Goal: Information Seeking & Learning: Check status

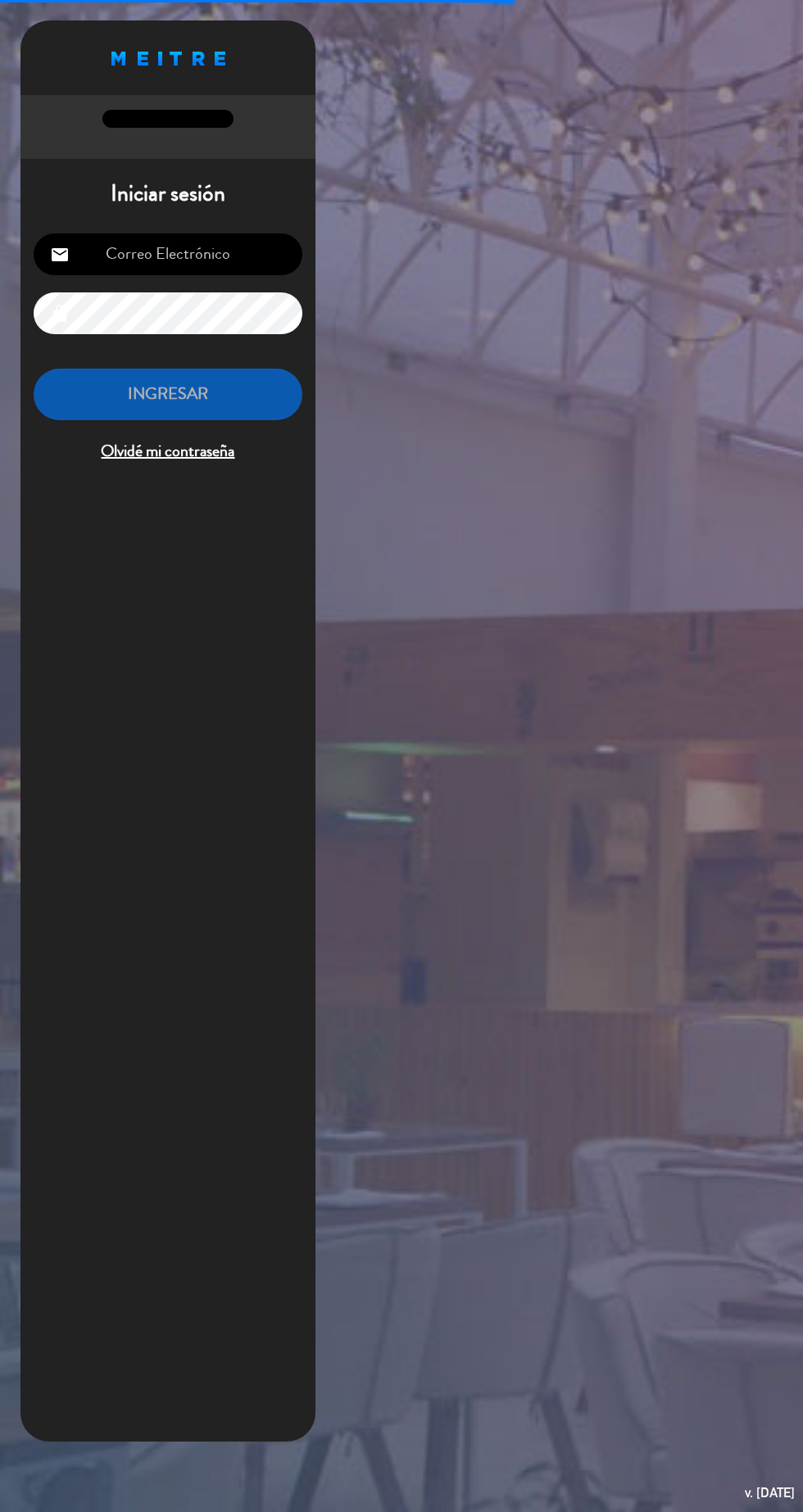
type input "[EMAIL_ADDRESS][DOMAIN_NAME]"
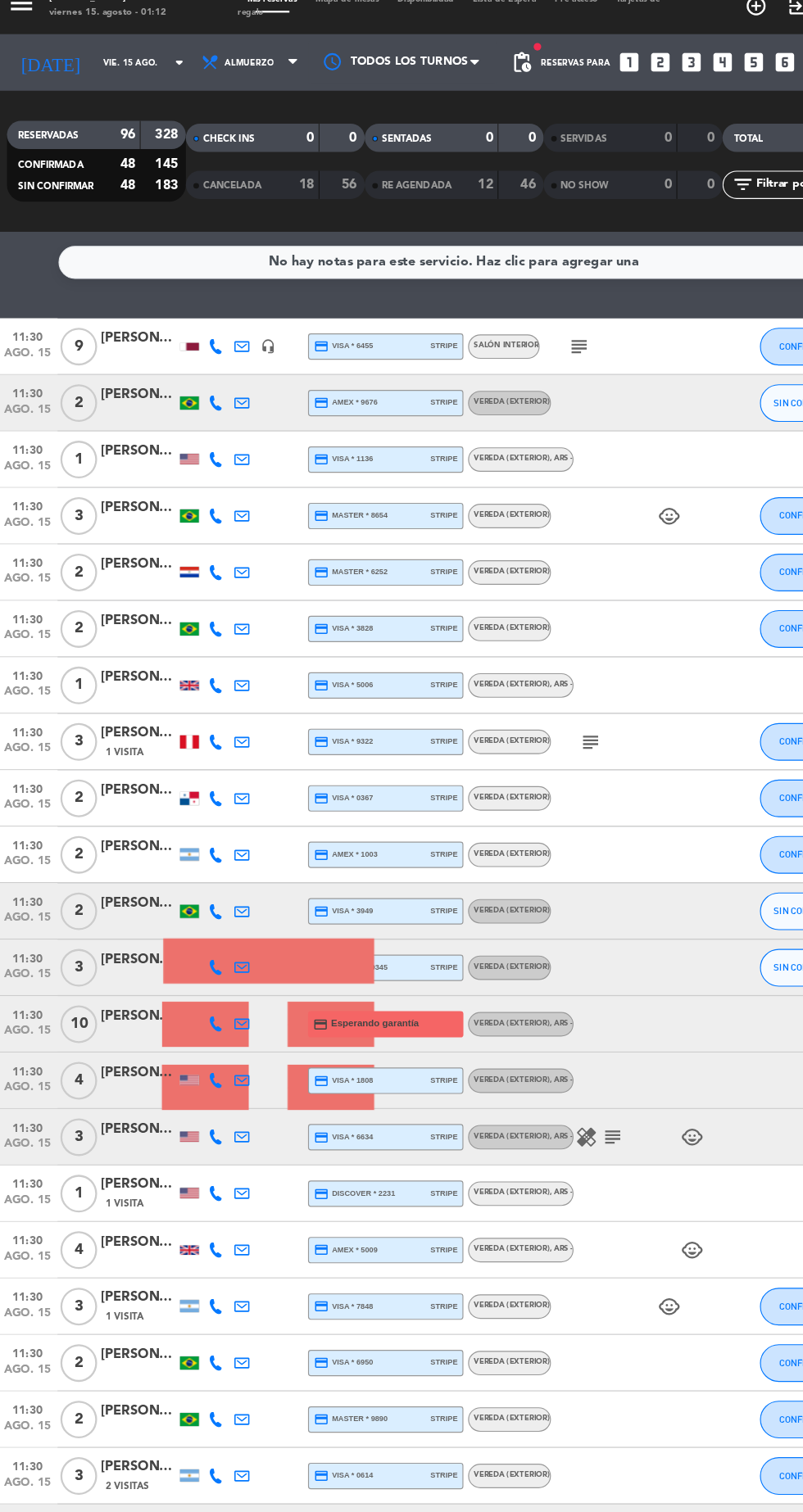
click at [514, 322] on icon "subject" at bounding box center [511, 321] width 20 height 20
click at [525, 666] on icon "subject" at bounding box center [521, 665] width 20 height 20
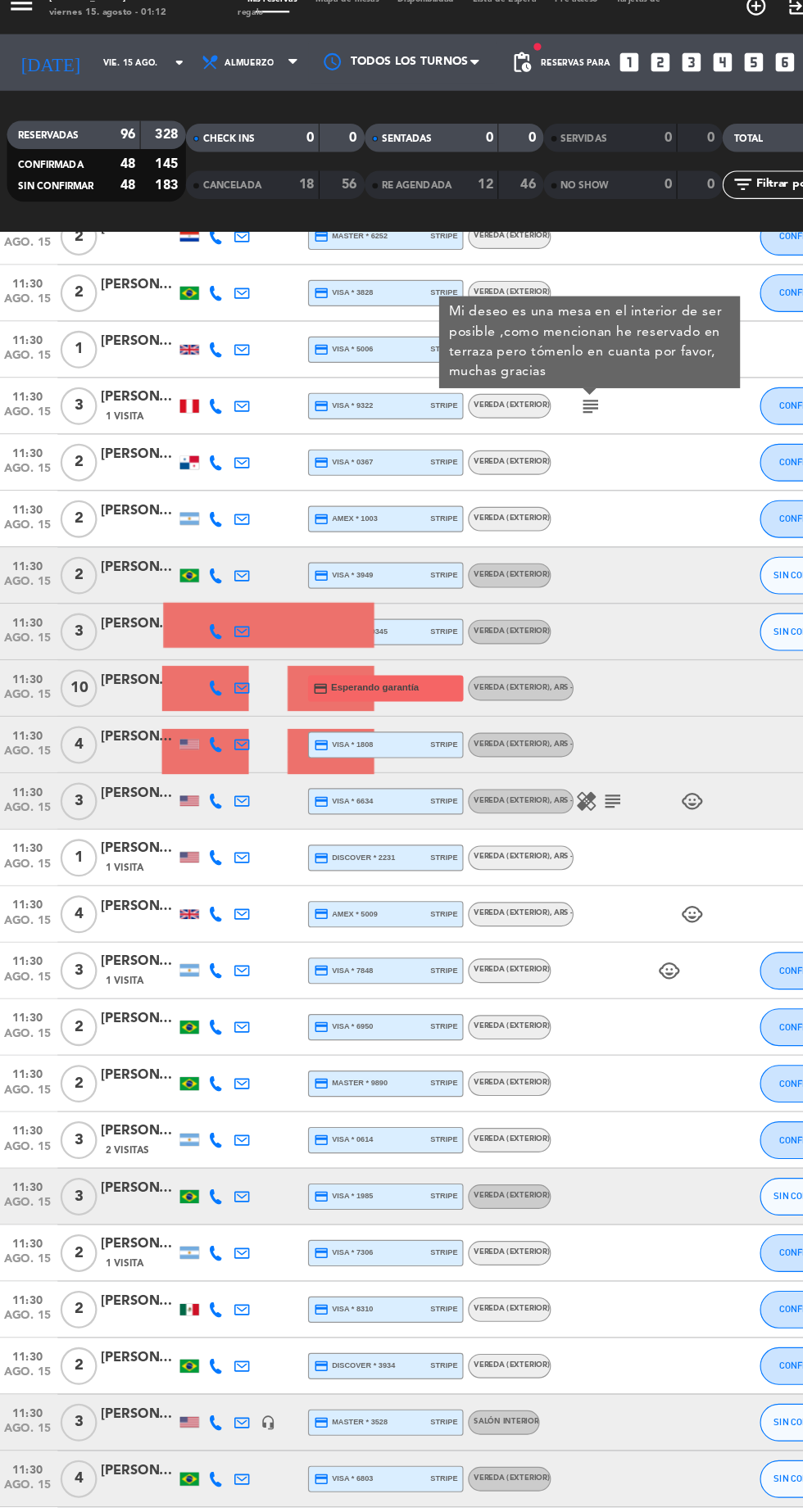
scroll to position [302, 0]
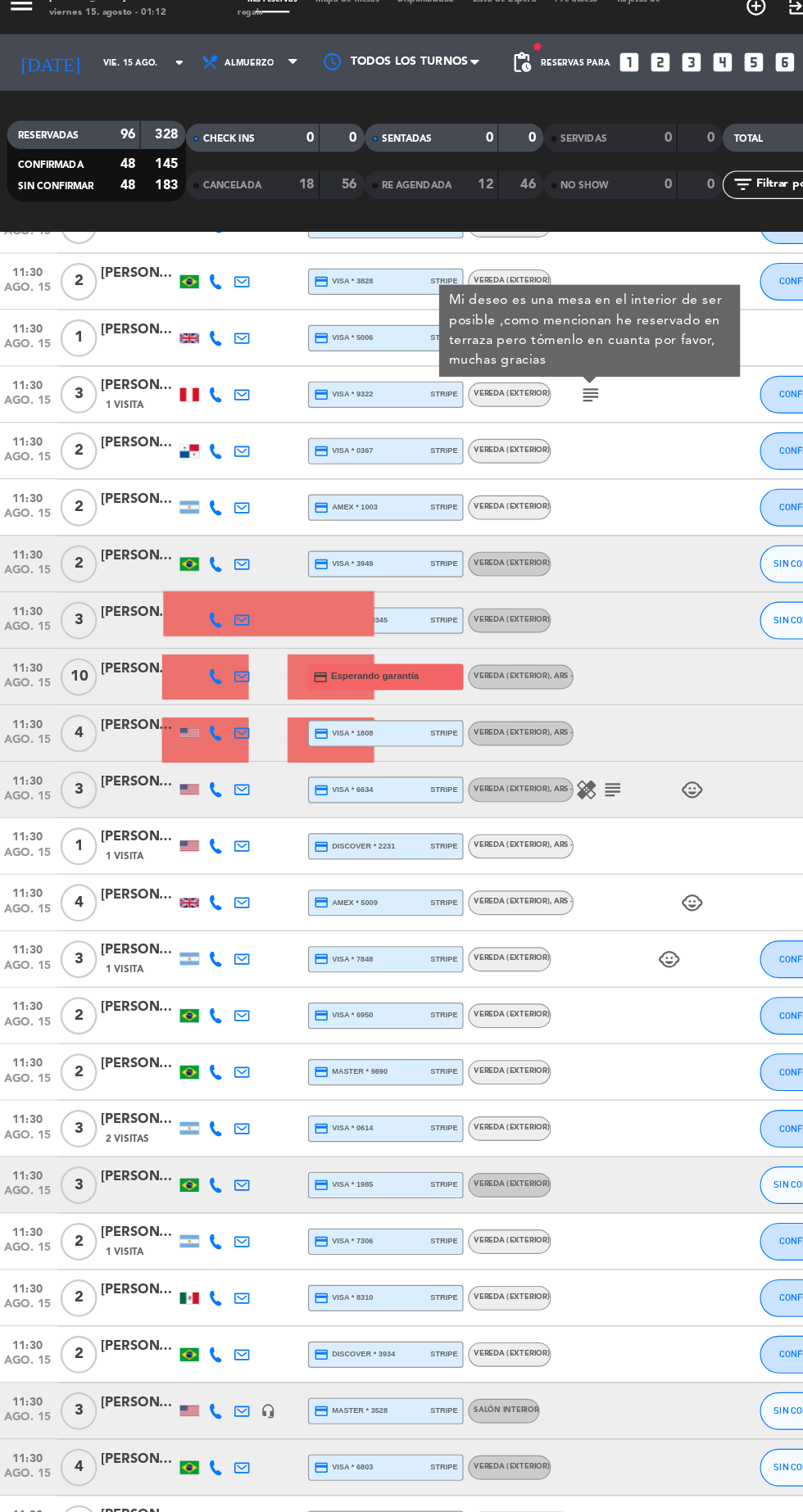
click at [543, 706] on icon "subject" at bounding box center [540, 707] width 20 height 20
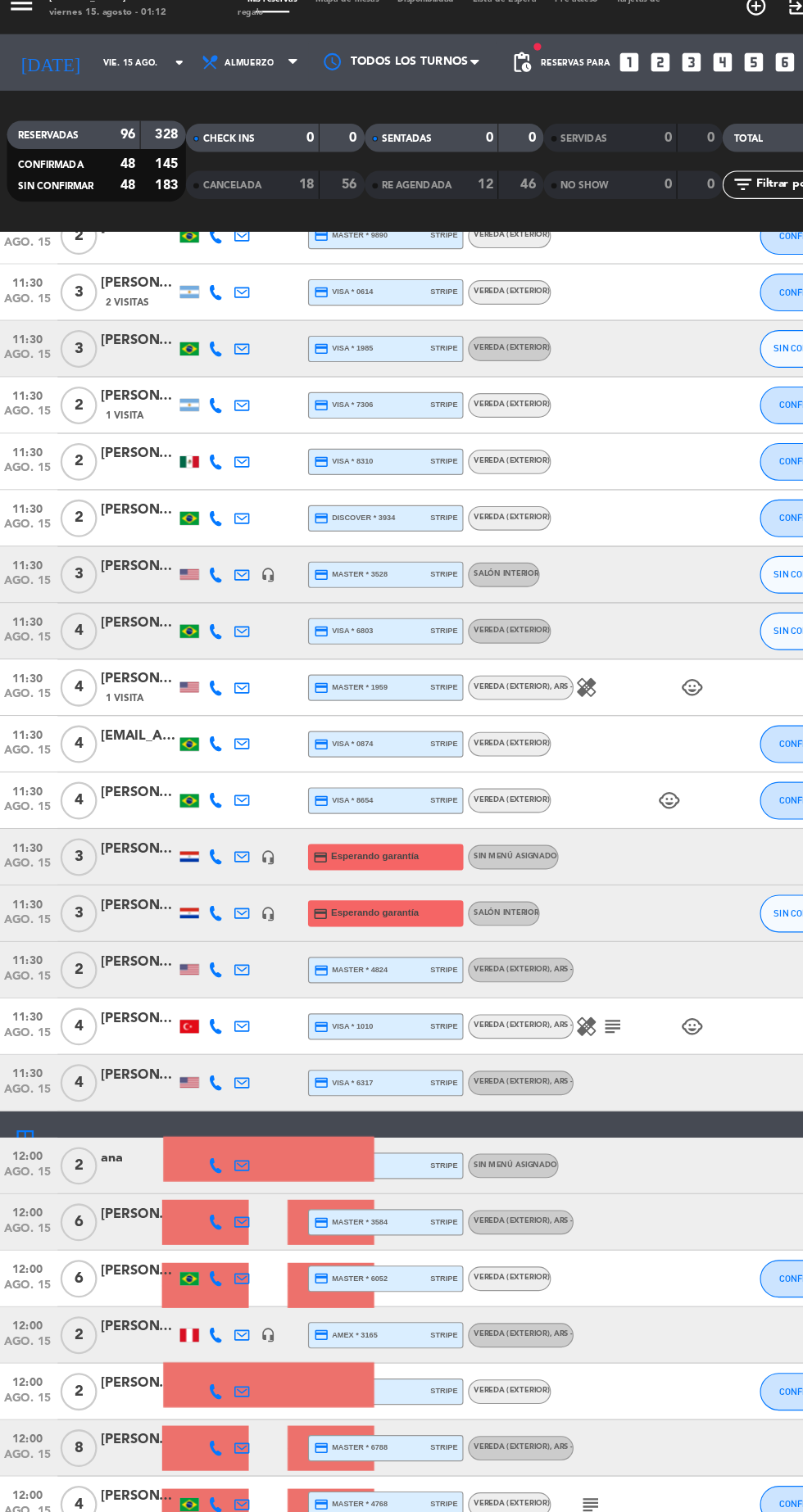
scroll to position [1093, 0]
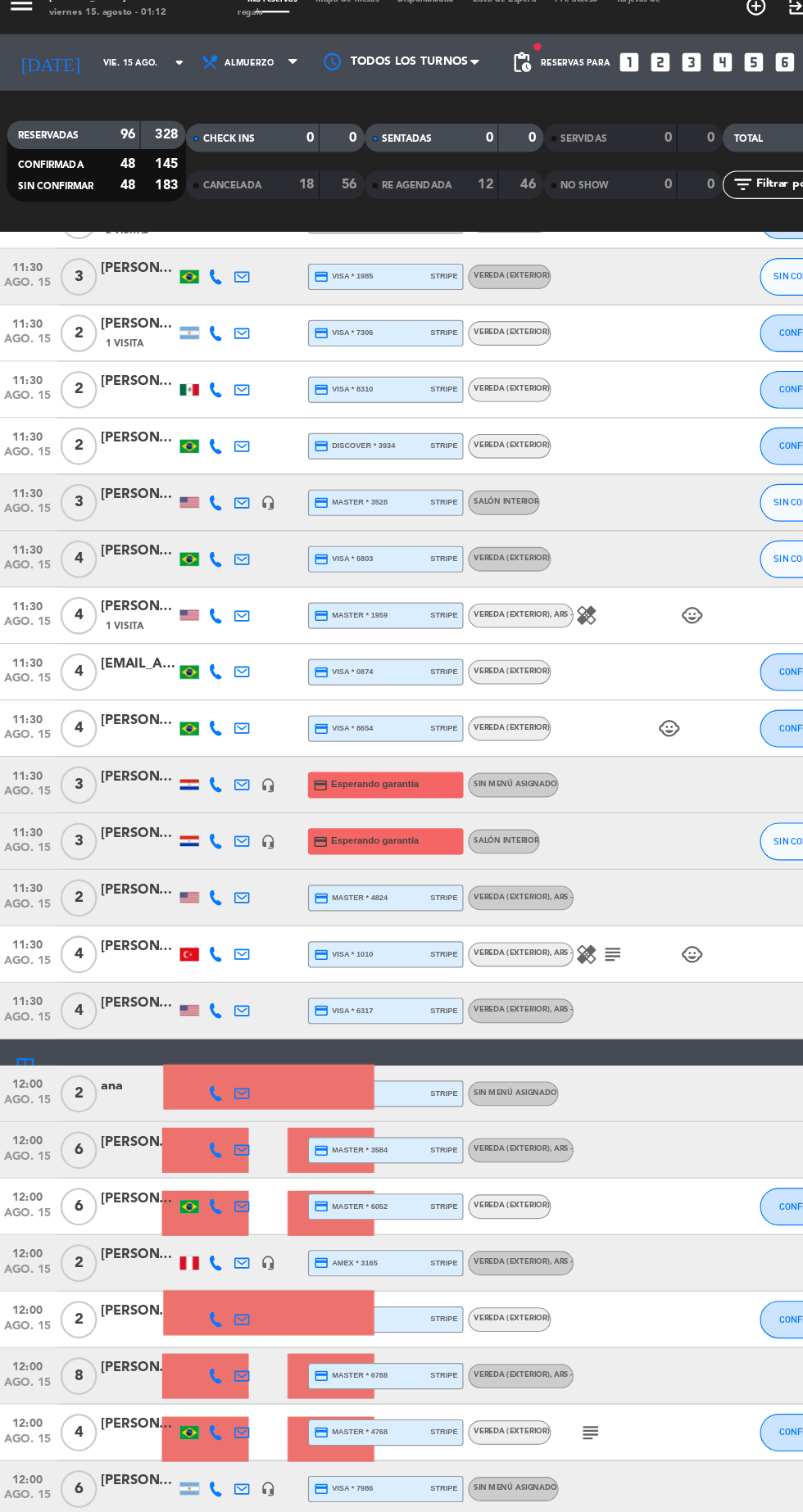
click at [544, 846] on icon "subject" at bounding box center [540, 850] width 20 height 20
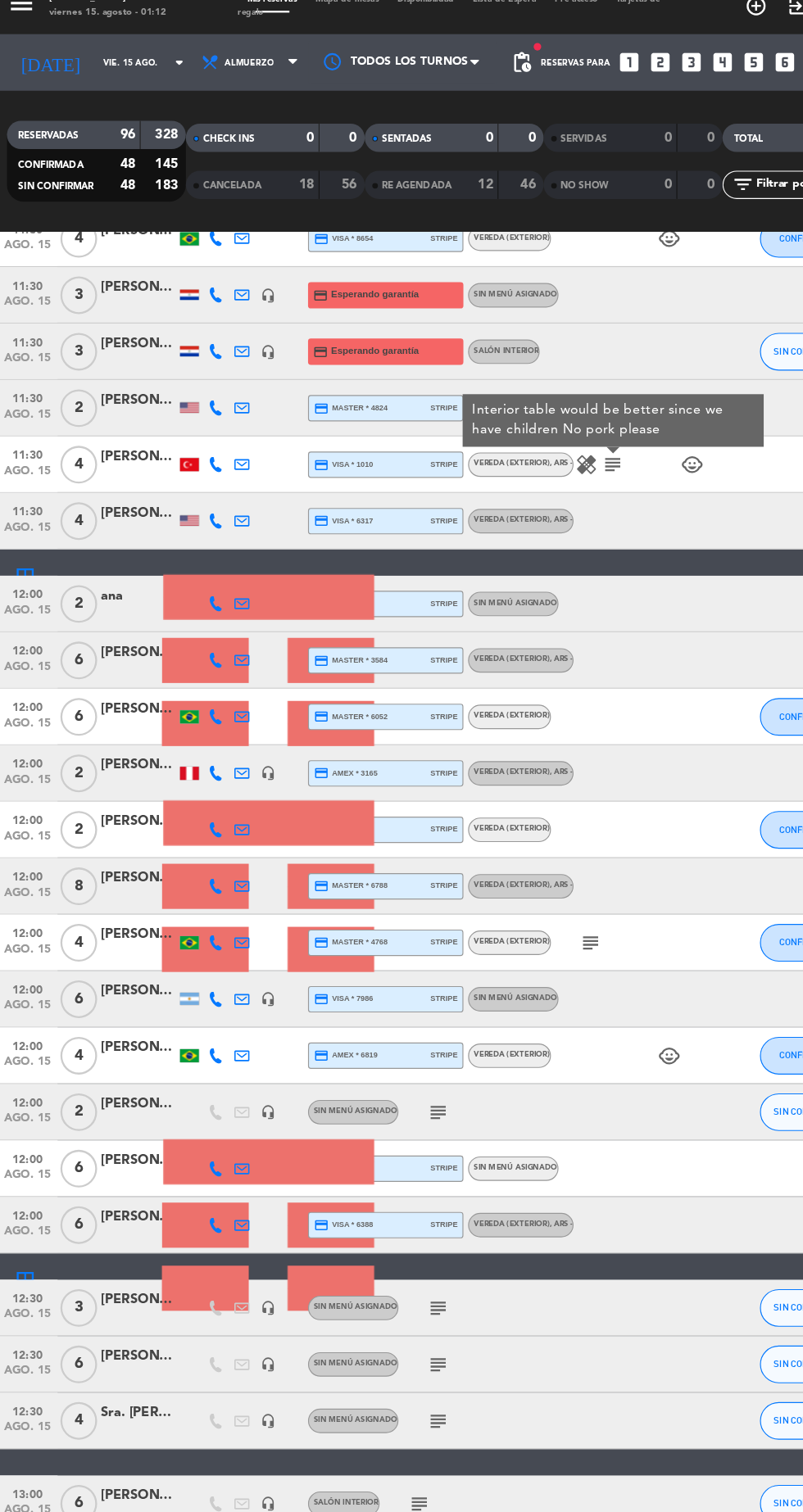
scroll to position [1577, 0]
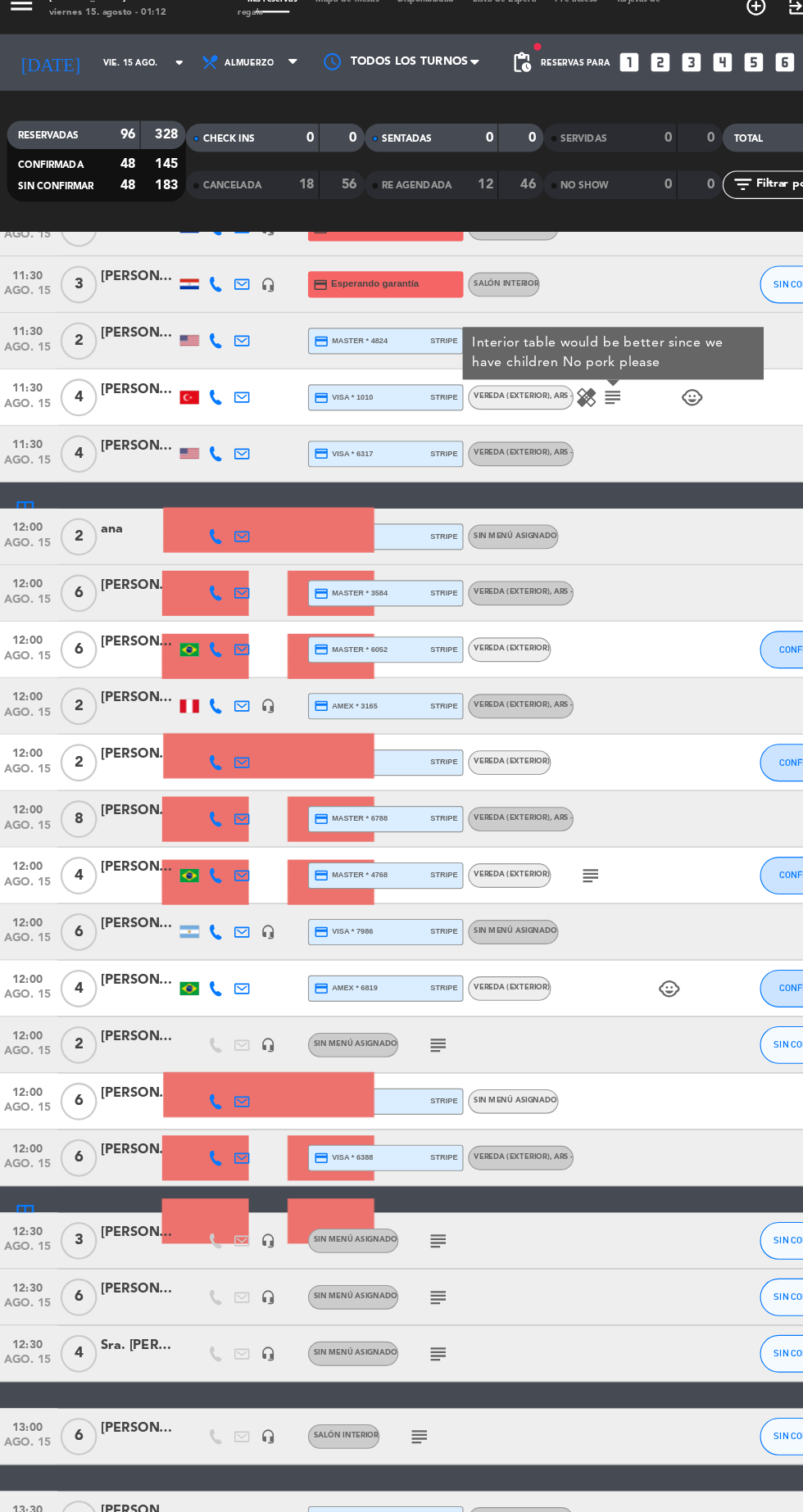
click at [524, 780] on icon "subject" at bounding box center [521, 781] width 20 height 20
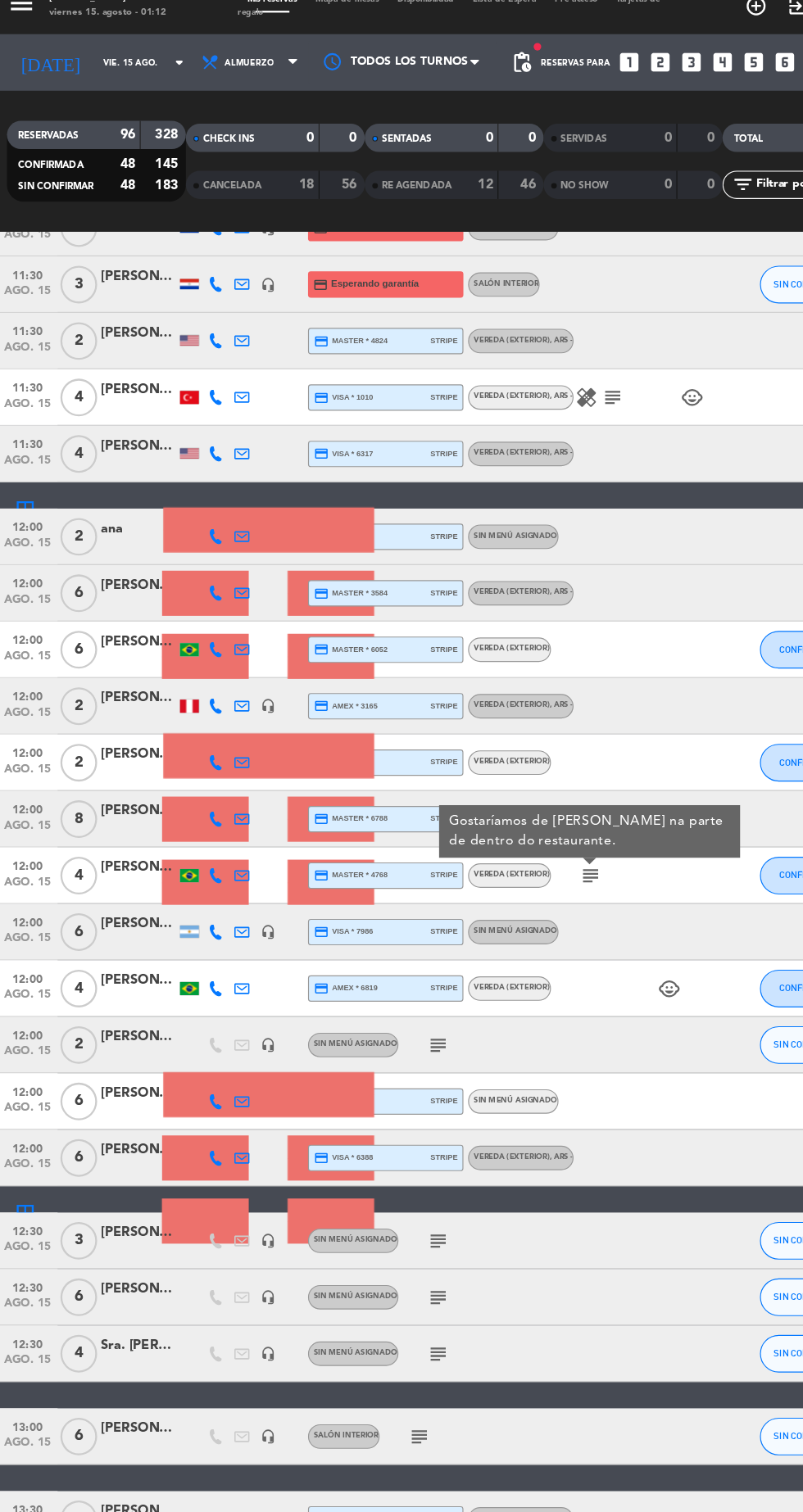
click at [387, 932] on icon "subject" at bounding box center [388, 929] width 20 height 20
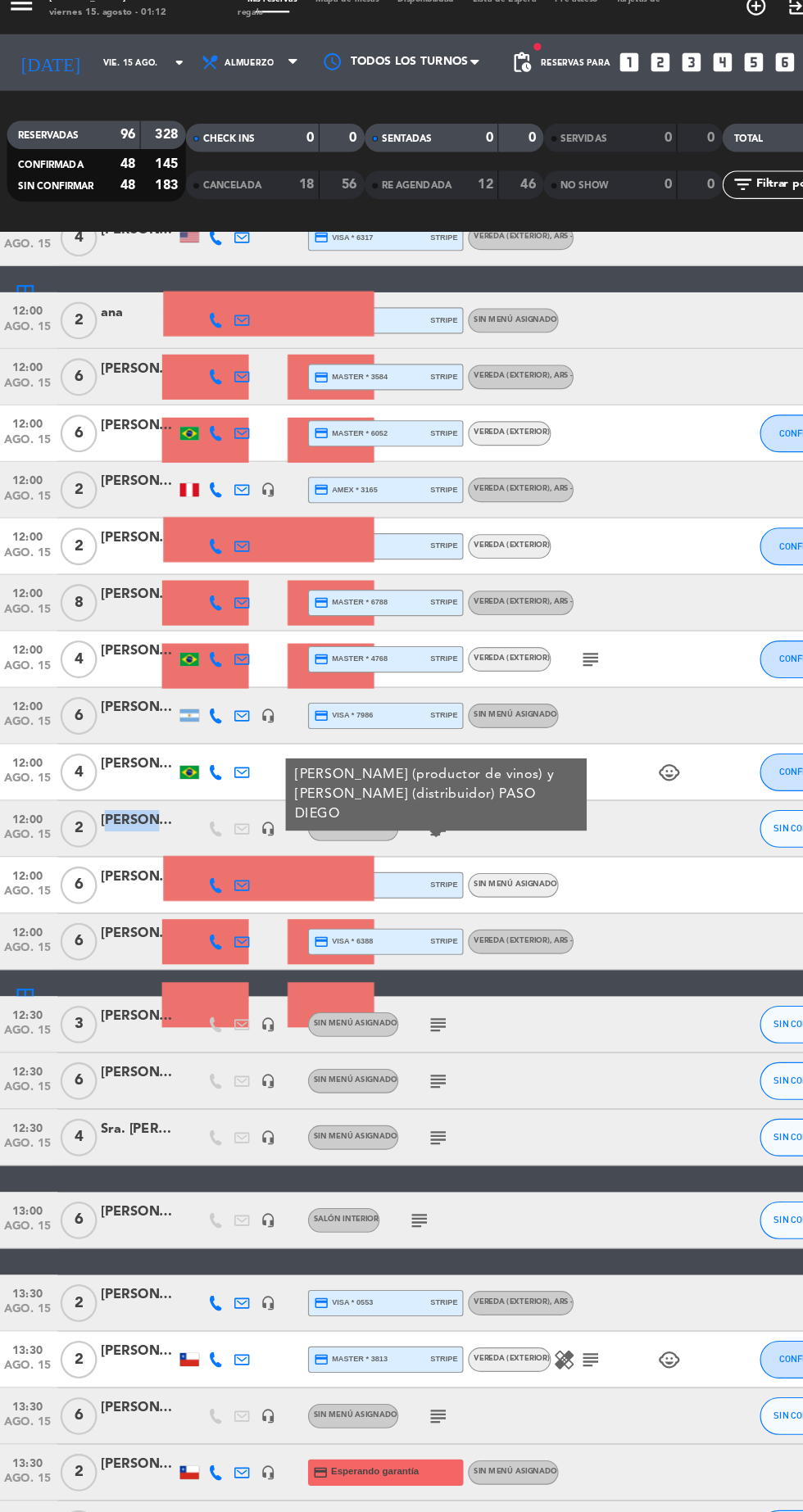
scroll to position [1765, 0]
click at [392, 910] on icon "subject" at bounding box center [388, 911] width 20 height 20
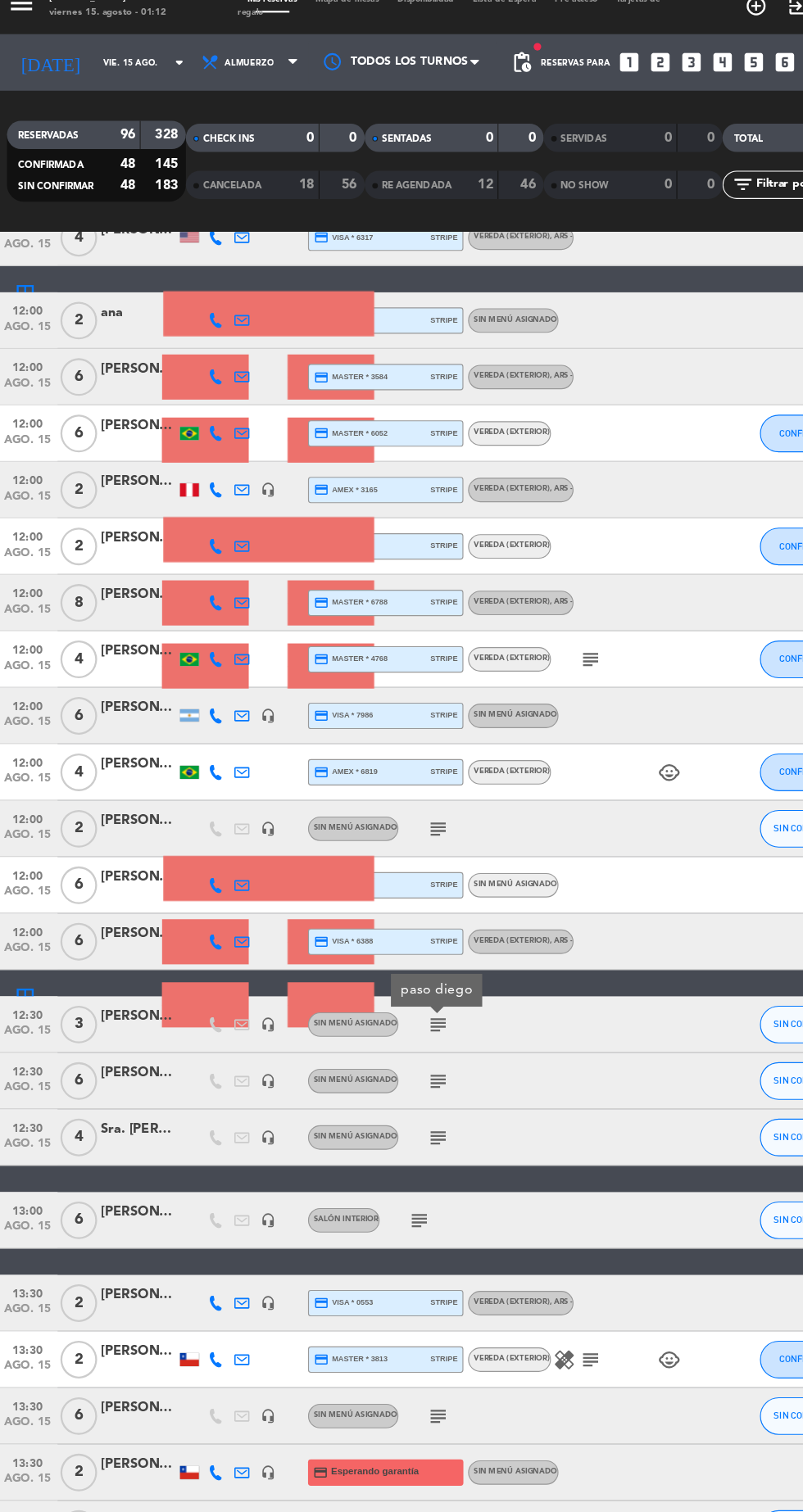
click at [387, 950] on icon "subject" at bounding box center [388, 960] width 20 height 20
click at [391, 1009] on icon "subject" at bounding box center [388, 1009] width 20 height 20
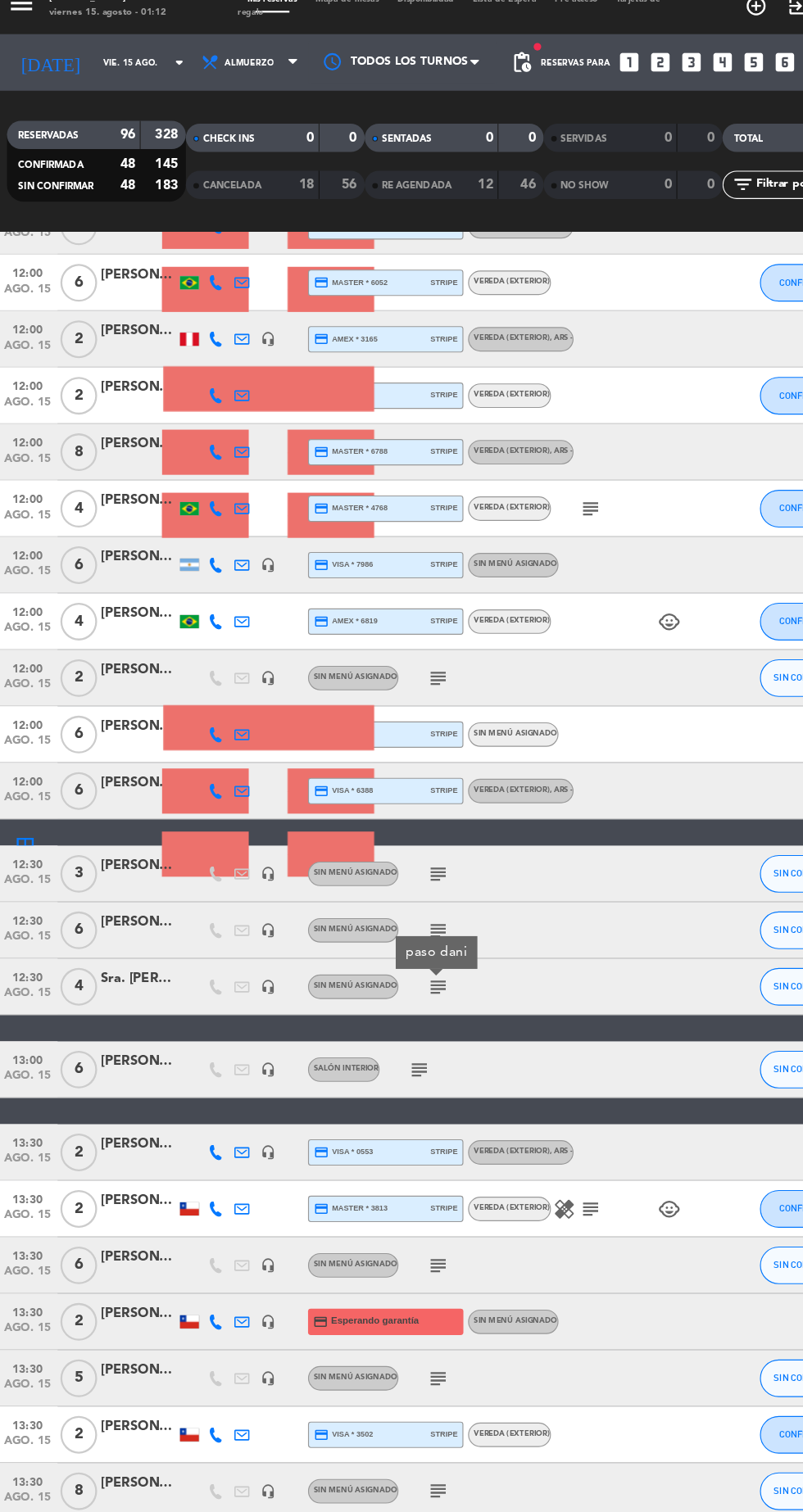
scroll to position [1957, 0]
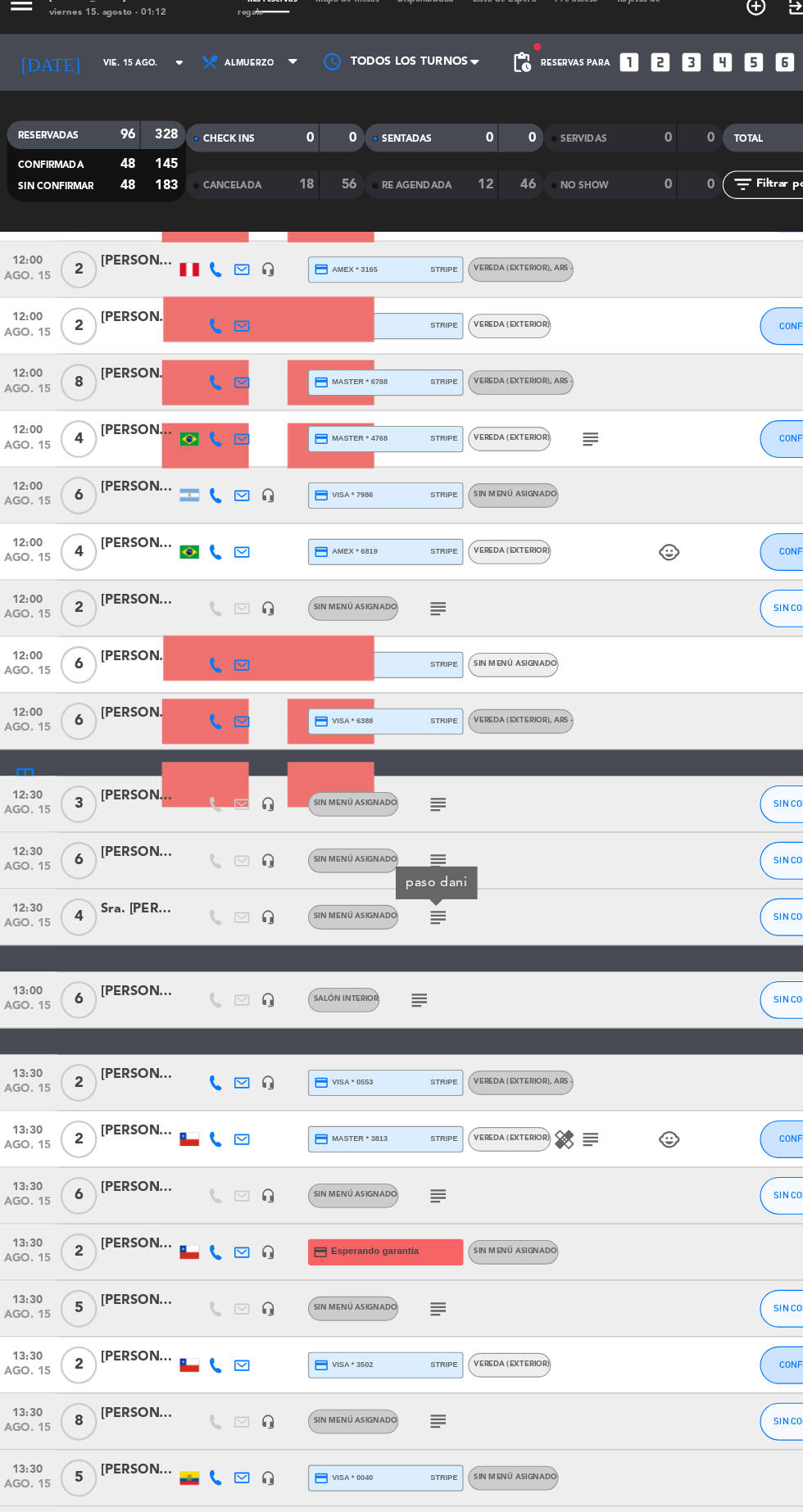
click at [379, 896] on icon "subject" at bounding box center [371, 889] width 20 height 20
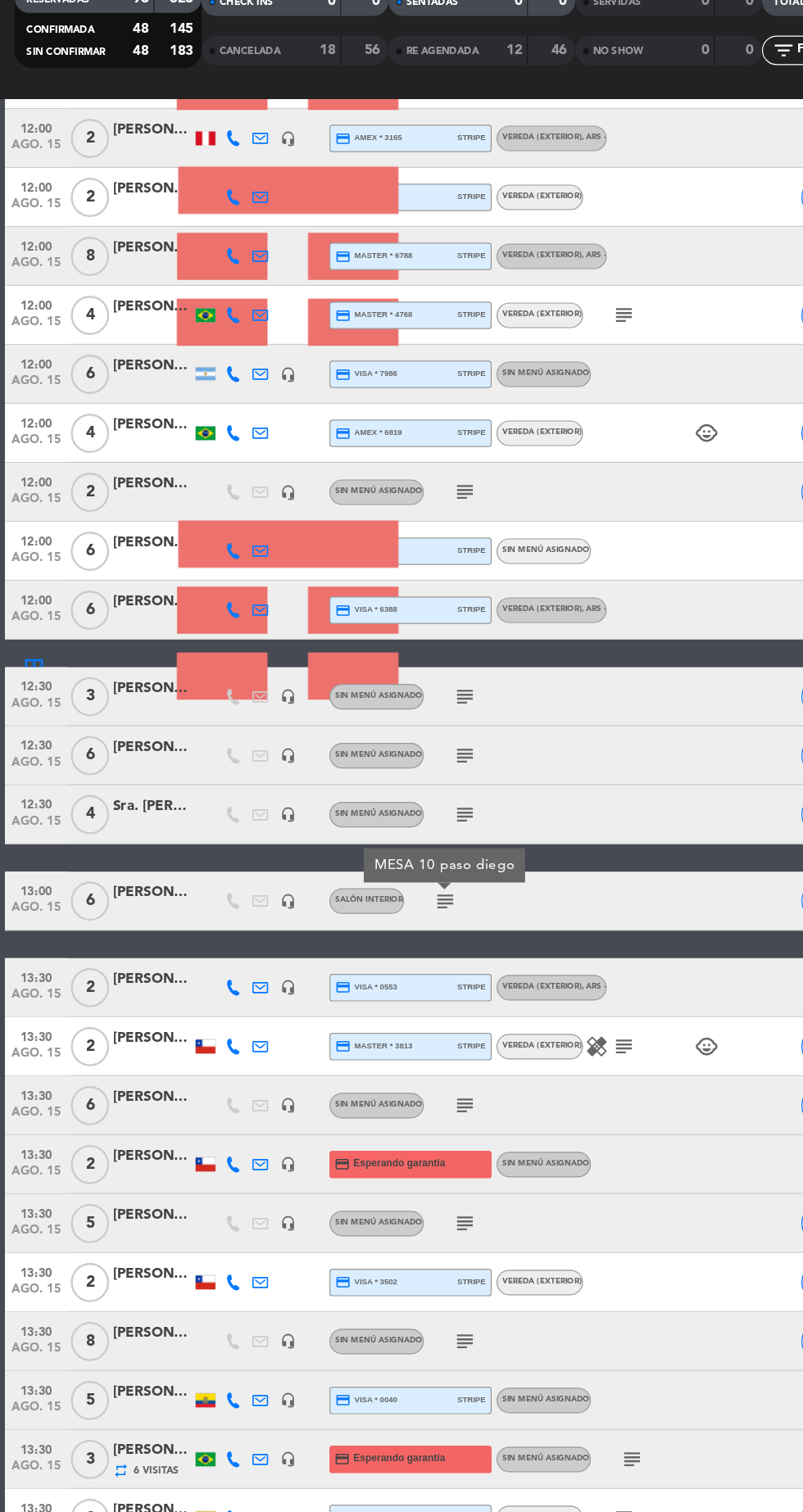
click at [469, 914] on div "13:00 ago. 15 6 [PERSON_NAME] 10 headset_mic Salón interior subject MESA 10 pas…" at bounding box center [402, 889] width 795 height 49
click at [546, 914] on div "13:00 ago. 15 6 [PERSON_NAME] 10 headset_mic Salón interior subject SIN CONFIRM…" at bounding box center [402, 889] width 795 height 49
click at [387, 1064] on icon "subject" at bounding box center [388, 1060] width 20 height 20
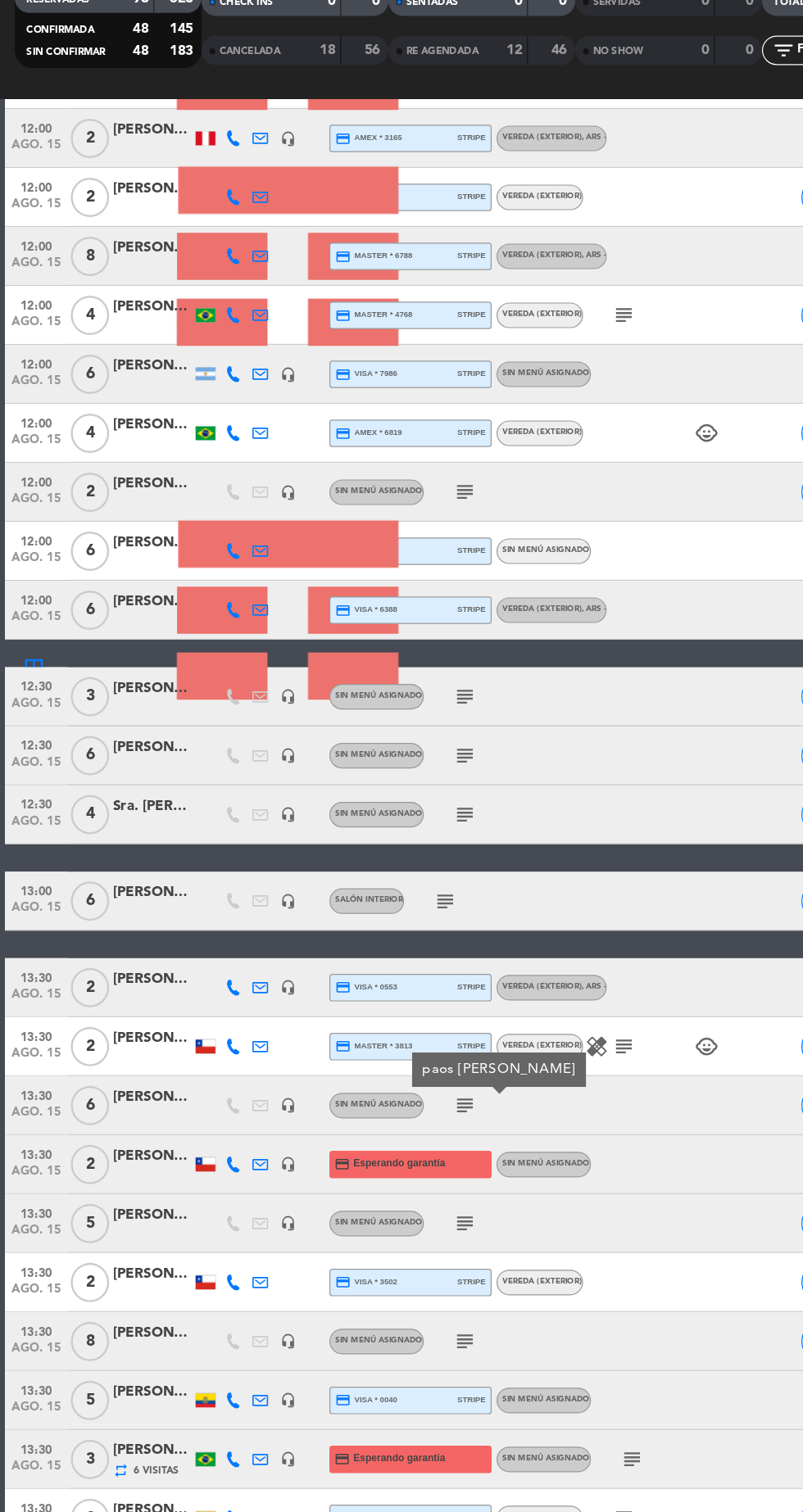
click at [113, 1057] on div "[PERSON_NAME]" at bounding box center [126, 1052] width 65 height 19
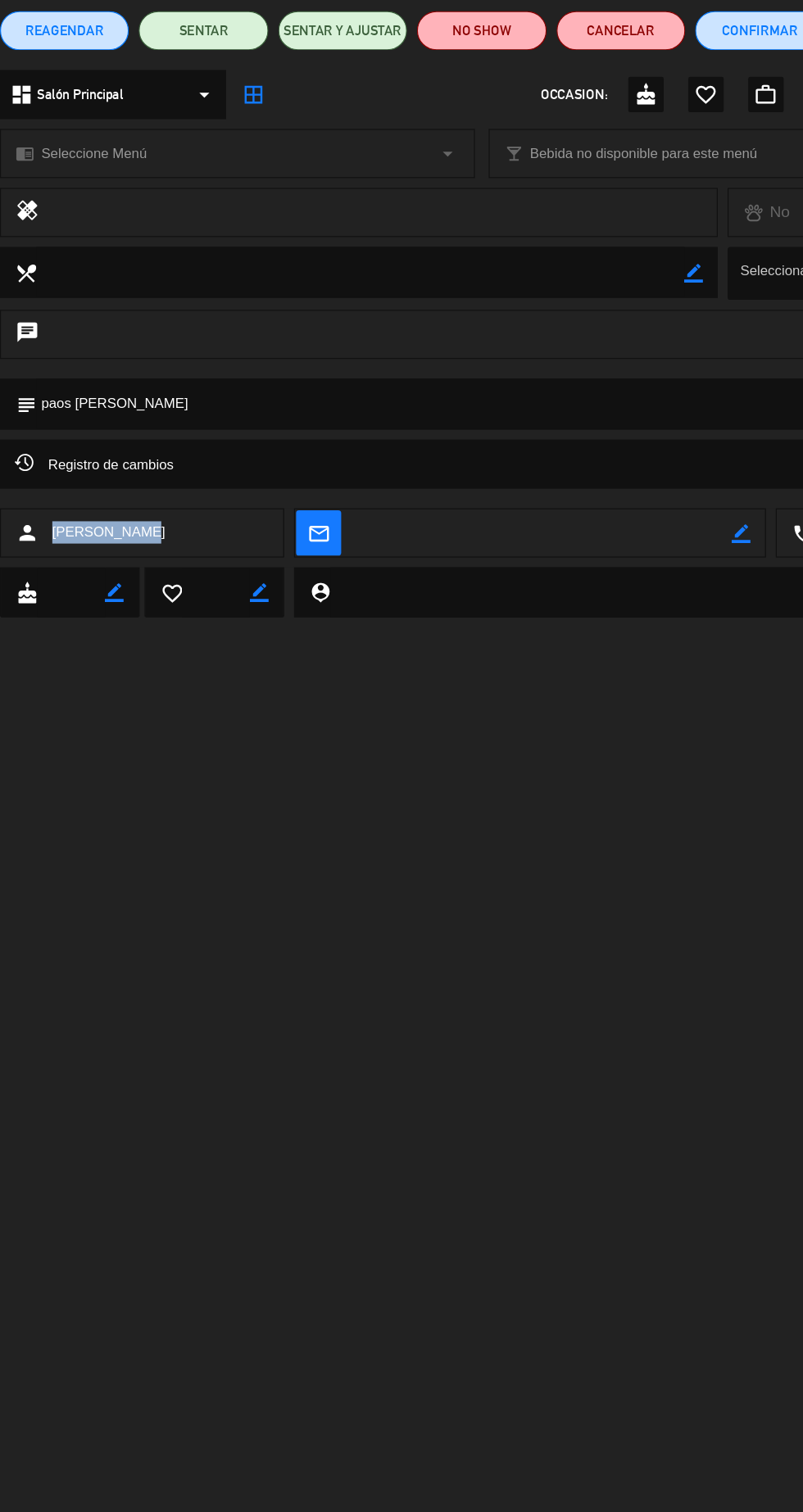
copy div "[PERSON_NAME]"
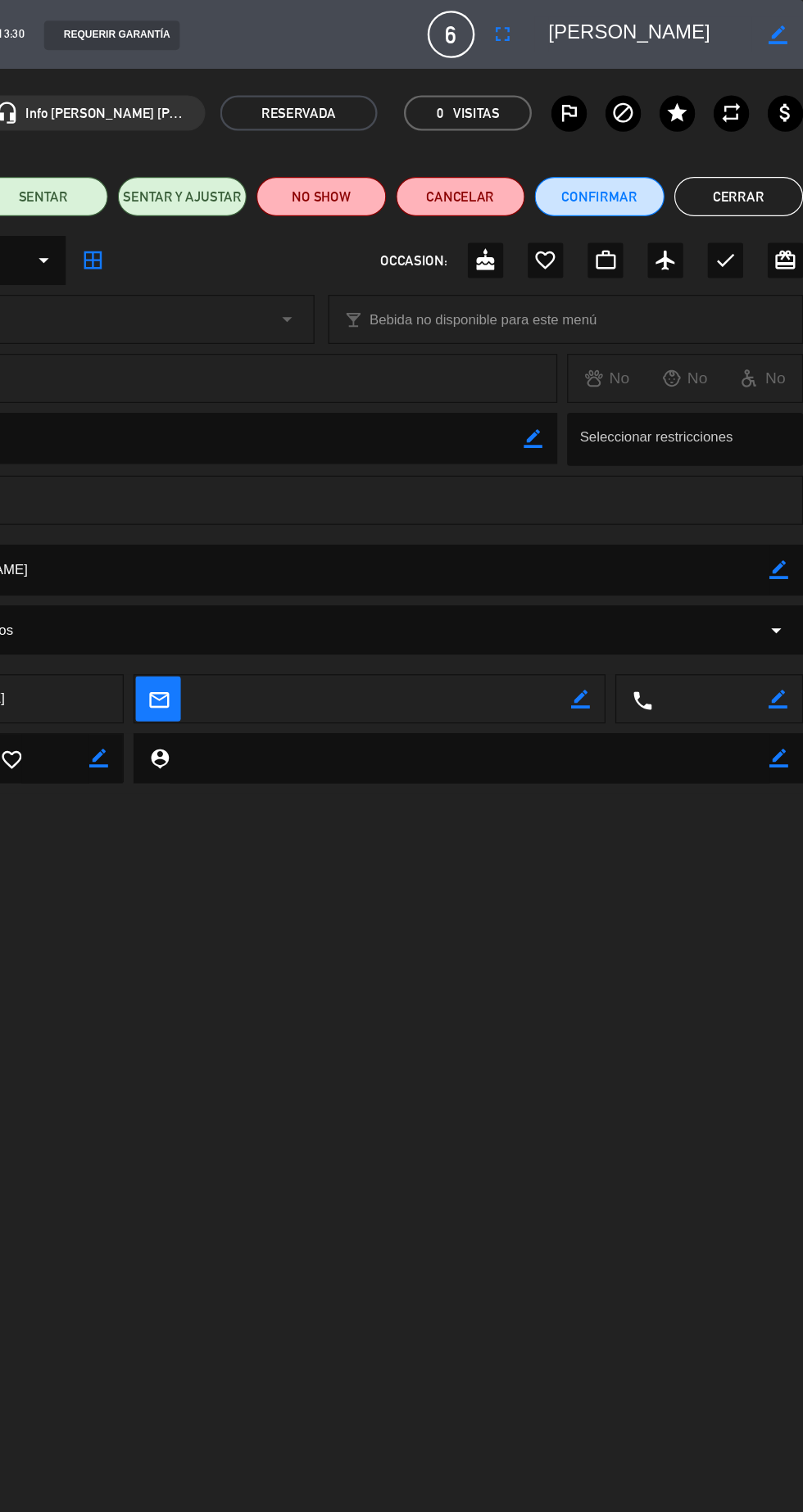
click at [788, 168] on button "Cerrar" at bounding box center [749, 164] width 108 height 33
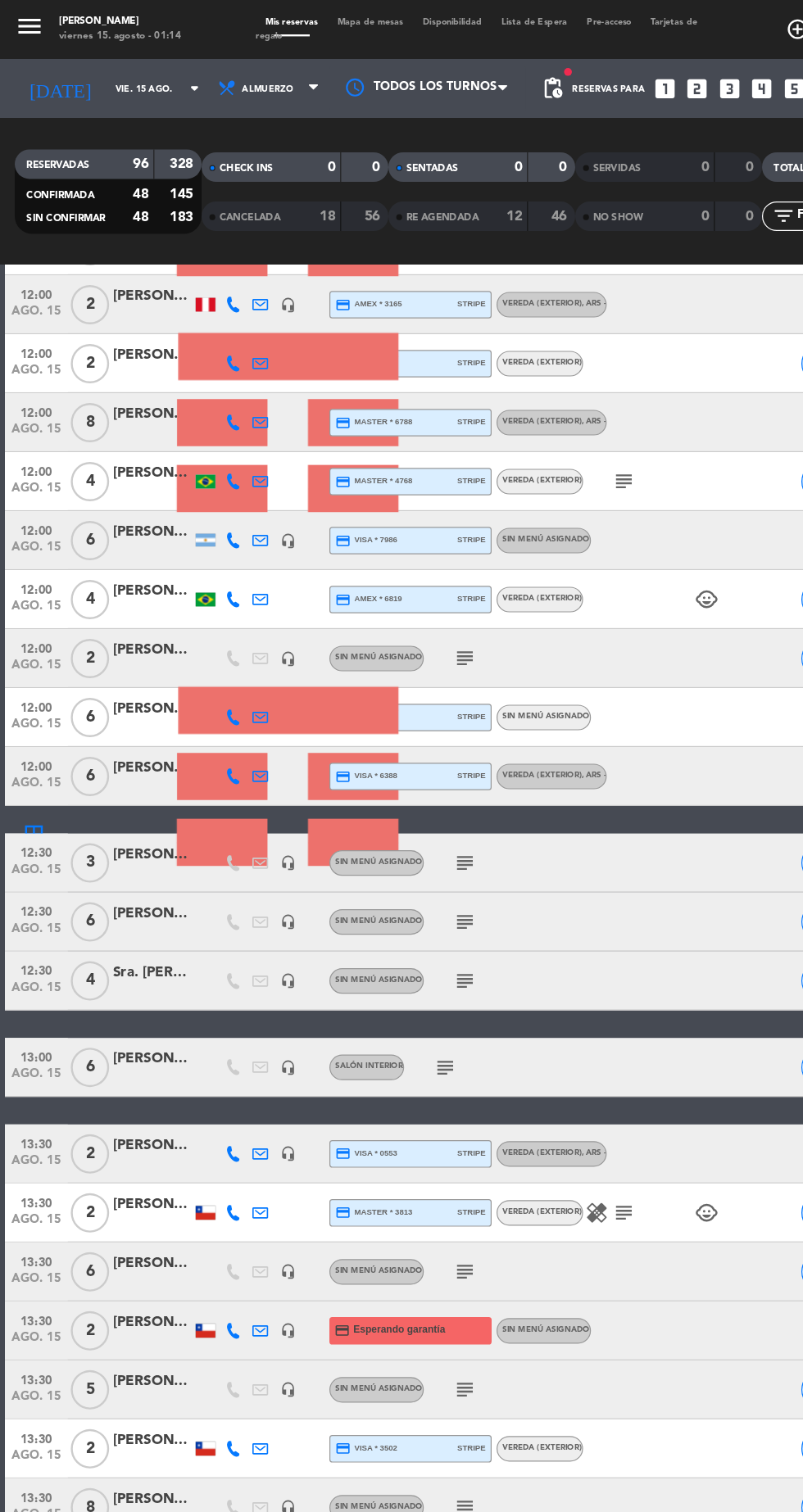
click at [392, 819] on icon "subject" at bounding box center [388, 818] width 20 height 20
click at [378, 885] on icon "subject" at bounding box center [371, 889] width 20 height 20
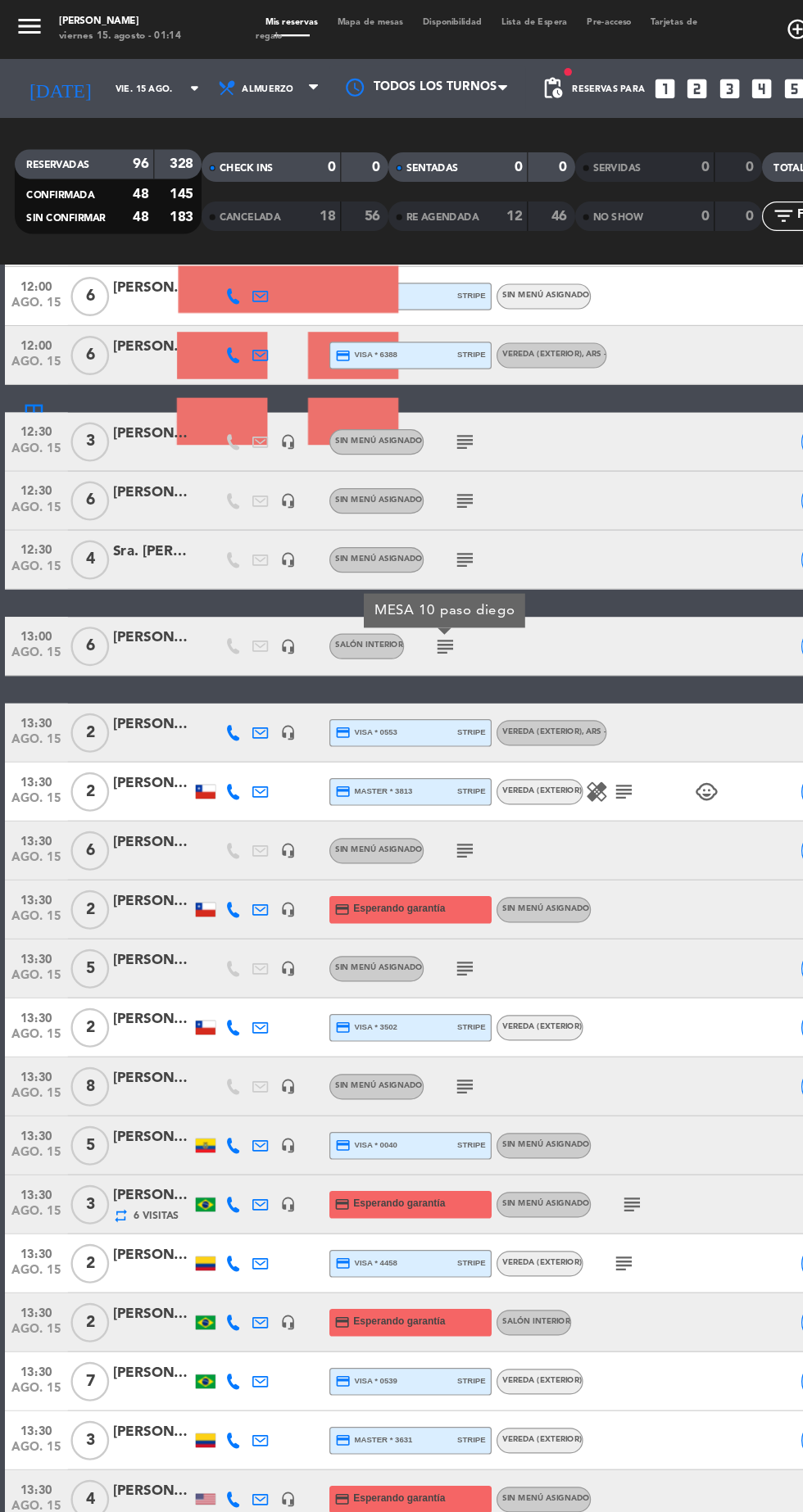
scroll to position [2310, 0]
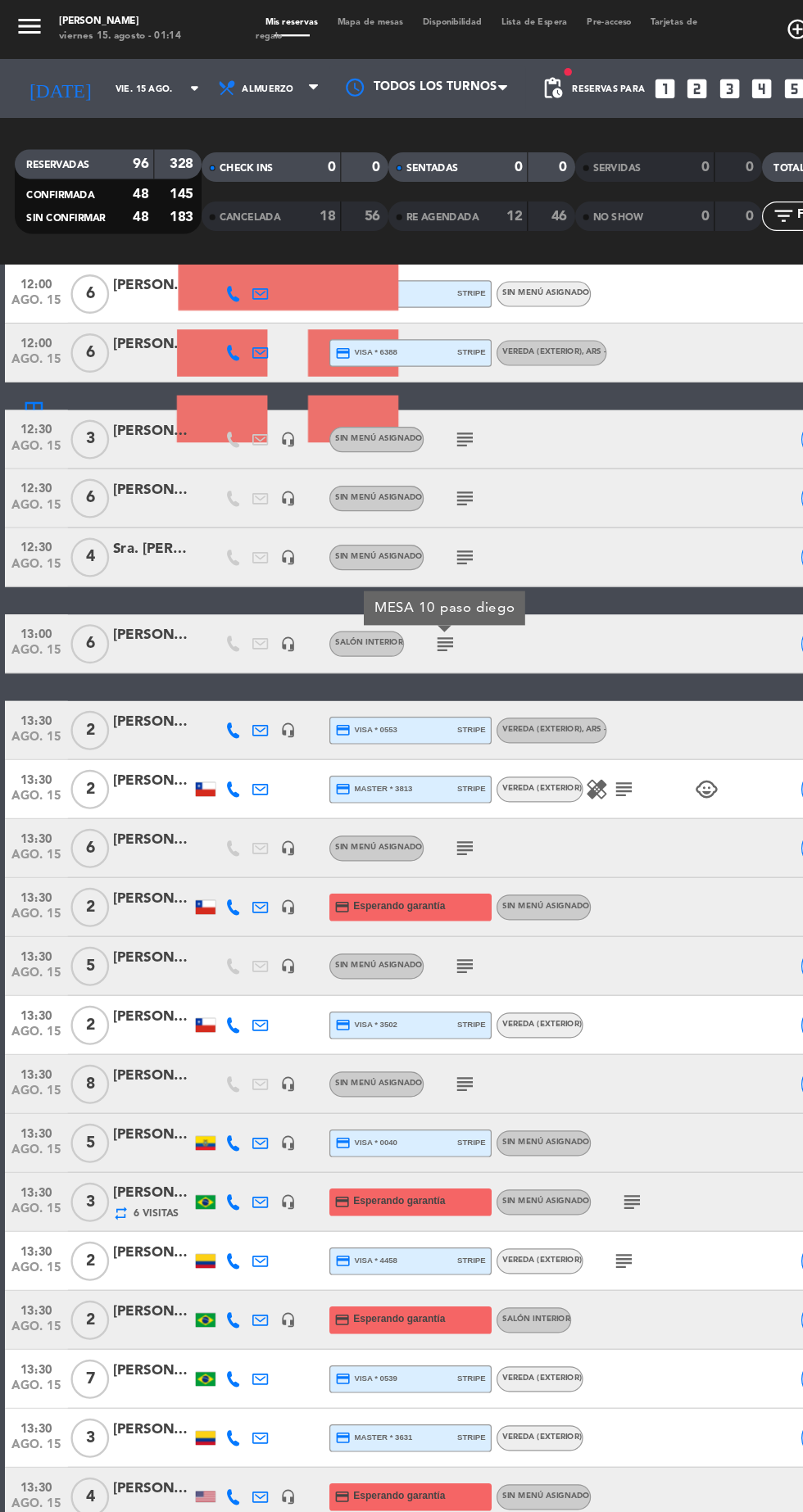
click at [387, 706] on icon "subject" at bounding box center [388, 707] width 20 height 20
click at [385, 811] on icon "subject" at bounding box center [388, 805] width 20 height 20
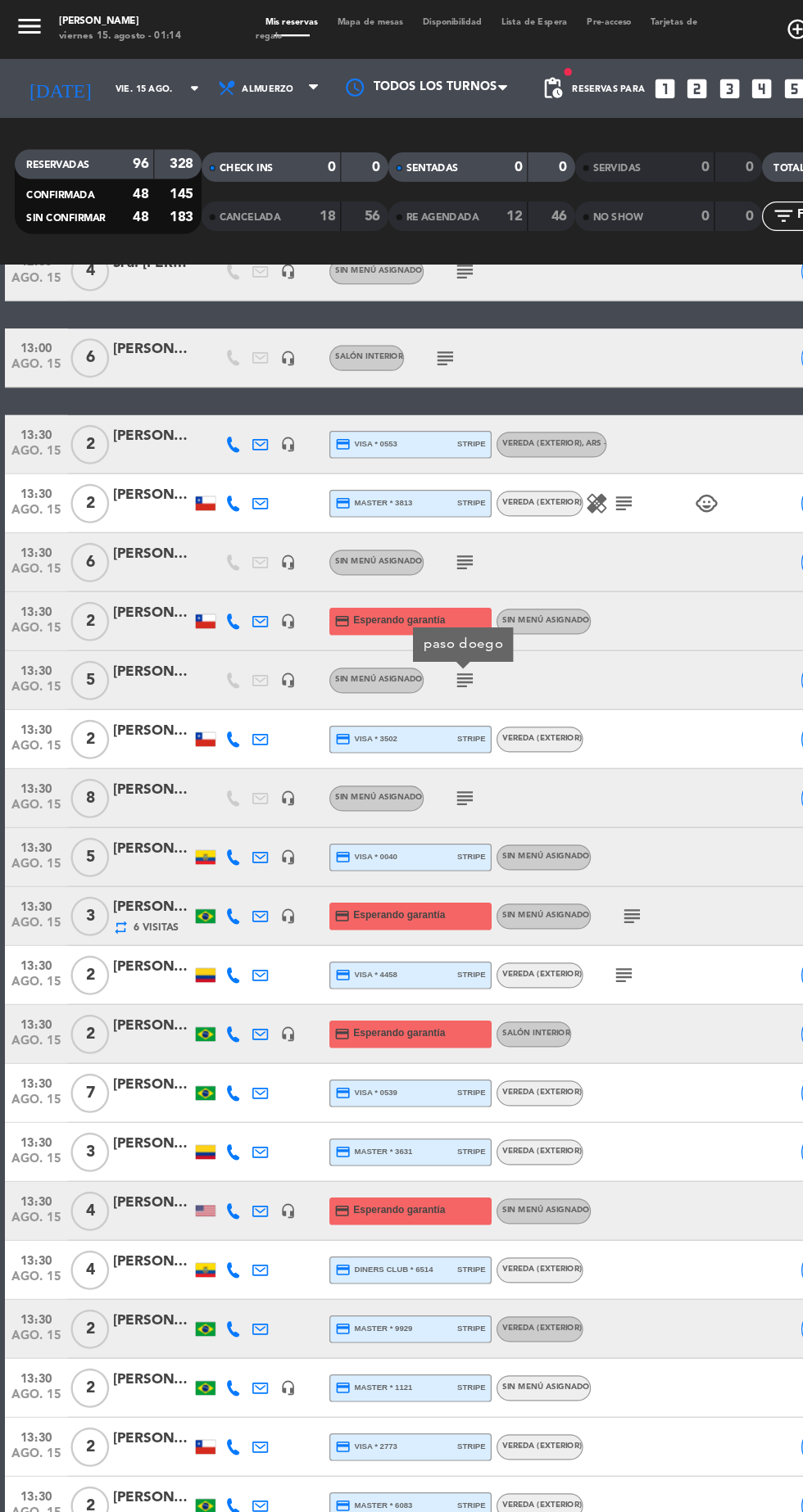
scroll to position [2587, 0]
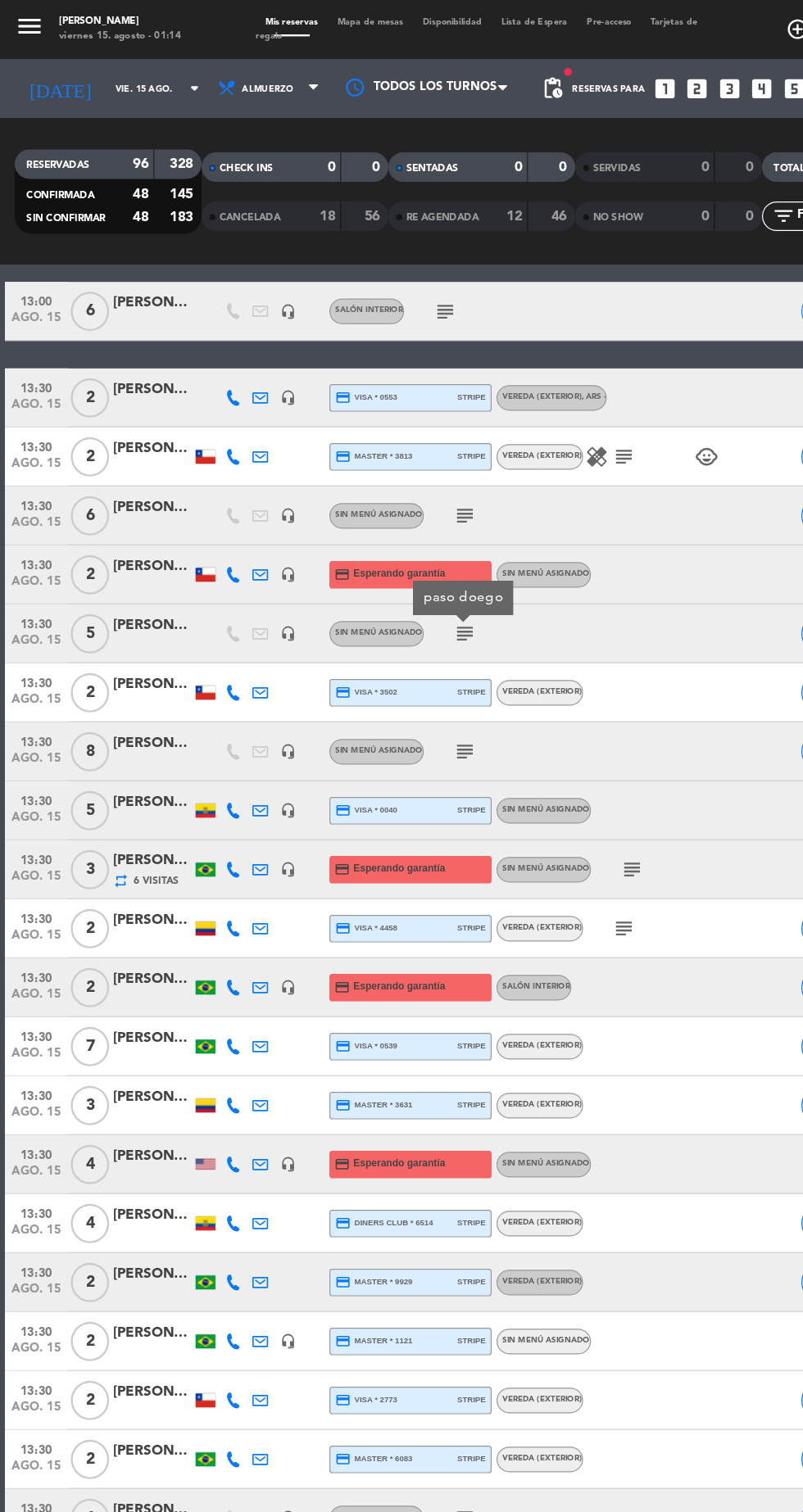
click at [392, 627] on icon "subject" at bounding box center [388, 627] width 20 height 20
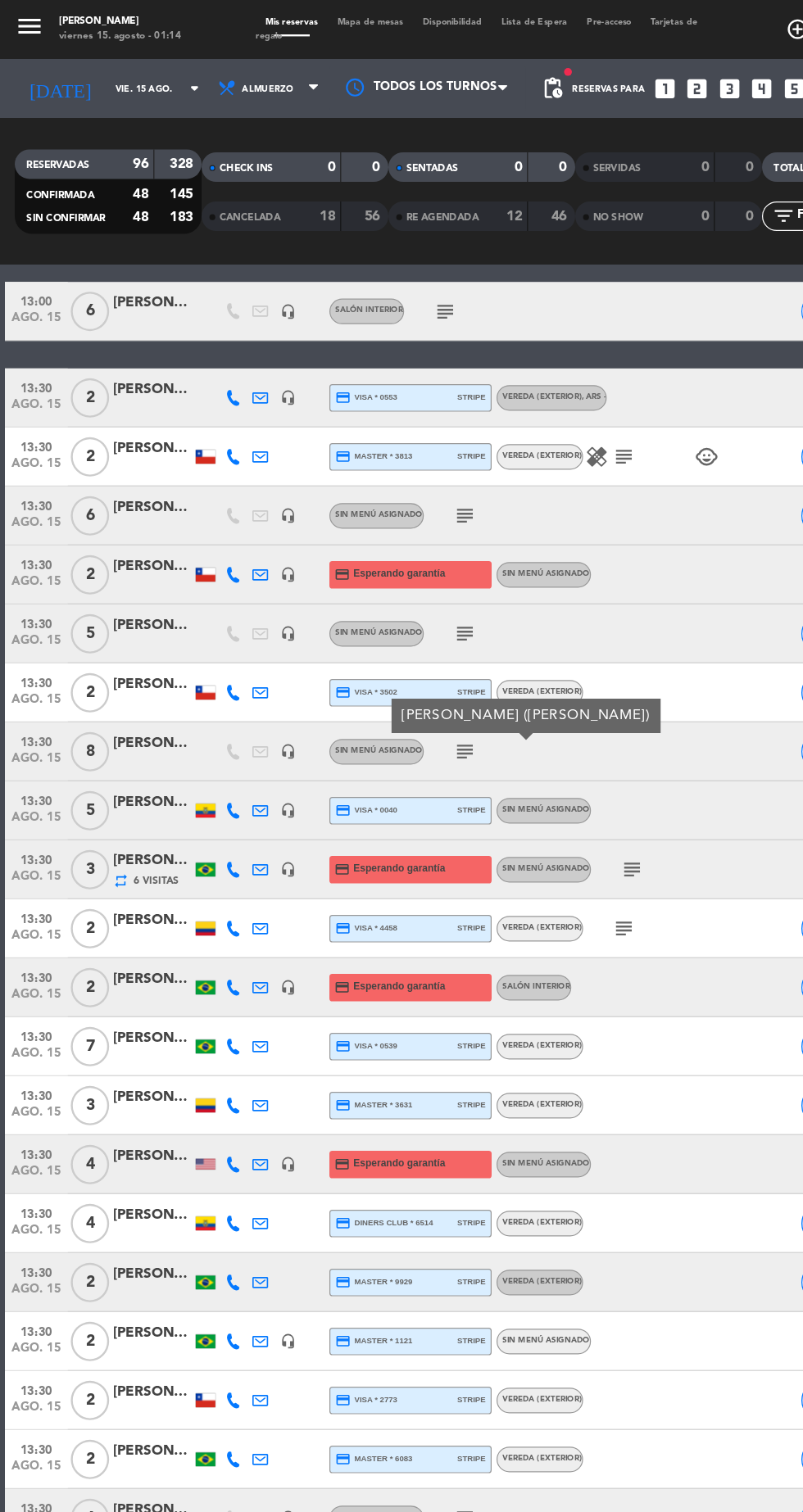
click at [529, 723] on icon "subject" at bounding box center [527, 725] width 20 height 20
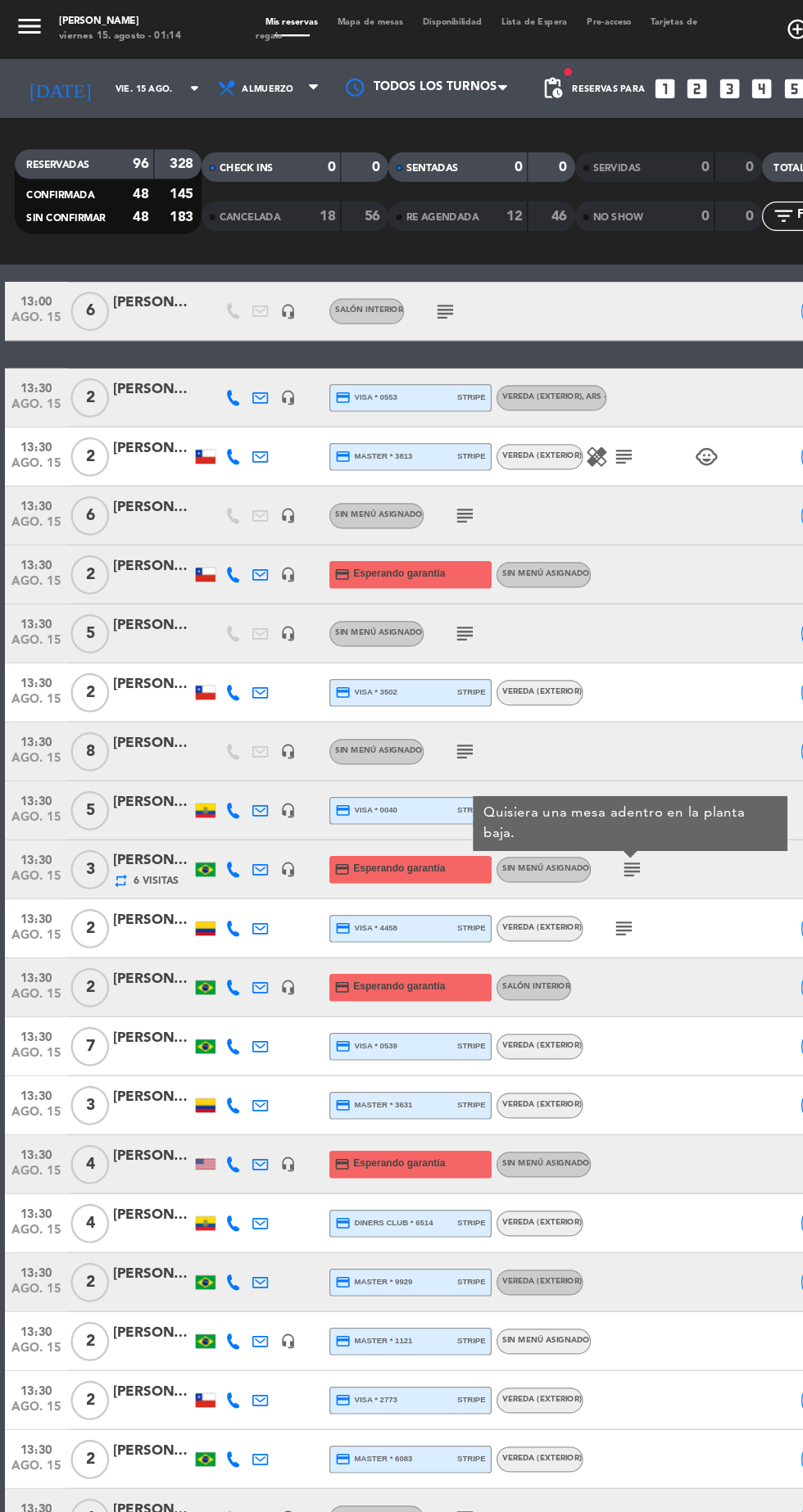
click at [522, 776] on icon "subject" at bounding box center [521, 774] width 20 height 20
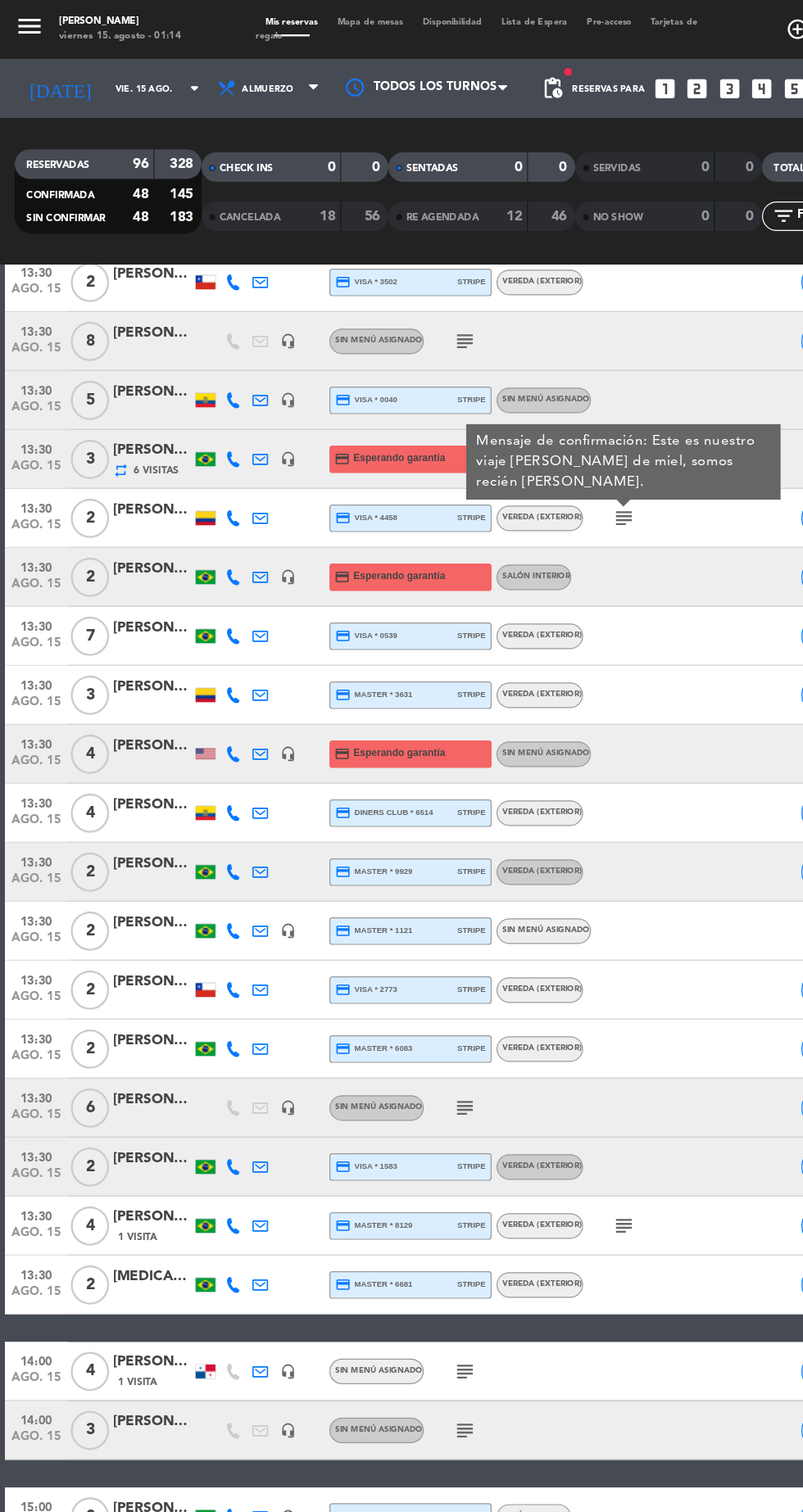
scroll to position [2934, 0]
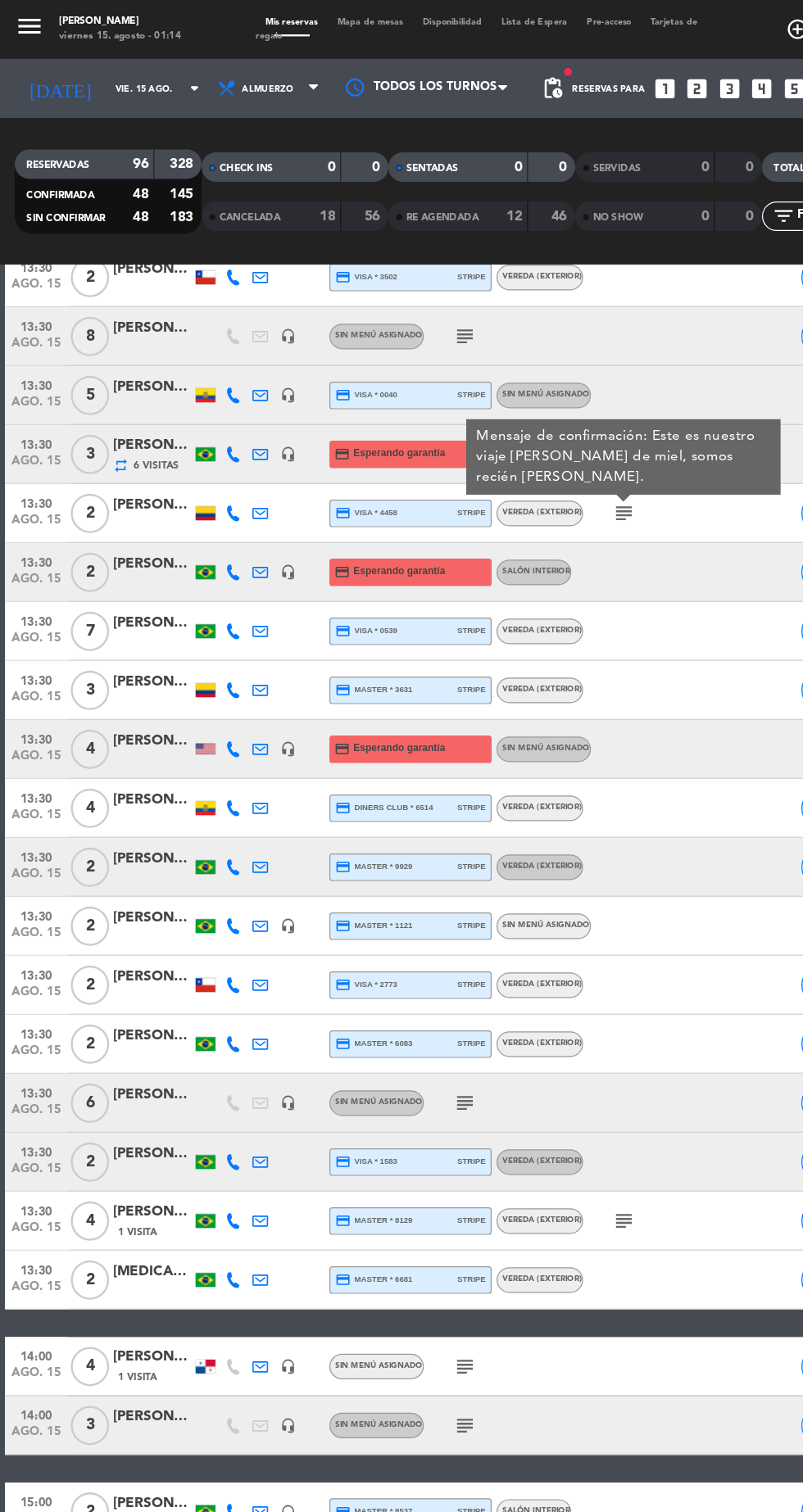
click at [389, 920] on icon "subject" at bounding box center [388, 919] width 20 height 20
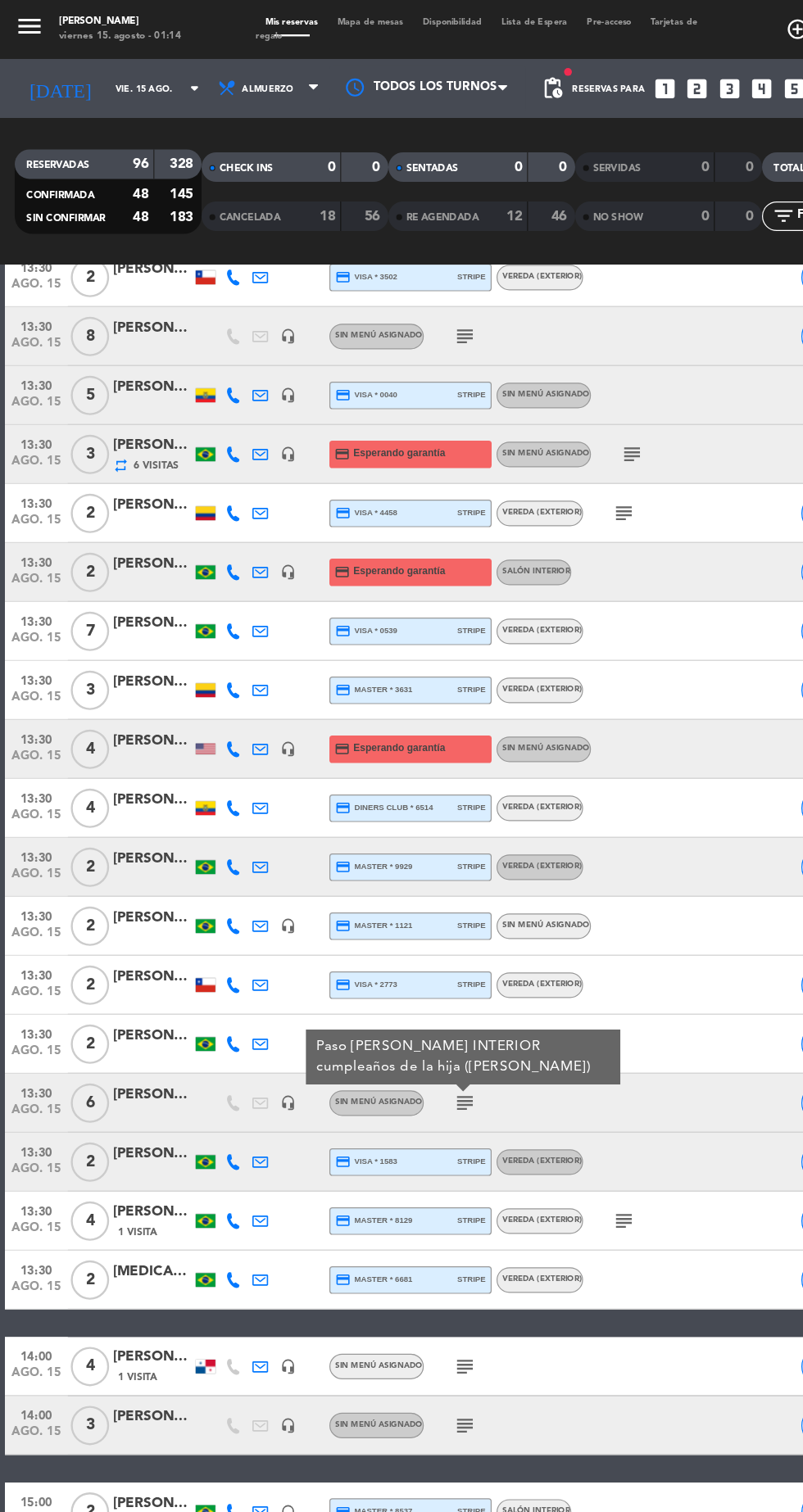
click at [522, 1017] on icon "subject" at bounding box center [521, 1018] width 20 height 20
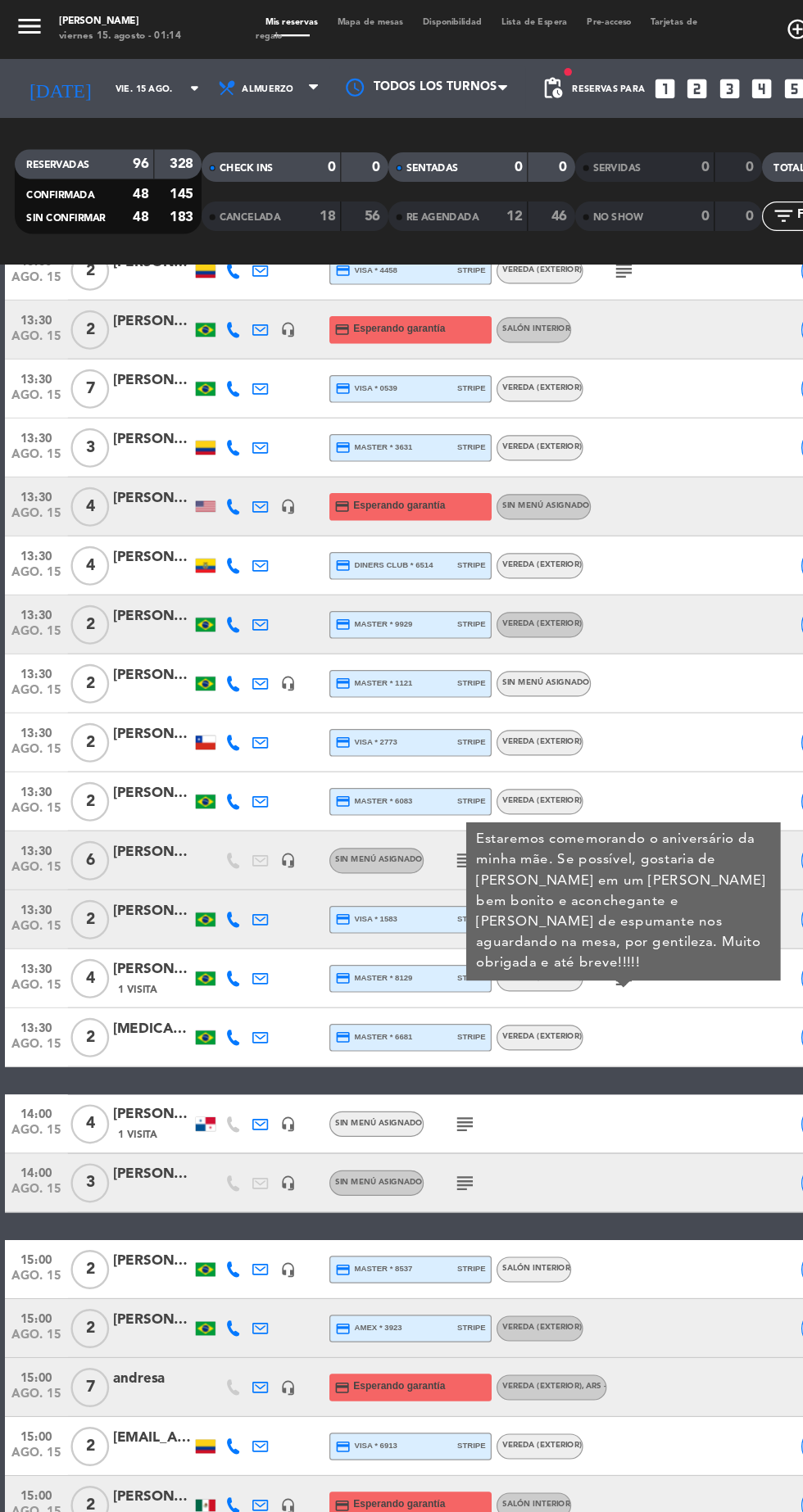
scroll to position [3184, 0]
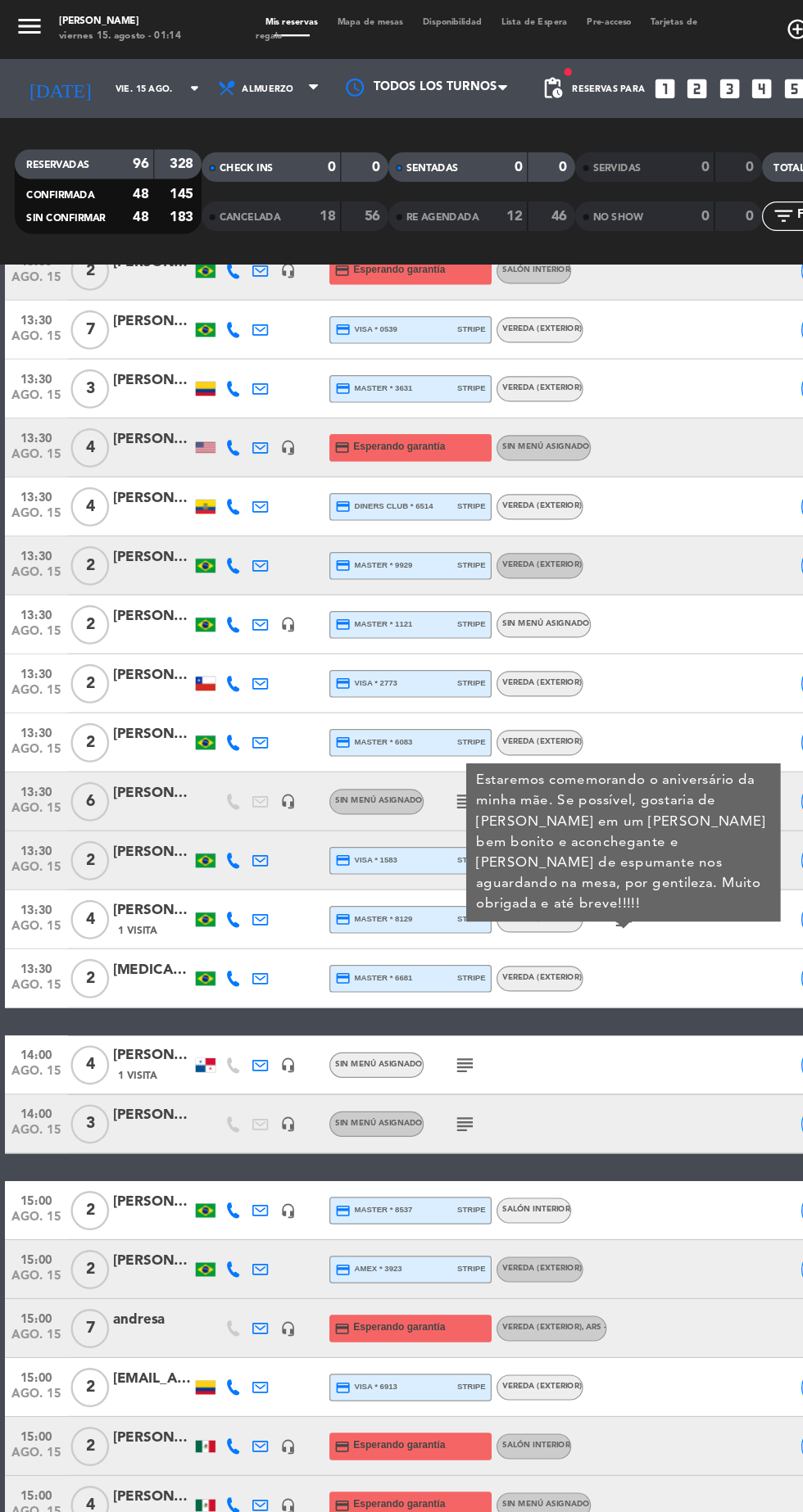
click at [392, 886] on icon "subject" at bounding box center [388, 888] width 20 height 20
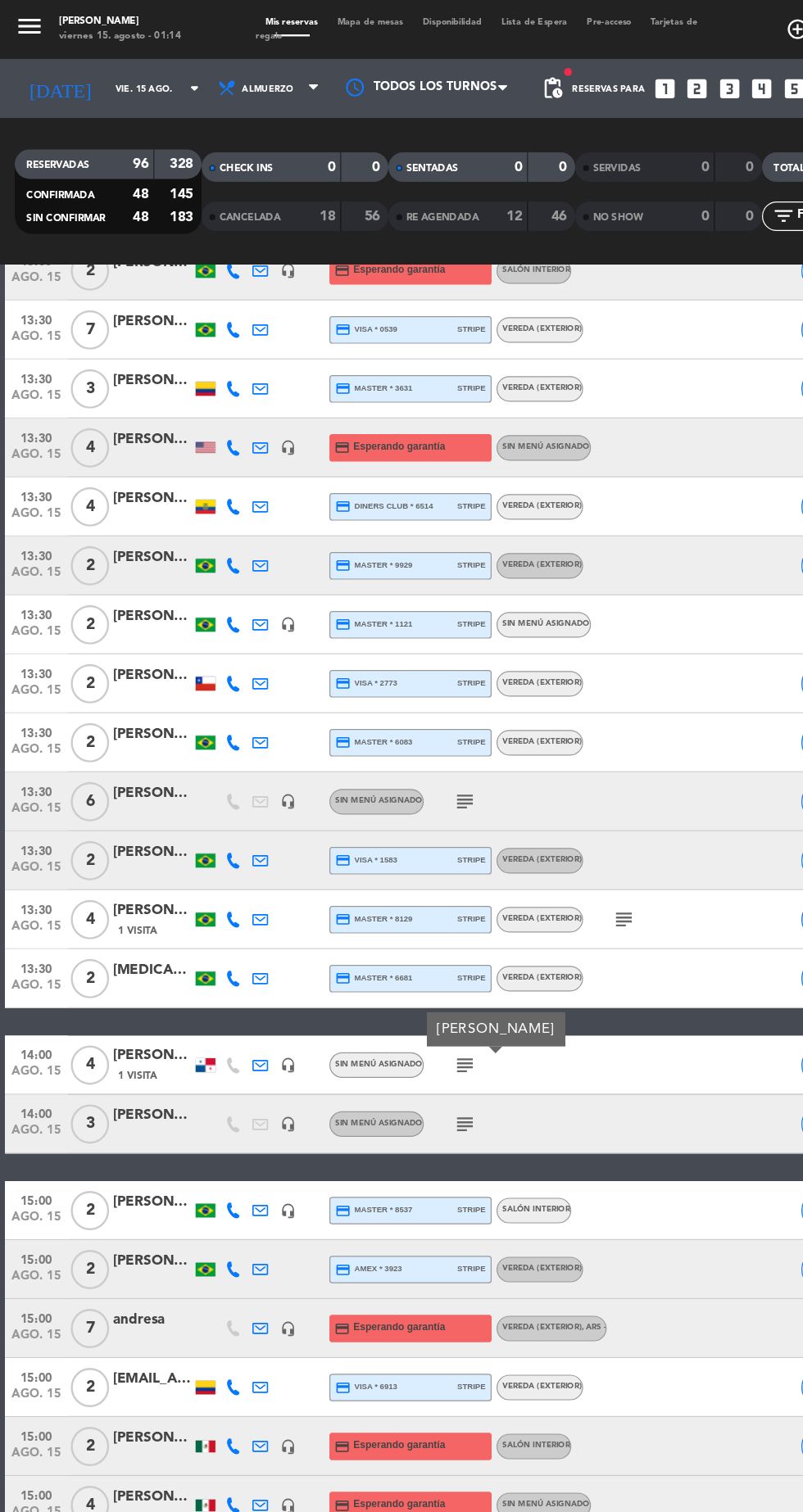
click at [393, 935] on icon "subject" at bounding box center [388, 937] width 20 height 20
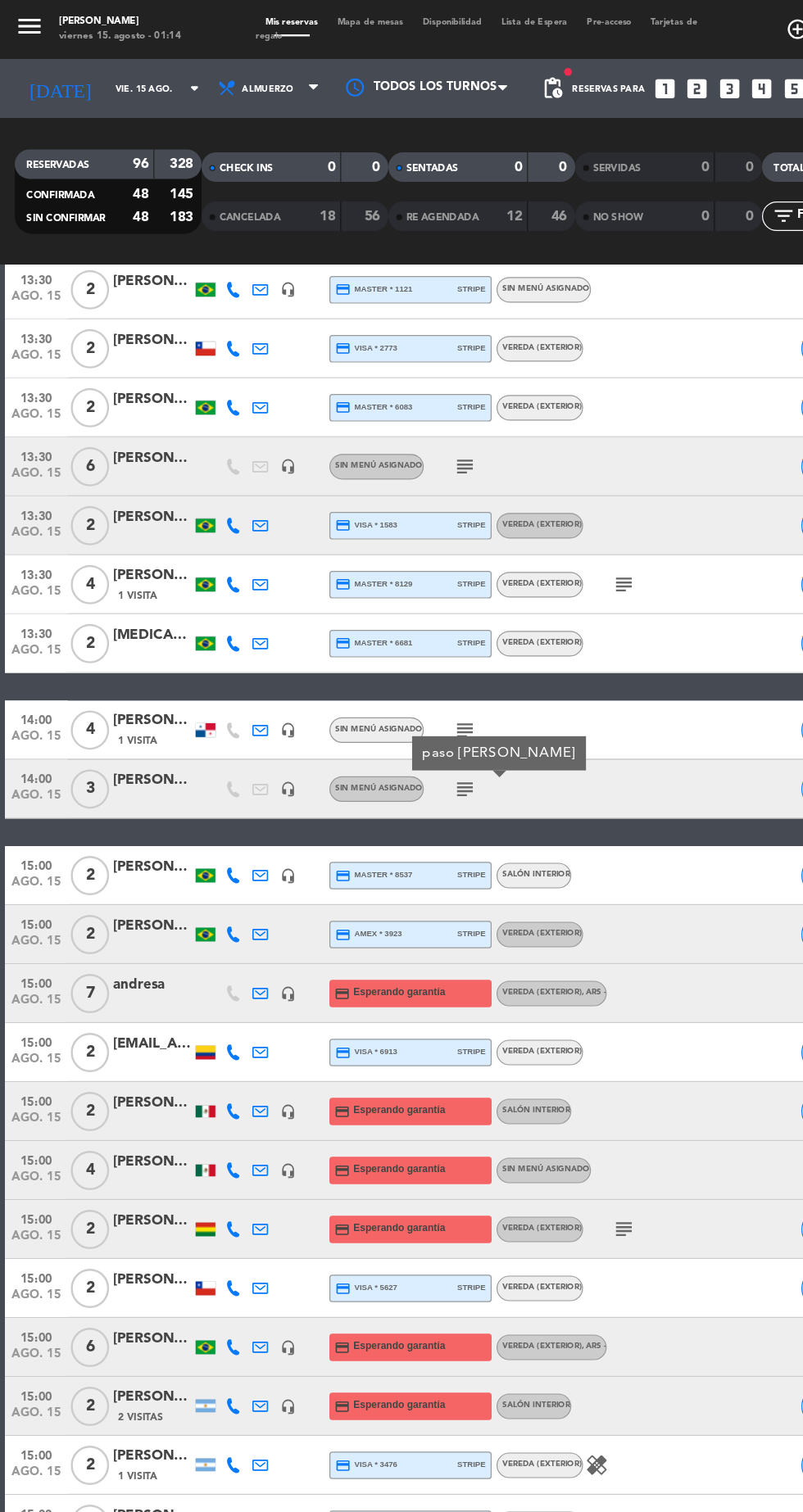
scroll to position [3466, 0]
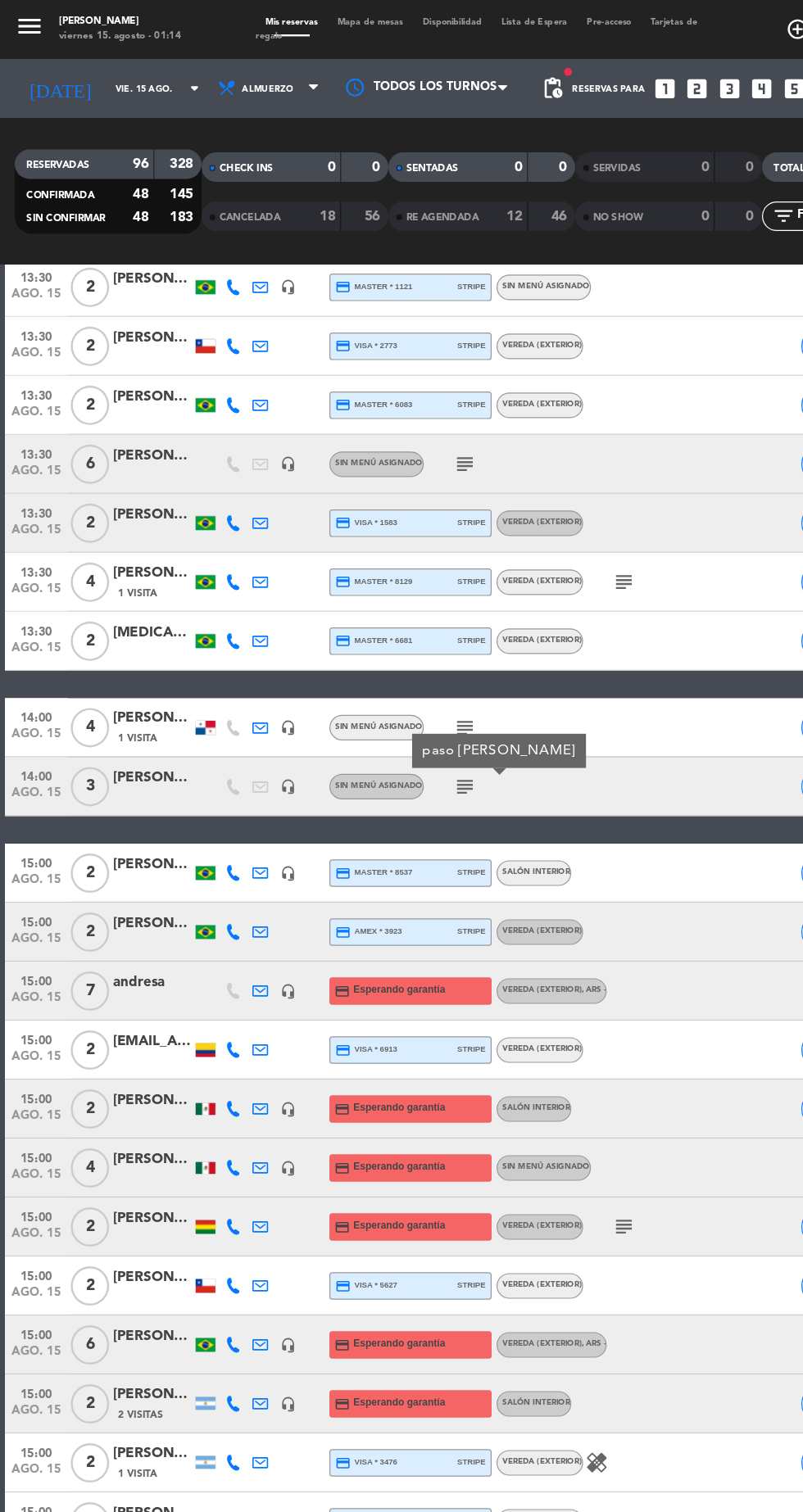
click at [520, 1023] on icon "subject" at bounding box center [521, 1022] width 20 height 20
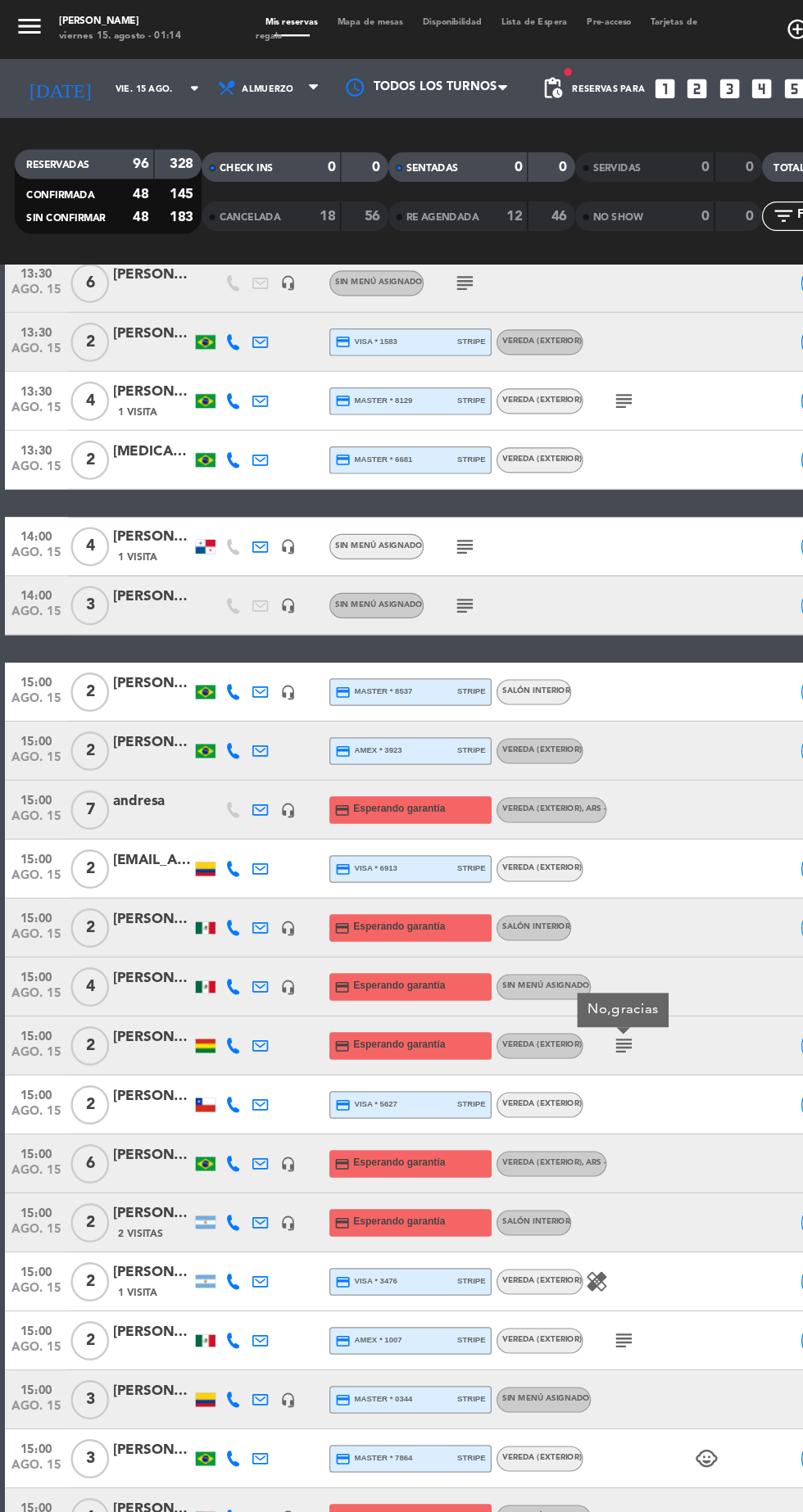
click at [522, 1116] on icon "subject" at bounding box center [521, 1117] width 20 height 20
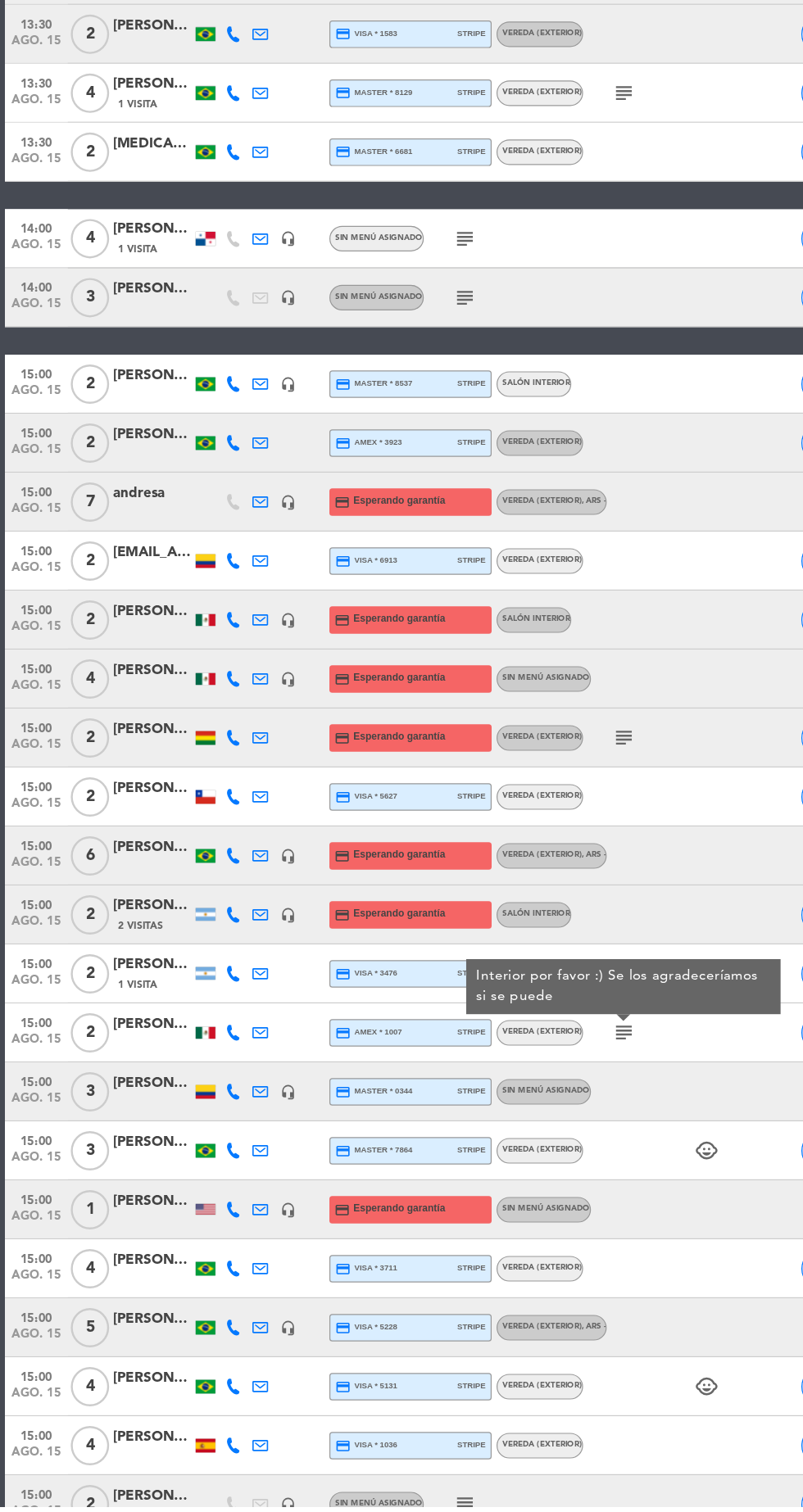
click at [387, 1509] on icon "subject" at bounding box center [388, 1510] width 20 height 20
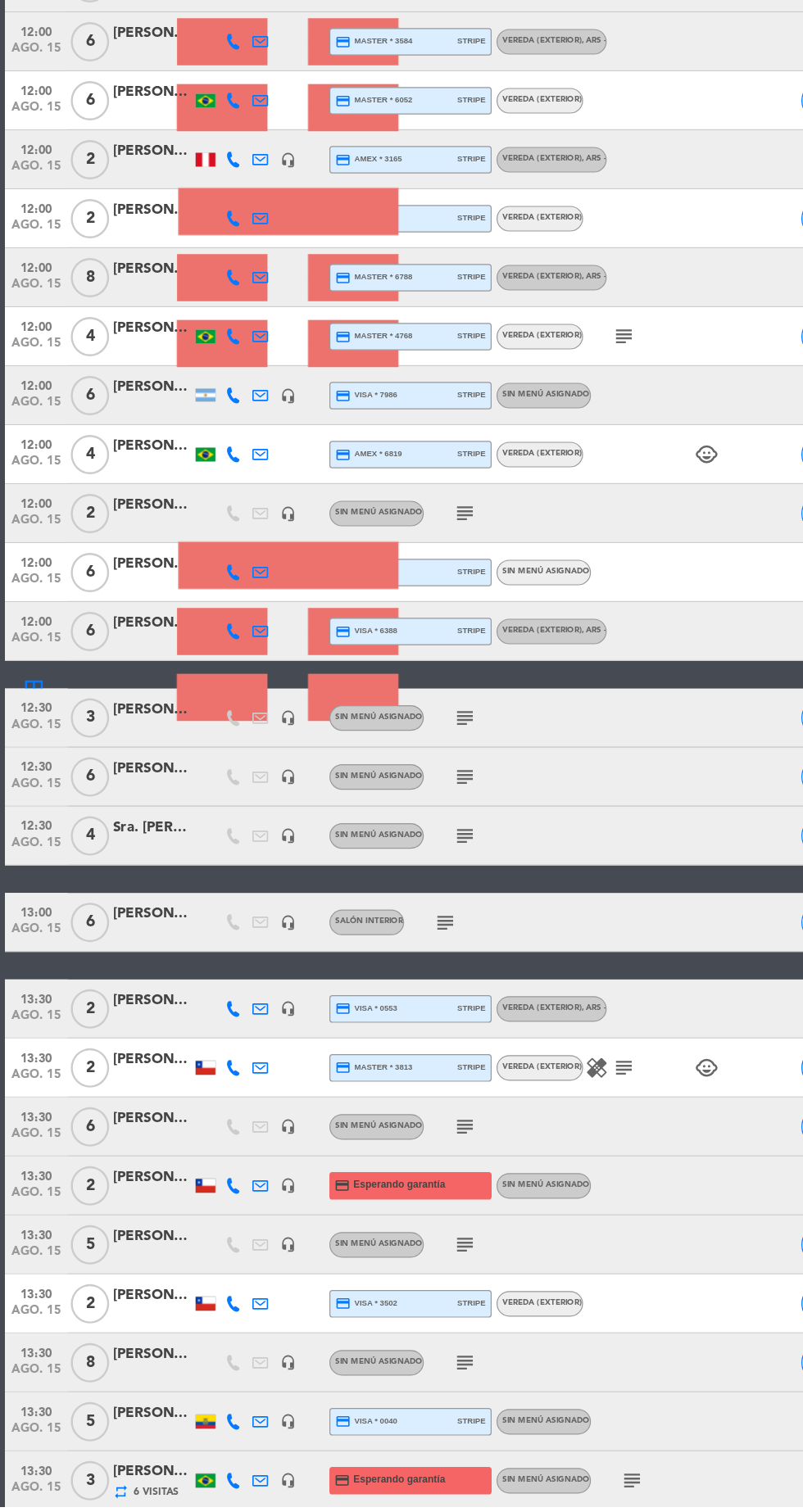
scroll to position [1719, 0]
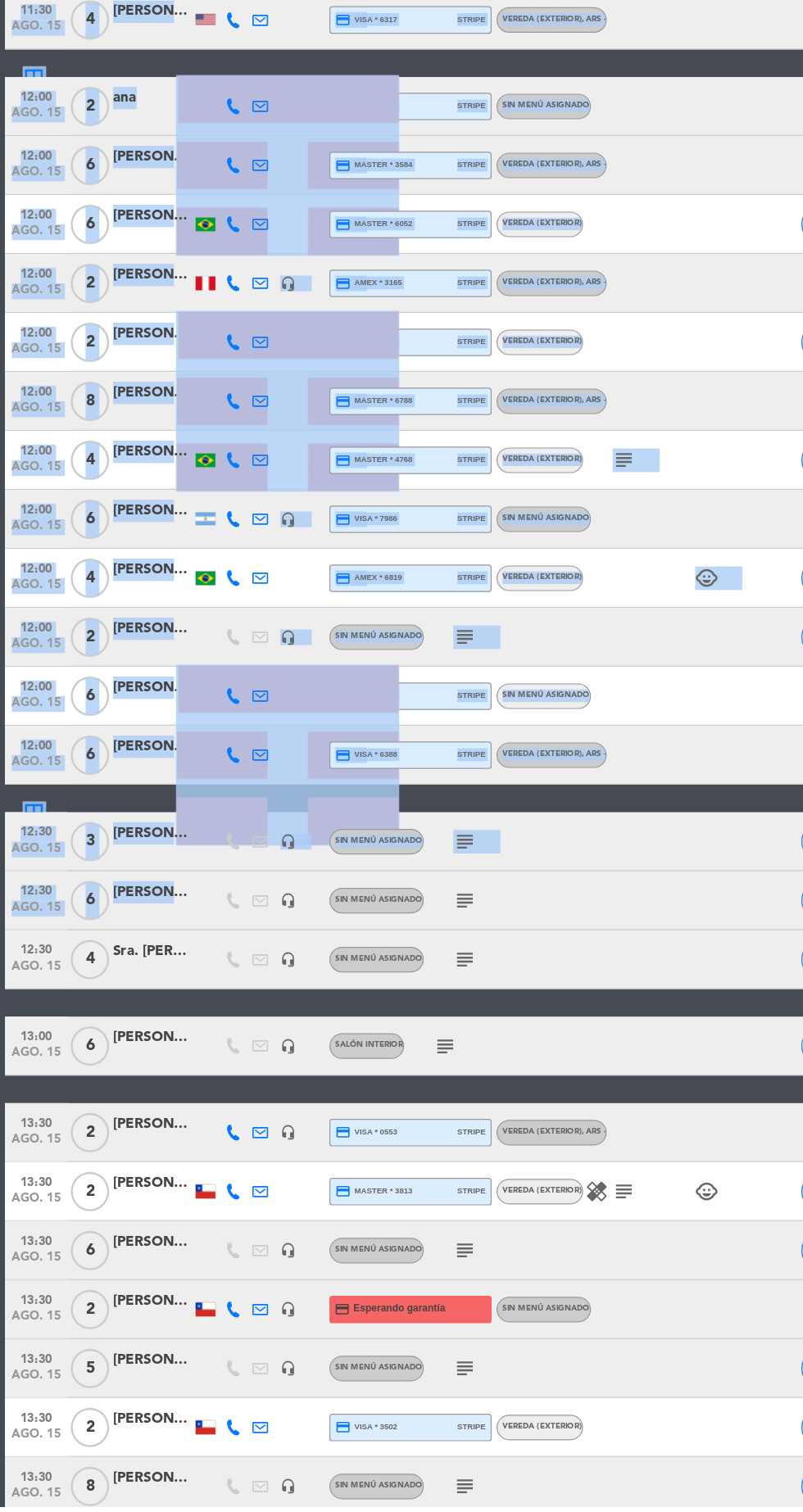
click at [562, 1009] on div "12:30 ago. 15 6 [PERSON_NAME] headset_mic Sin menú asignado subject SIN CONFIRM…" at bounding box center [402, 1006] width 795 height 49
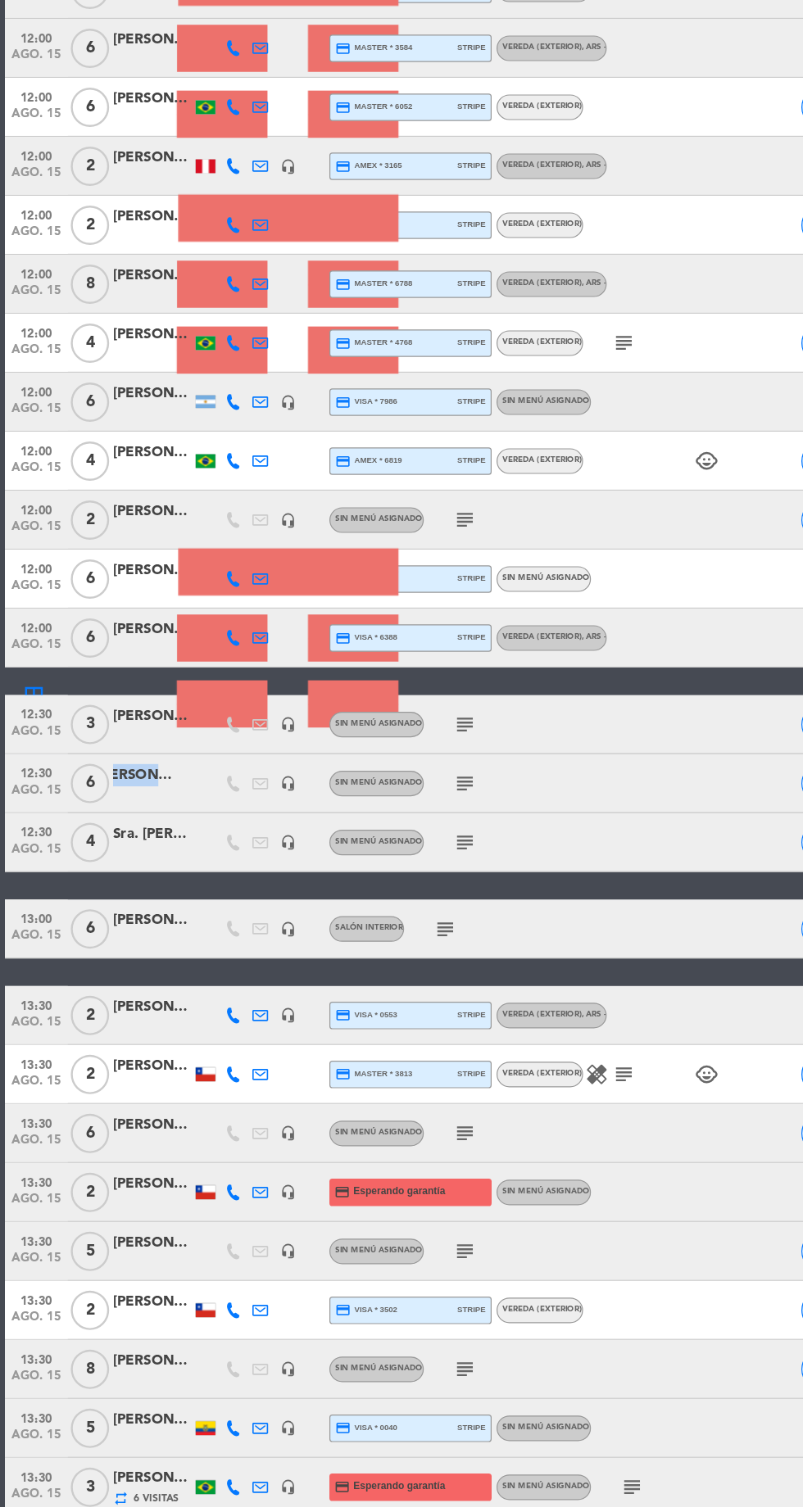
scroll to position [1820, 0]
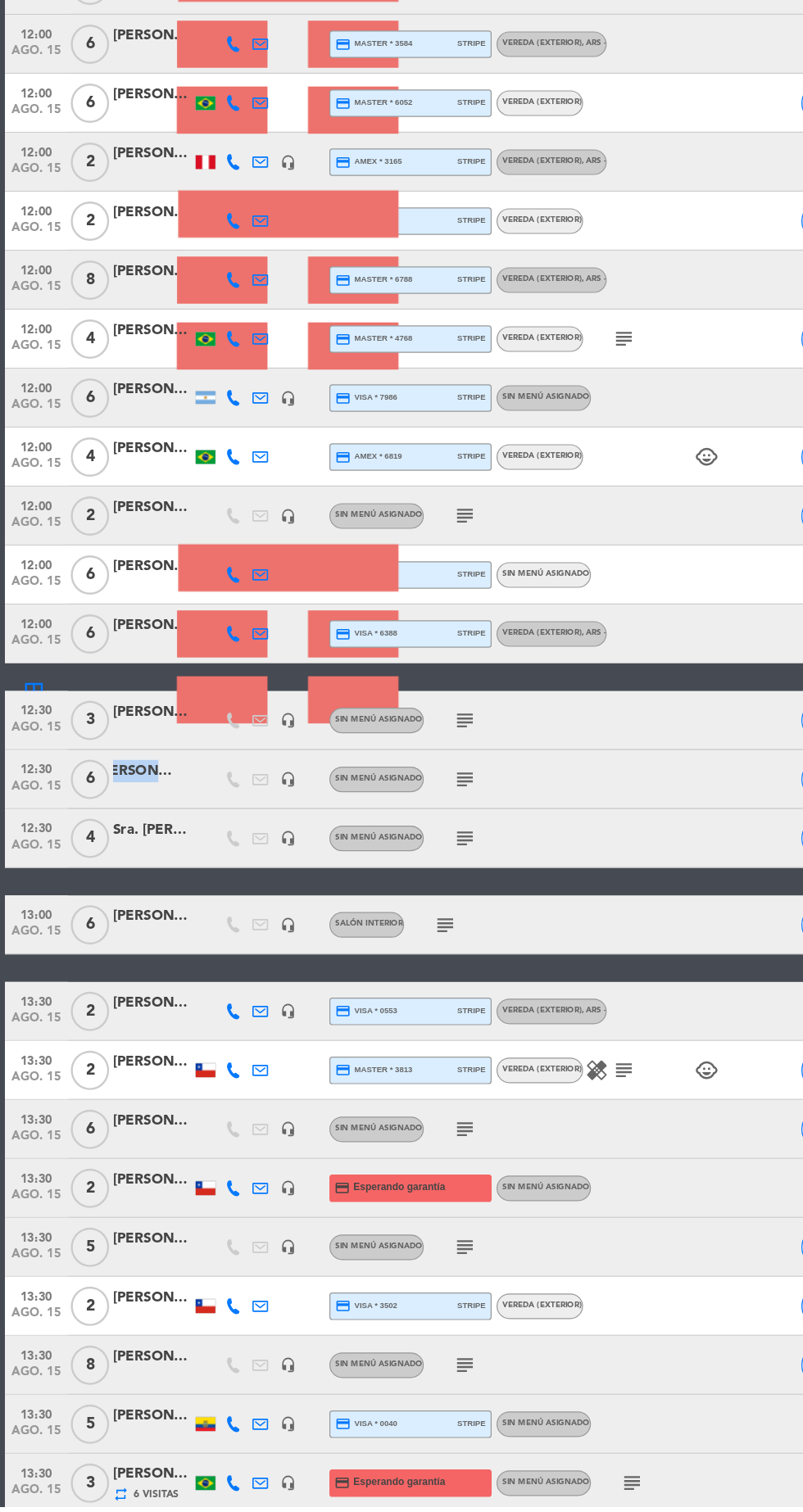
copy div "[PERSON_NAME]"
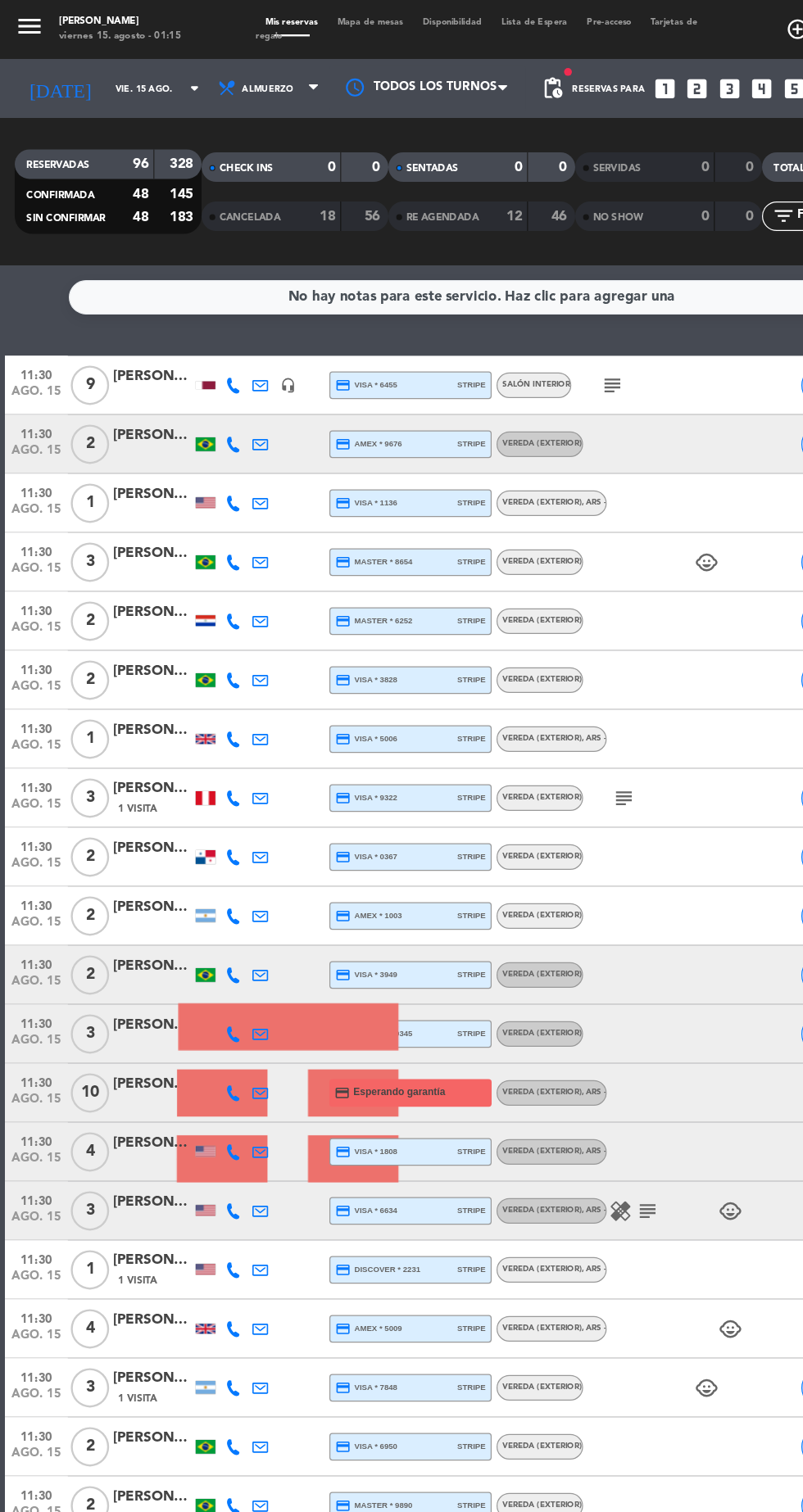
scroll to position [0, 0]
click at [254, 86] on span "Almuerzo" at bounding box center [226, 73] width 99 height 36
click at [246, 176] on div "menu [PERSON_NAME] 15. [PERSON_NAME] - 01:15 Mis reservas Mapa de mesas Disponi…" at bounding box center [402, 110] width 803 height 221
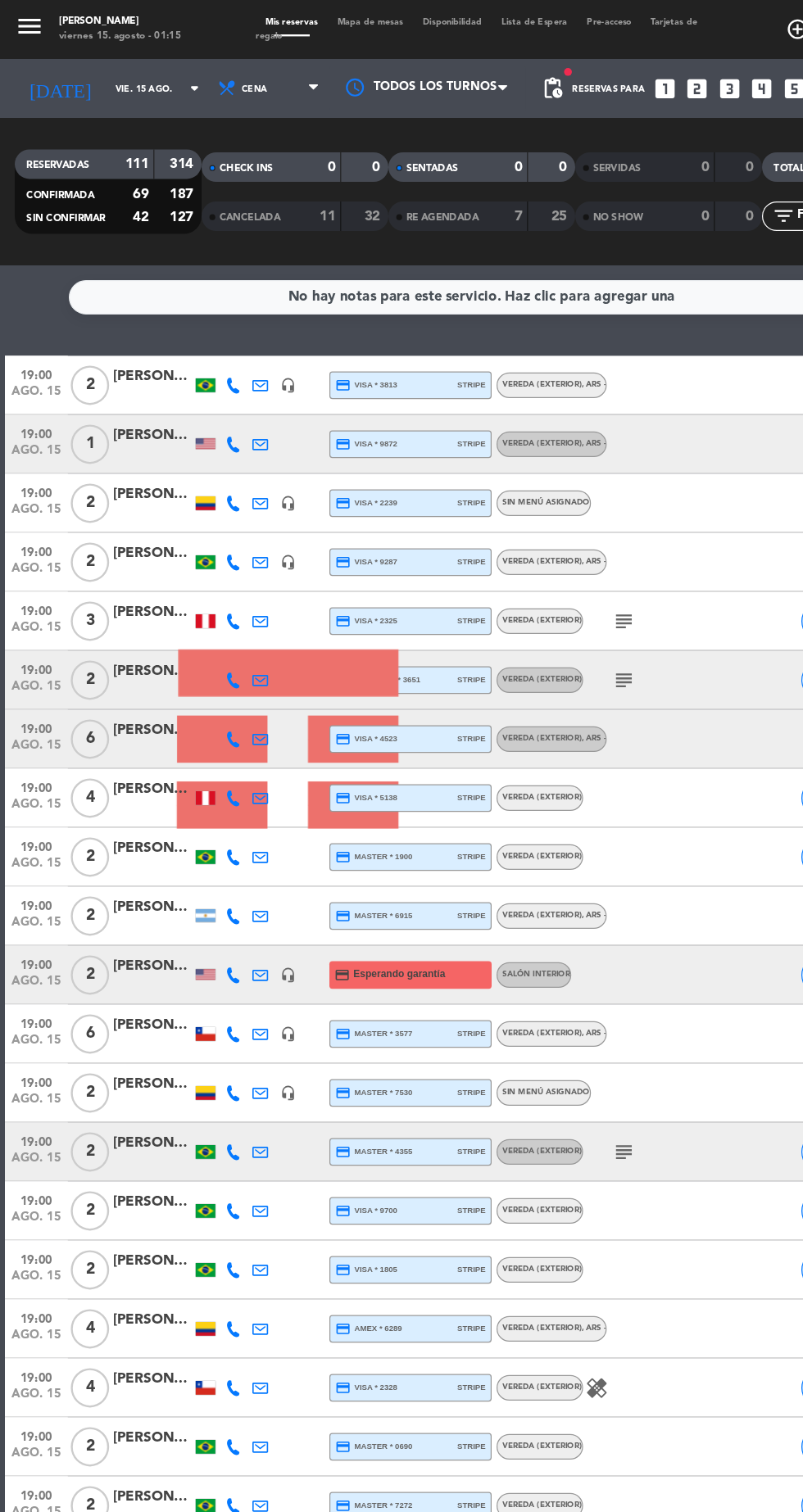
click at [522, 514] on icon "subject" at bounding box center [521, 518] width 20 height 20
click at [524, 566] on icon "subject" at bounding box center [521, 567] width 20 height 20
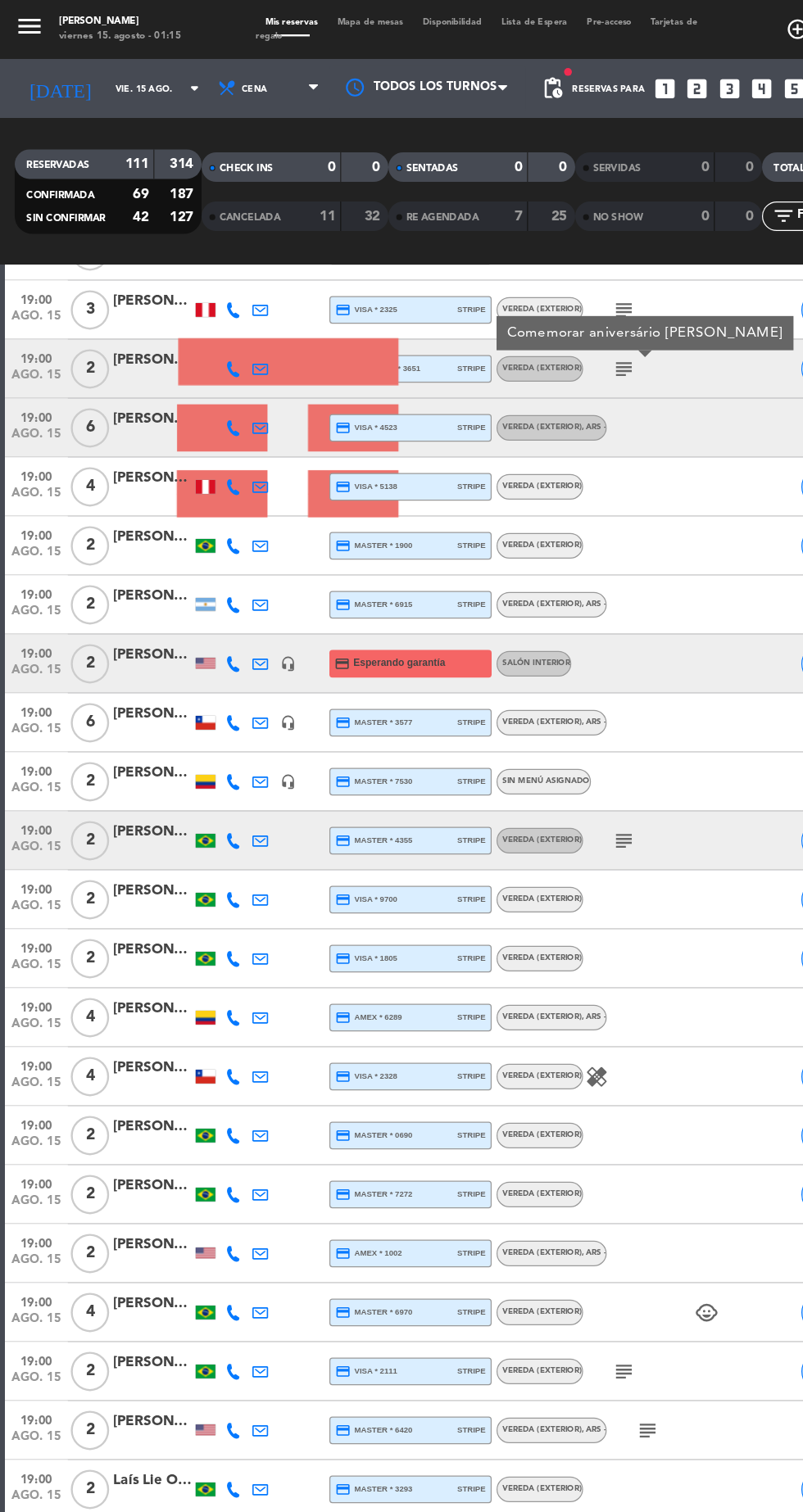
scroll to position [254, 0]
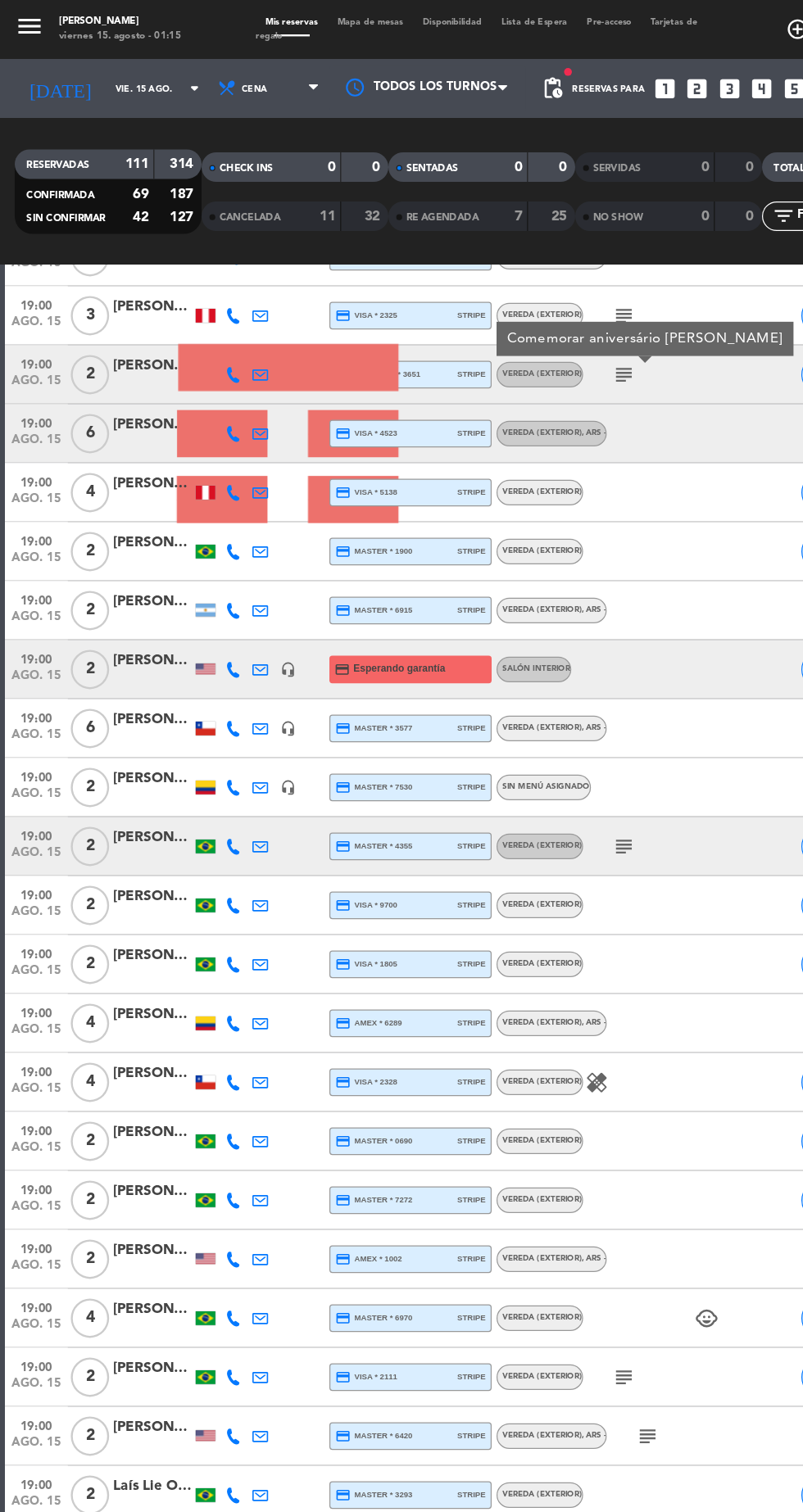
click at [527, 704] on icon "subject" at bounding box center [521, 705] width 20 height 20
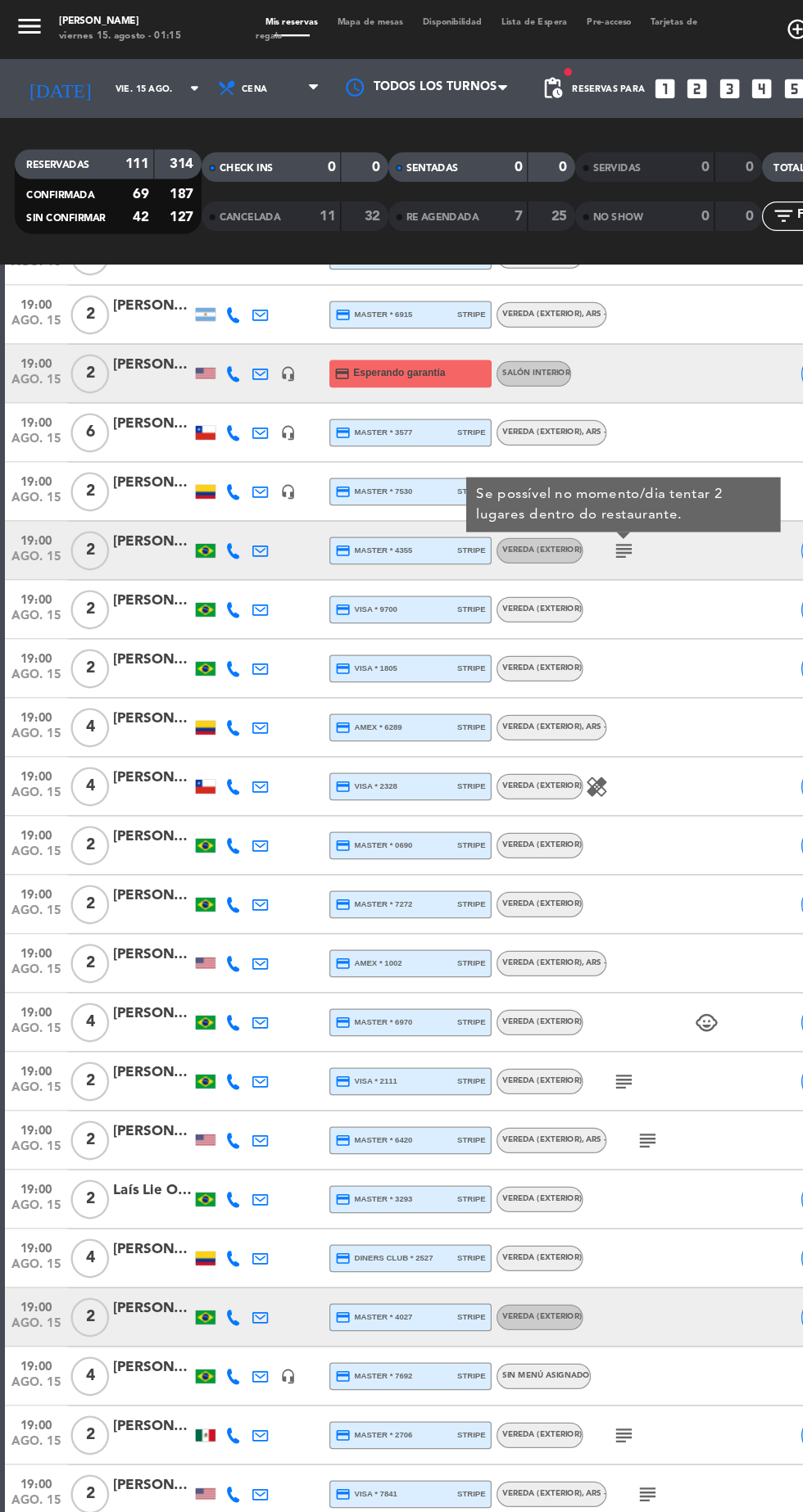
scroll to position [595, 0]
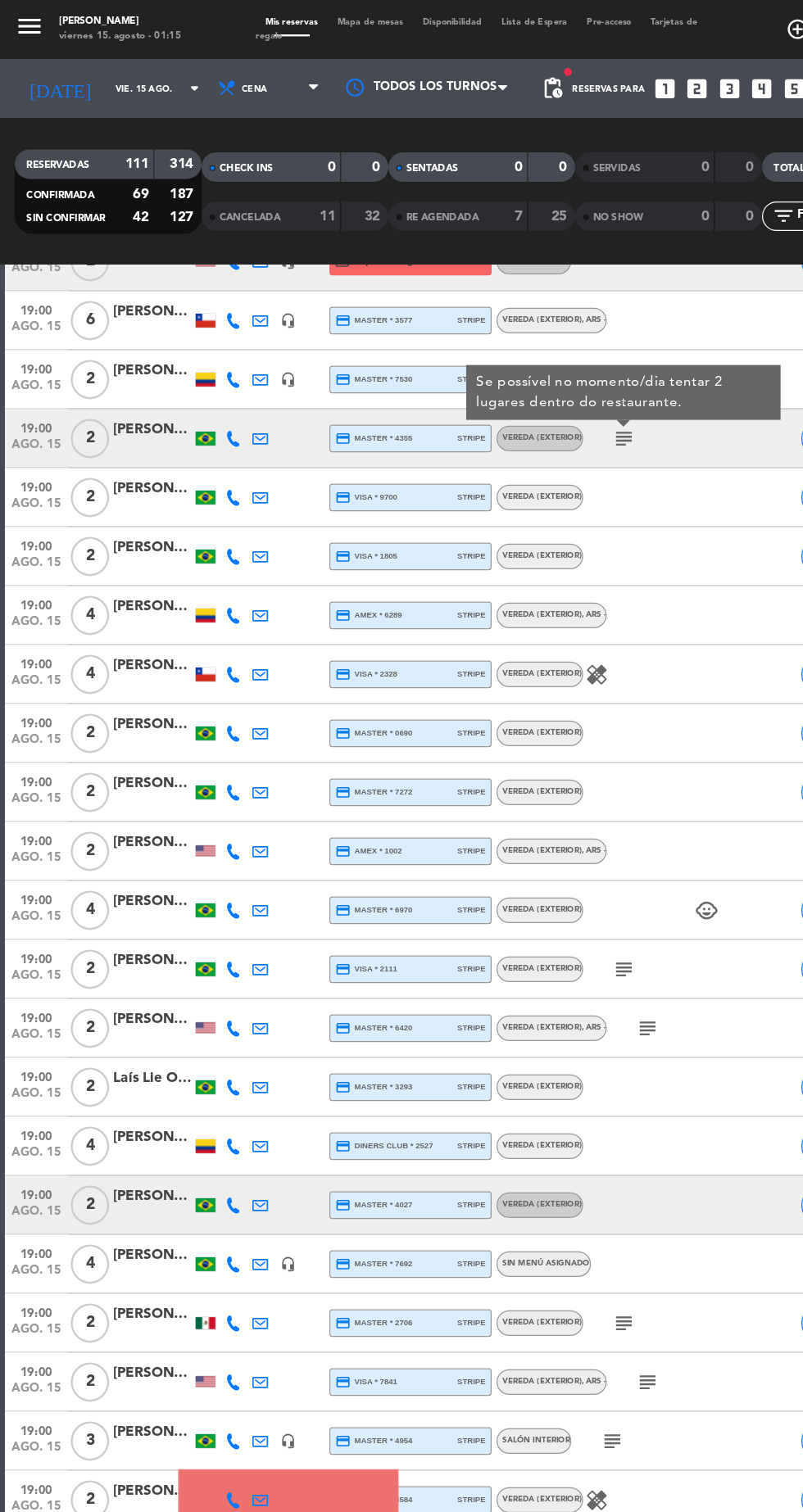
click at [524, 811] on icon "subject" at bounding box center [521, 808] width 20 height 20
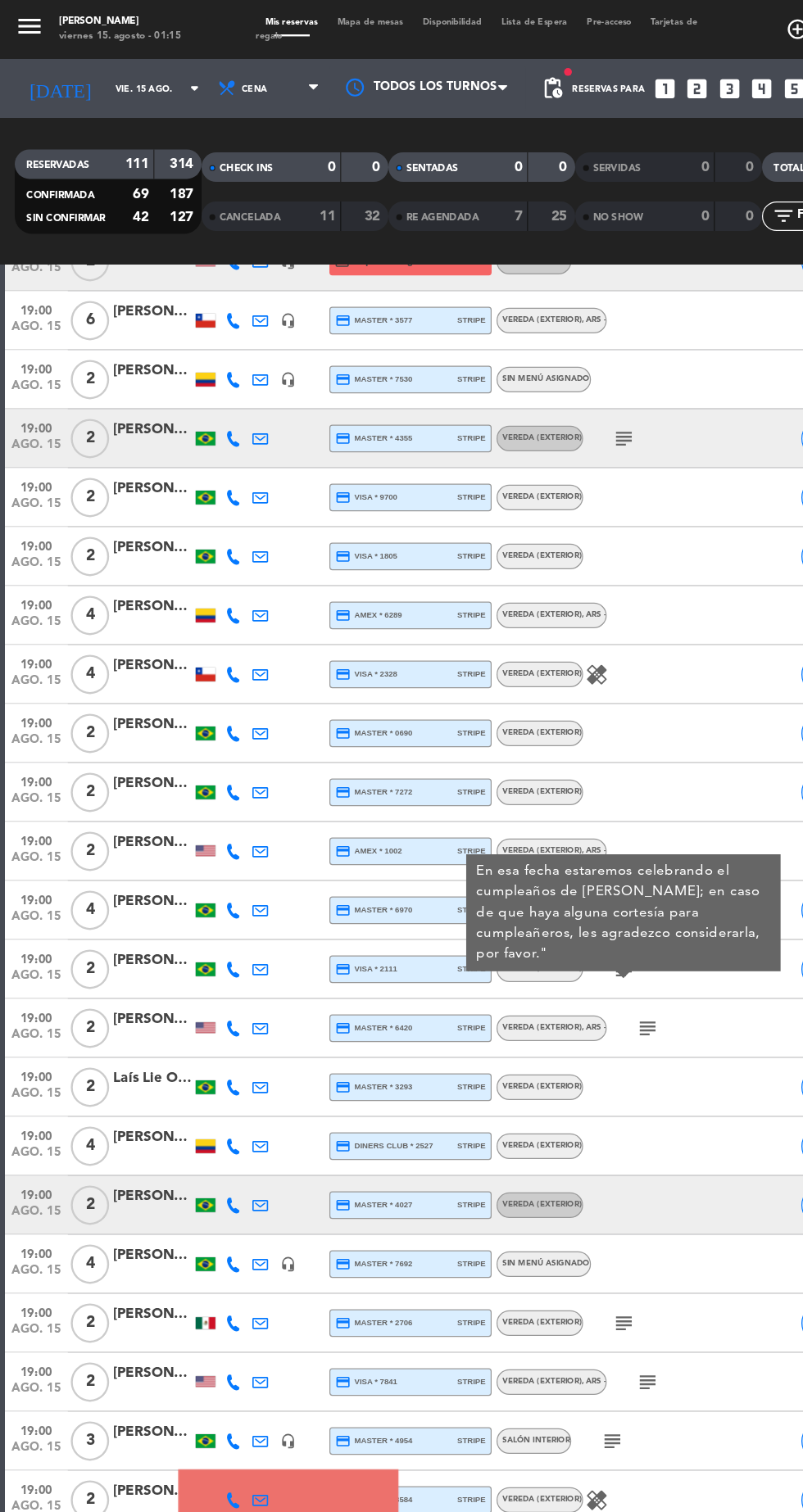
click at [549, 855] on icon "subject" at bounding box center [540, 856] width 20 height 20
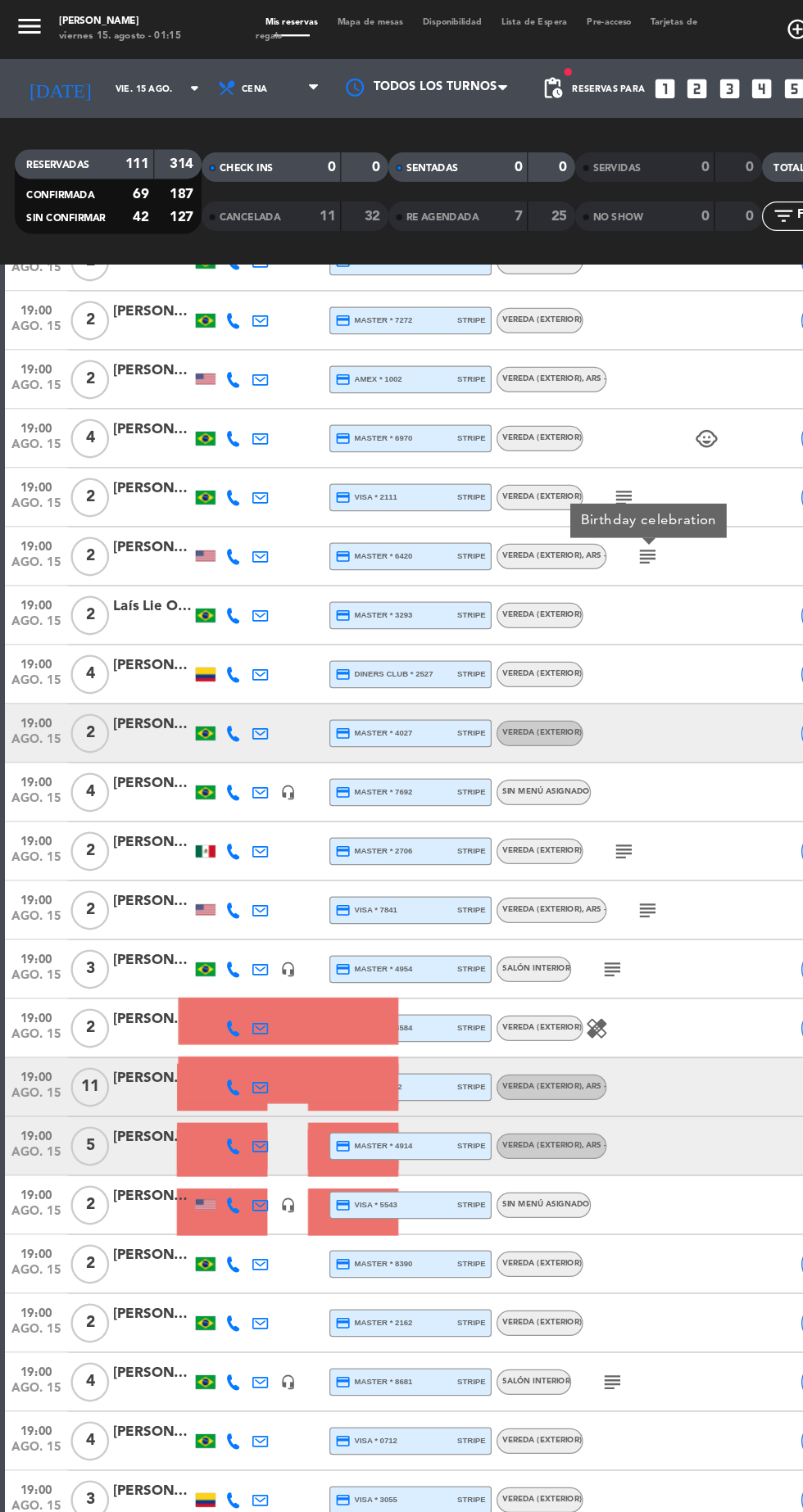
scroll to position [998, 0]
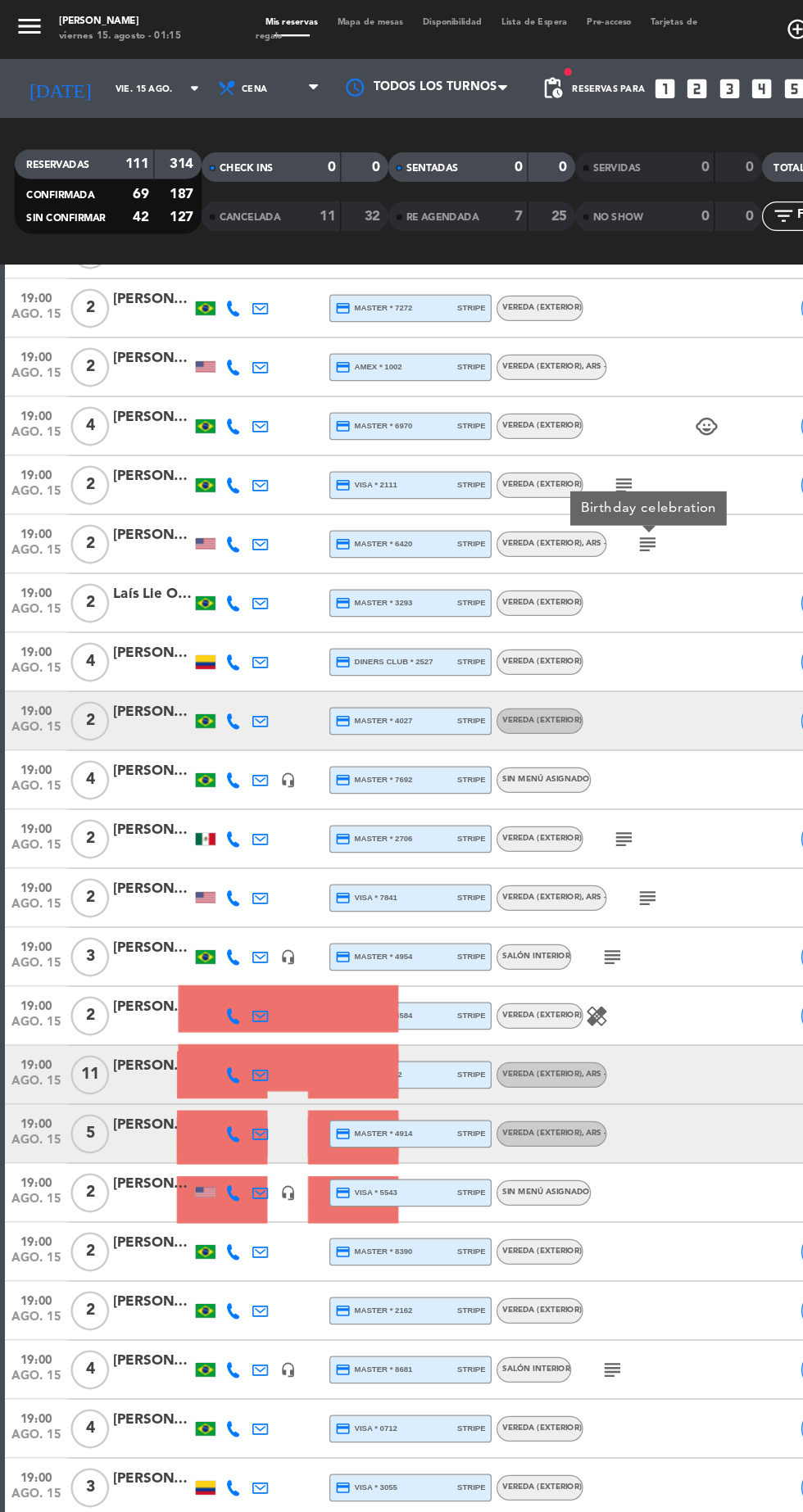
click at [522, 703] on icon "subject" at bounding box center [521, 700] width 20 height 20
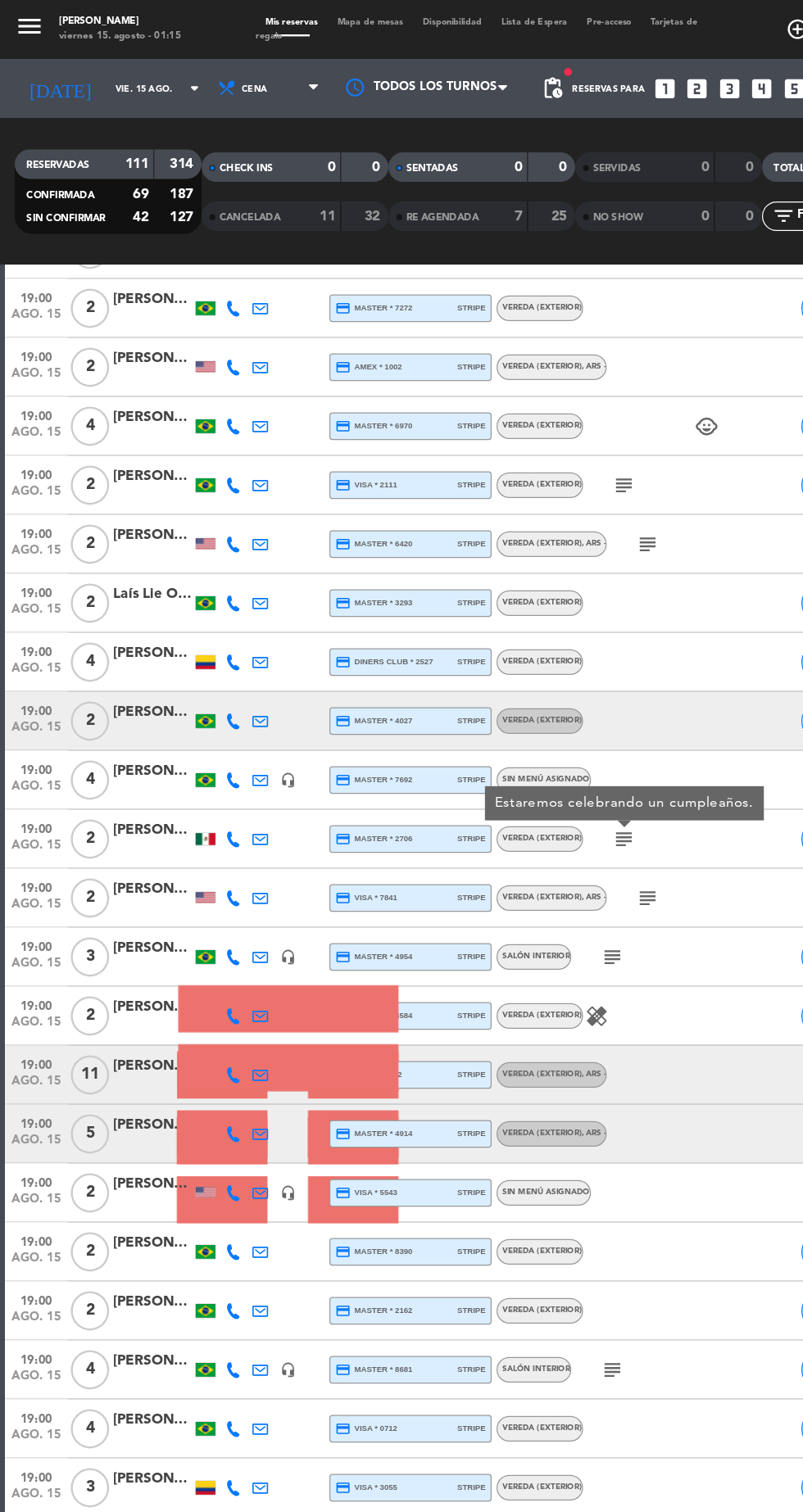
click at [547, 748] on icon "subject" at bounding box center [540, 749] width 20 height 20
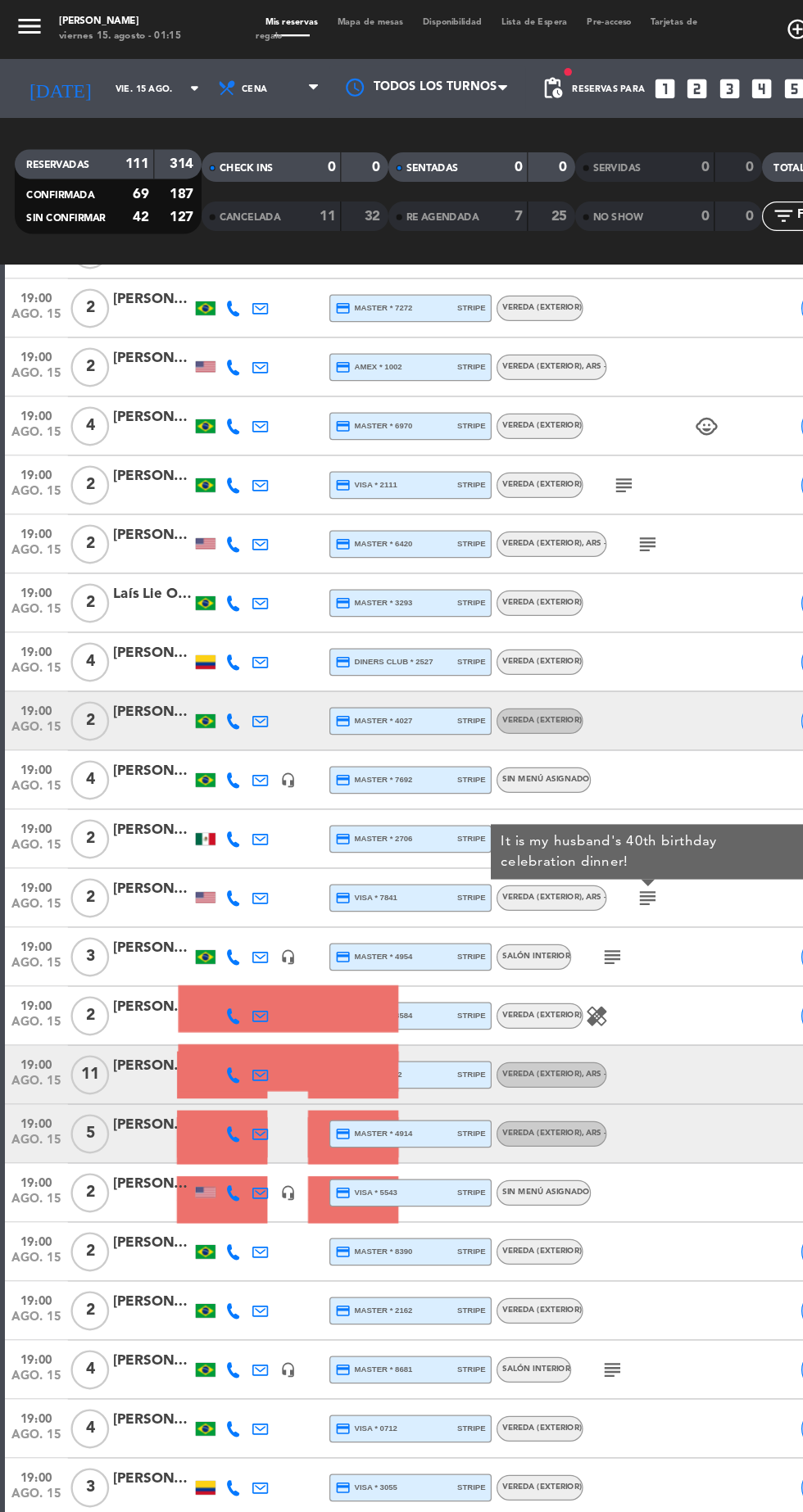
click at [513, 797] on icon "subject" at bounding box center [511, 798] width 20 height 20
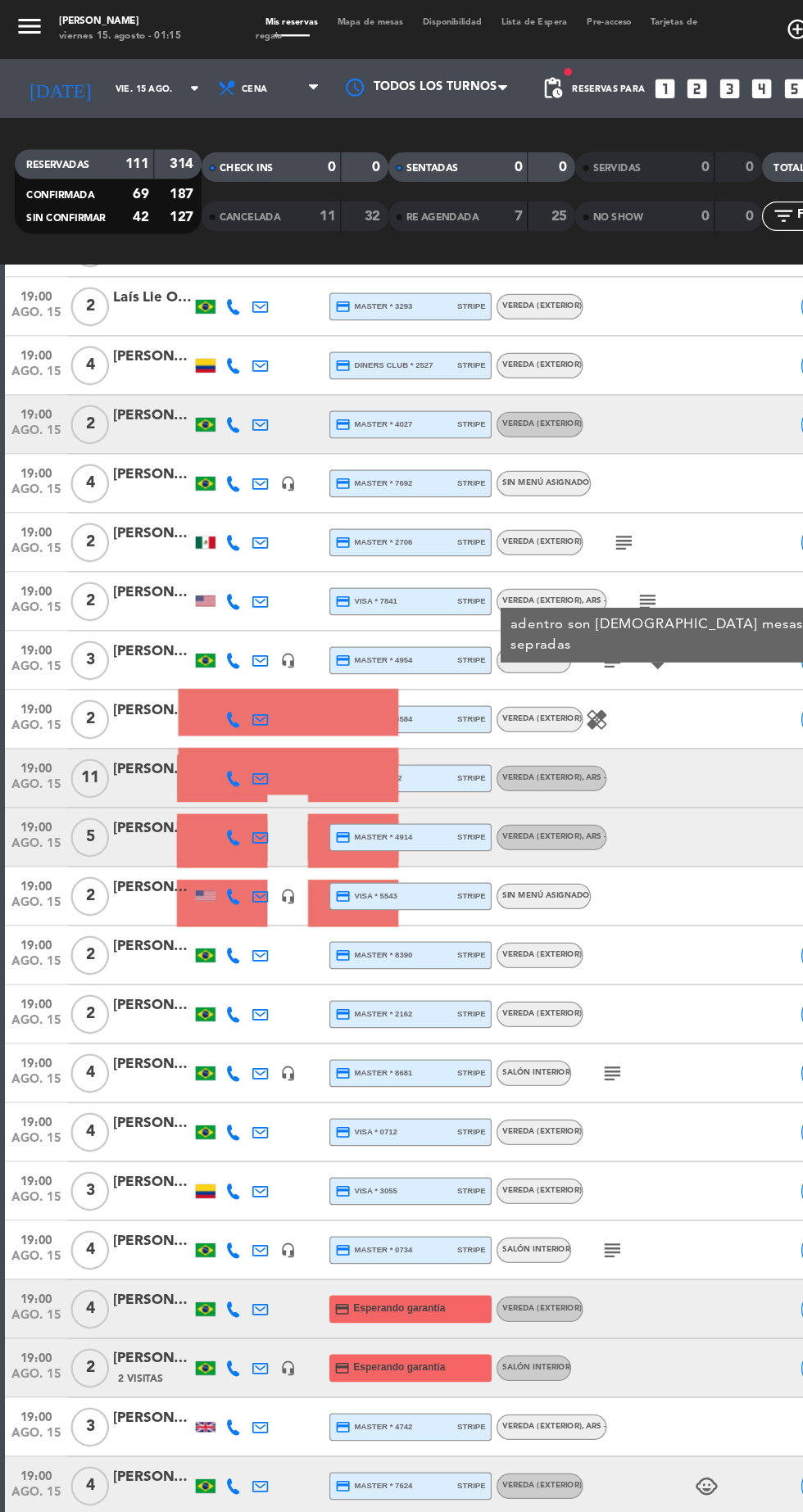
scroll to position [1315, 0]
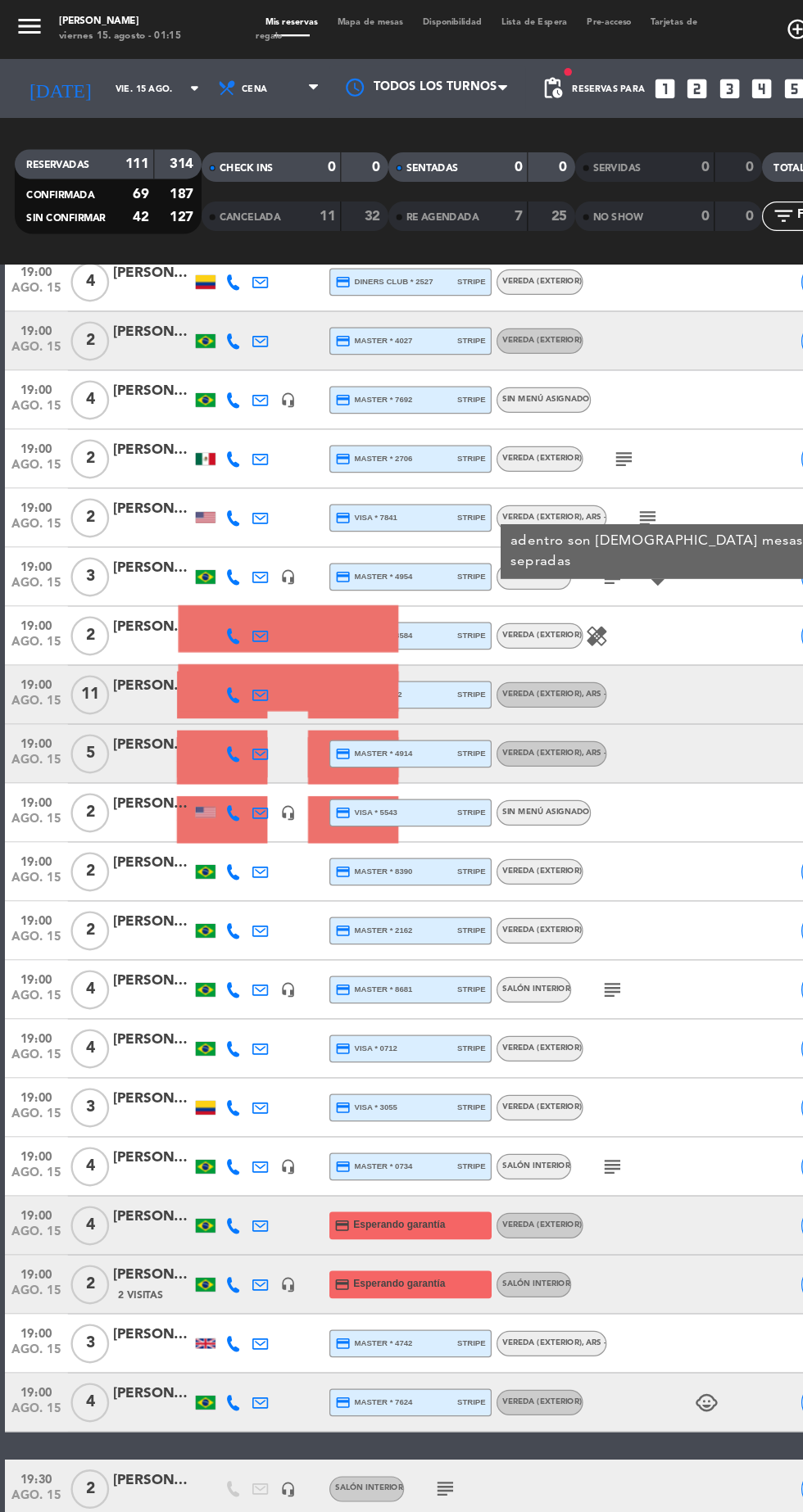
click at [513, 824] on icon "subject" at bounding box center [511, 825] width 20 height 20
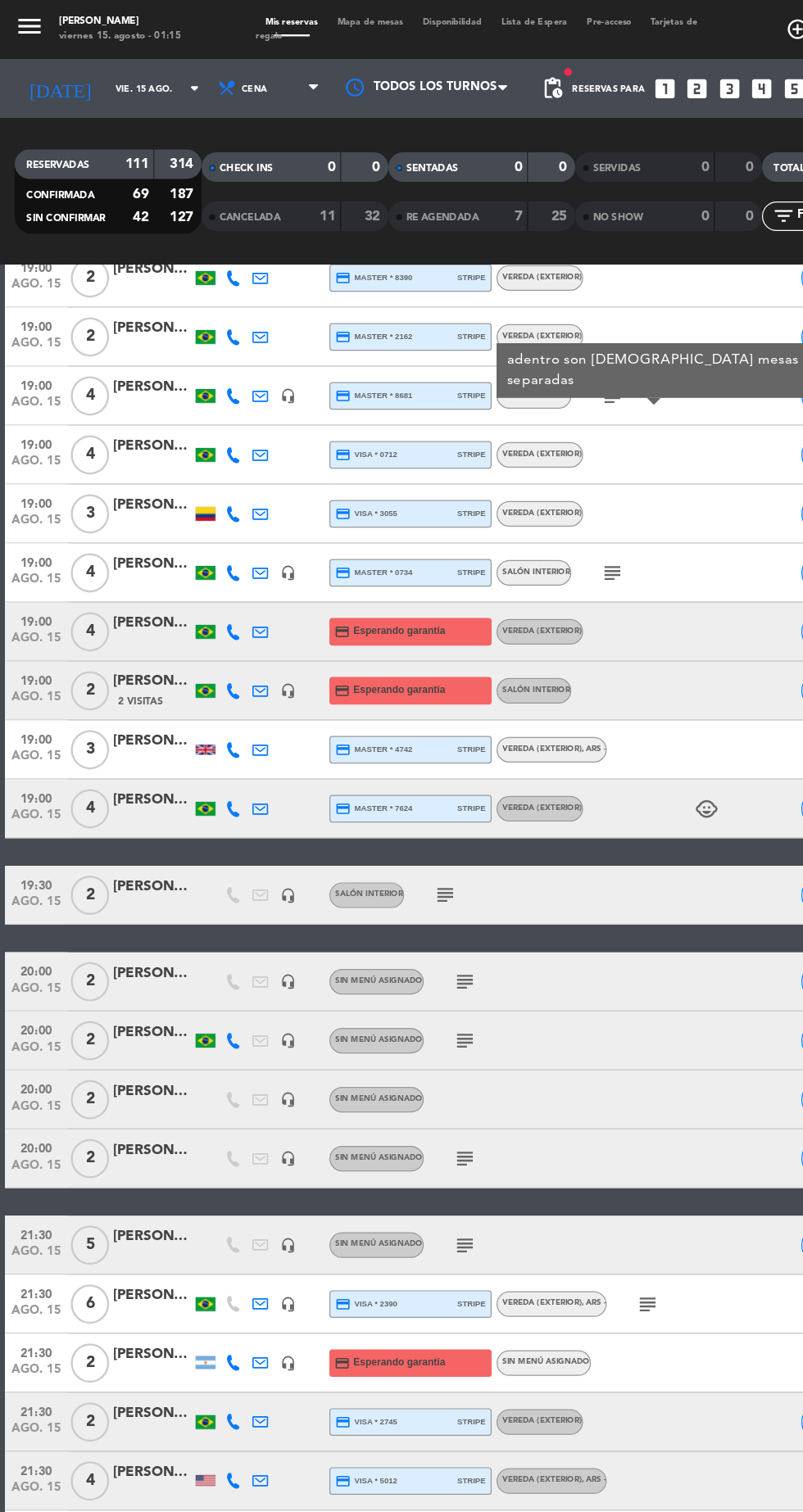
scroll to position [1810, 0]
click at [397, 742] on div "subject" at bounding box center [406, 745] width 138 height 48
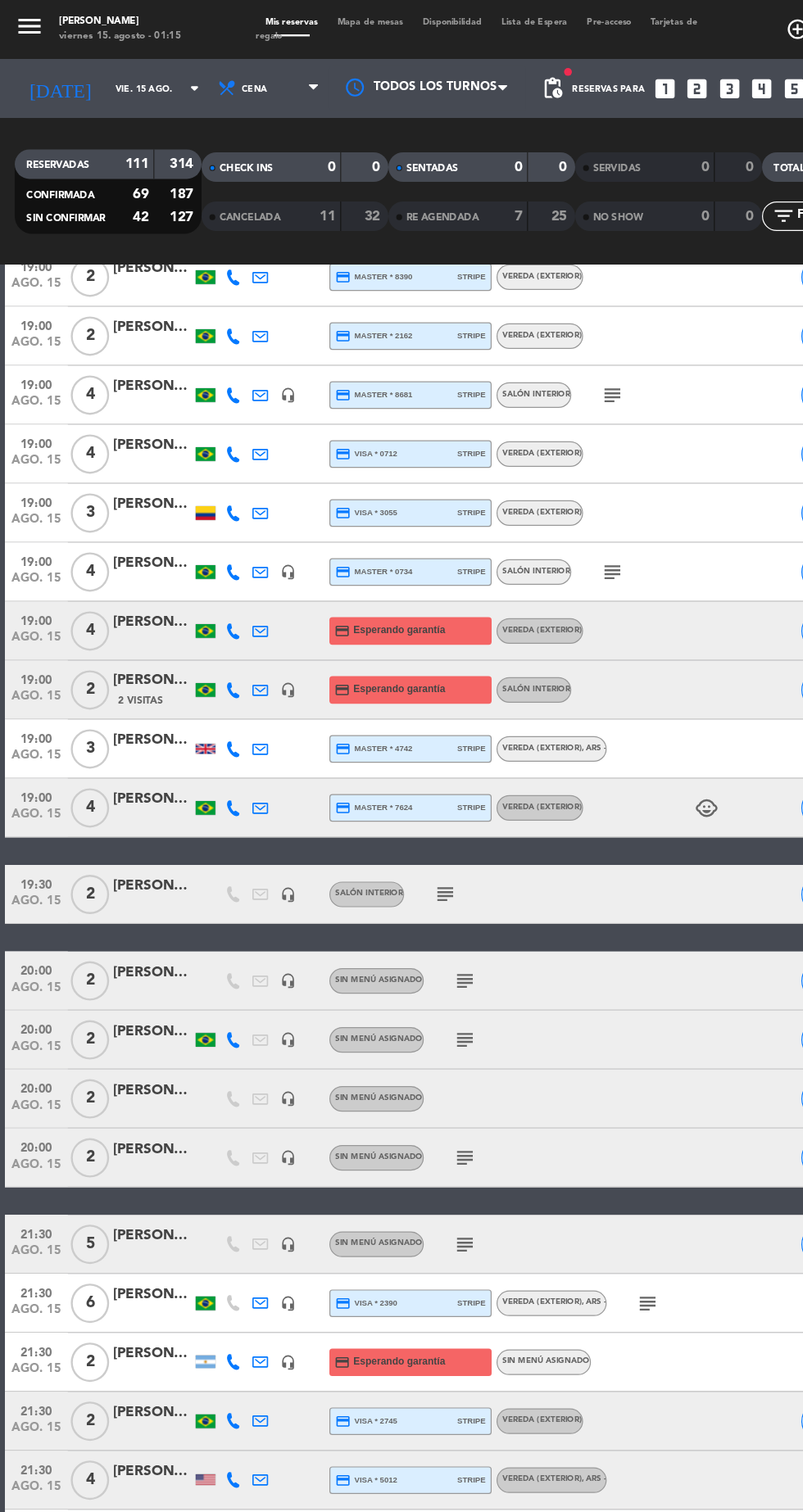
click at [392, 808] on icon "subject" at bounding box center [388, 818] width 20 height 20
click at [389, 865] on icon "subject" at bounding box center [388, 866] width 20 height 20
click at [390, 964] on icon "subject" at bounding box center [388, 965] width 20 height 20
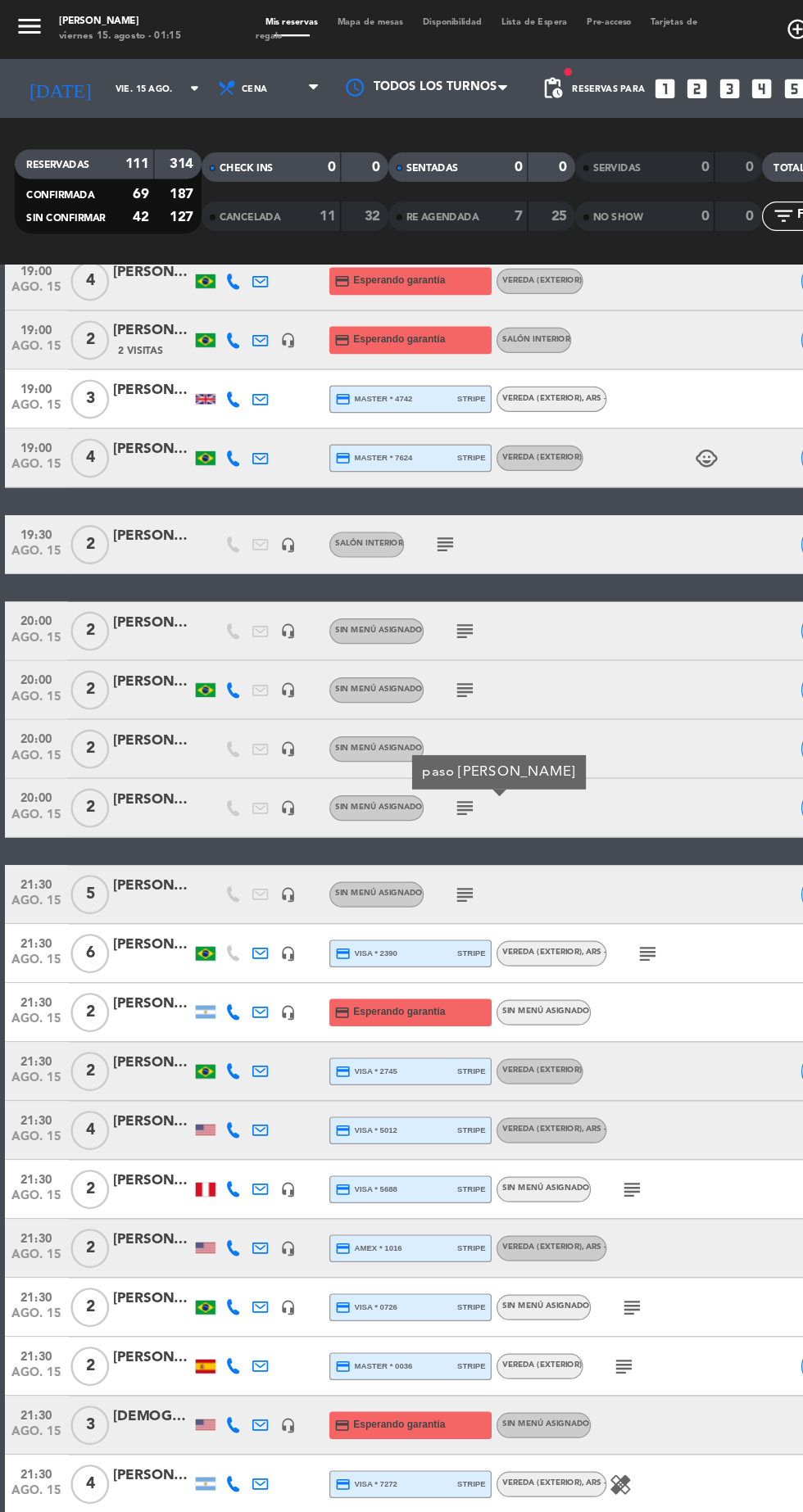
scroll to position [2102, 0]
click at [395, 743] on icon "subject" at bounding box center [388, 744] width 20 height 20
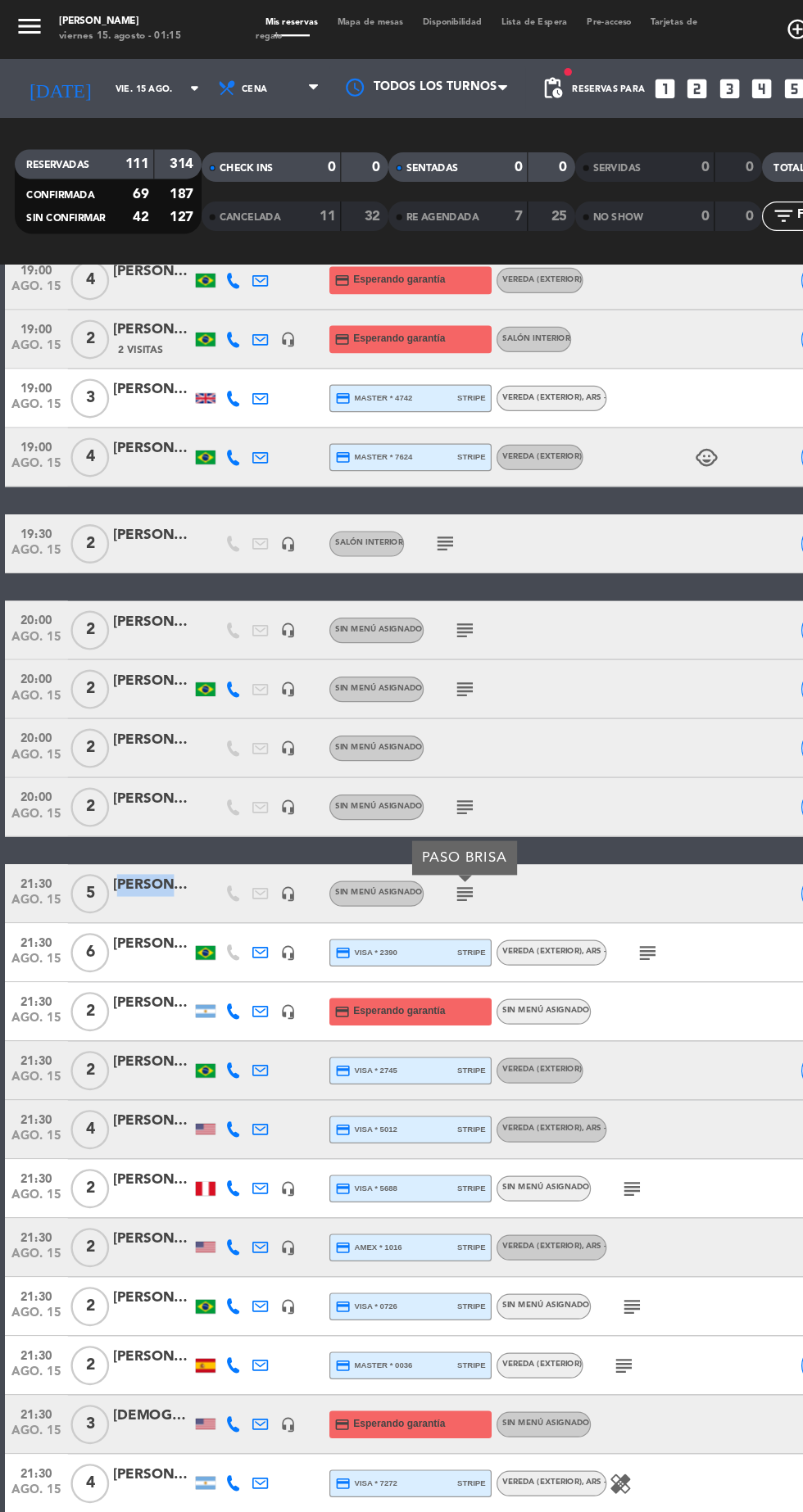
click at [577, 803] on div "subject" at bounding box center [574, 794] width 138 height 48
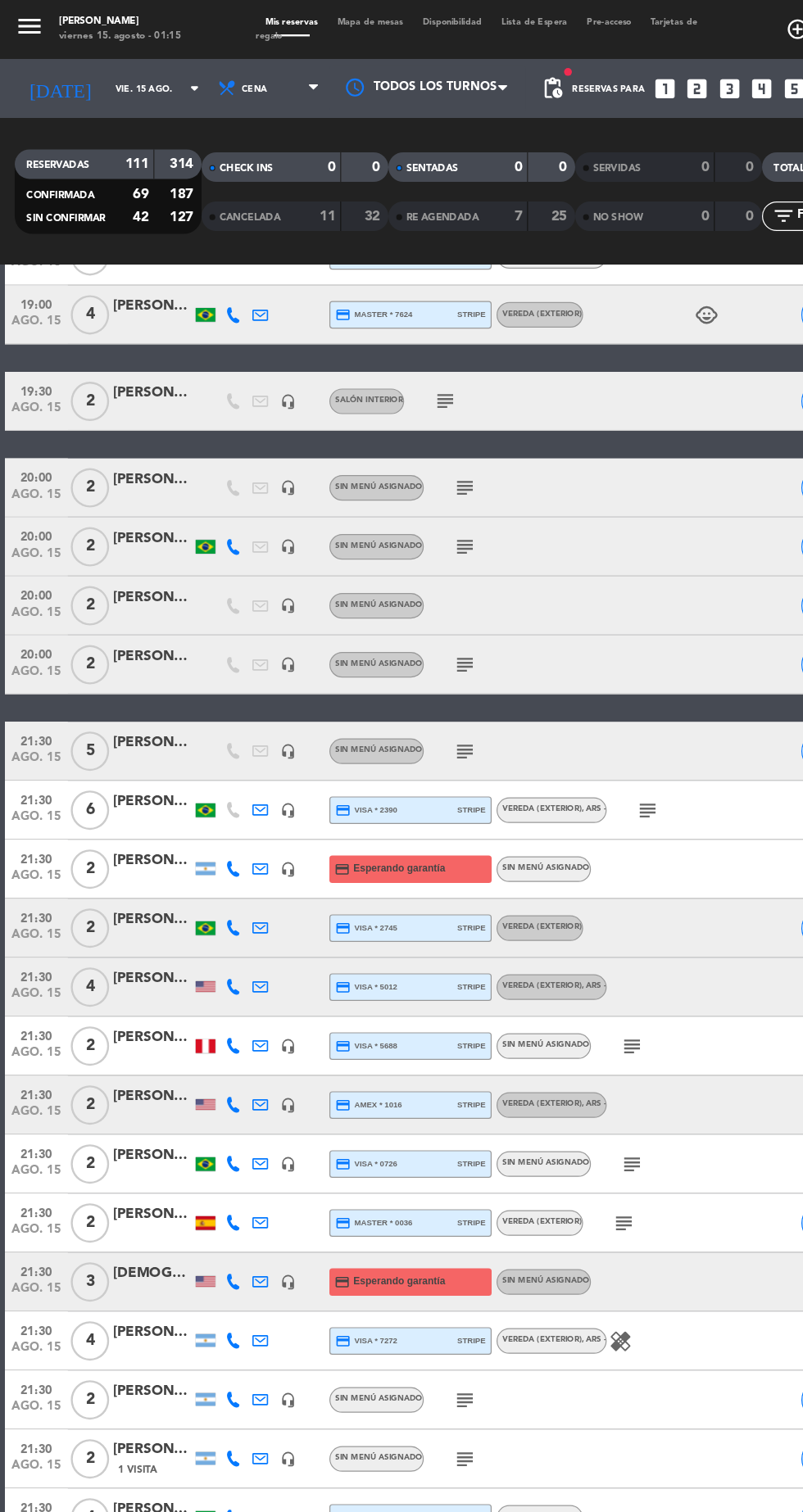
scroll to position [2236, 0]
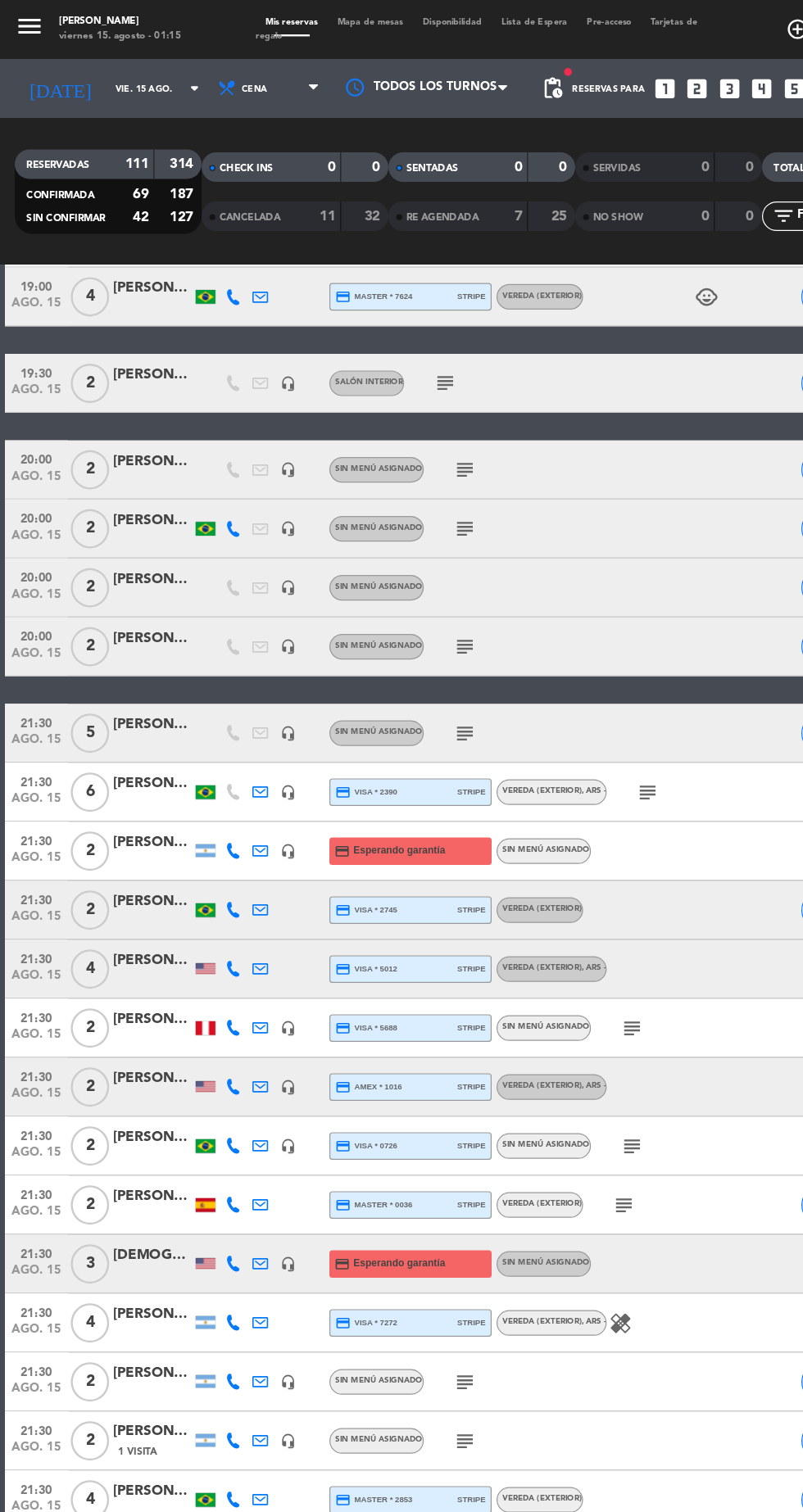
click at [546, 655] on icon "subject" at bounding box center [540, 660] width 20 height 20
click at [528, 856] on icon "subject" at bounding box center [527, 856] width 20 height 20
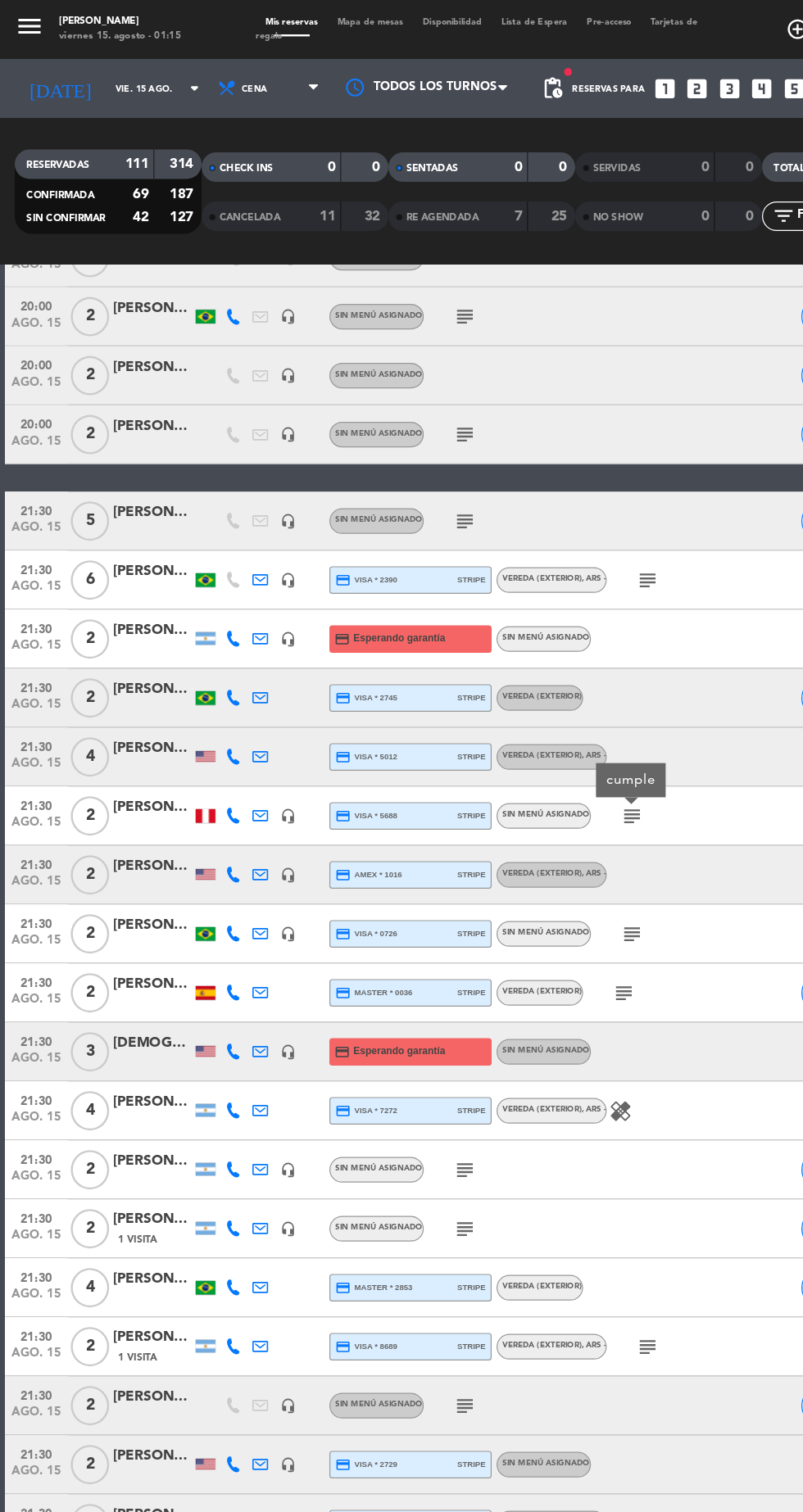
scroll to position [2424, 0]
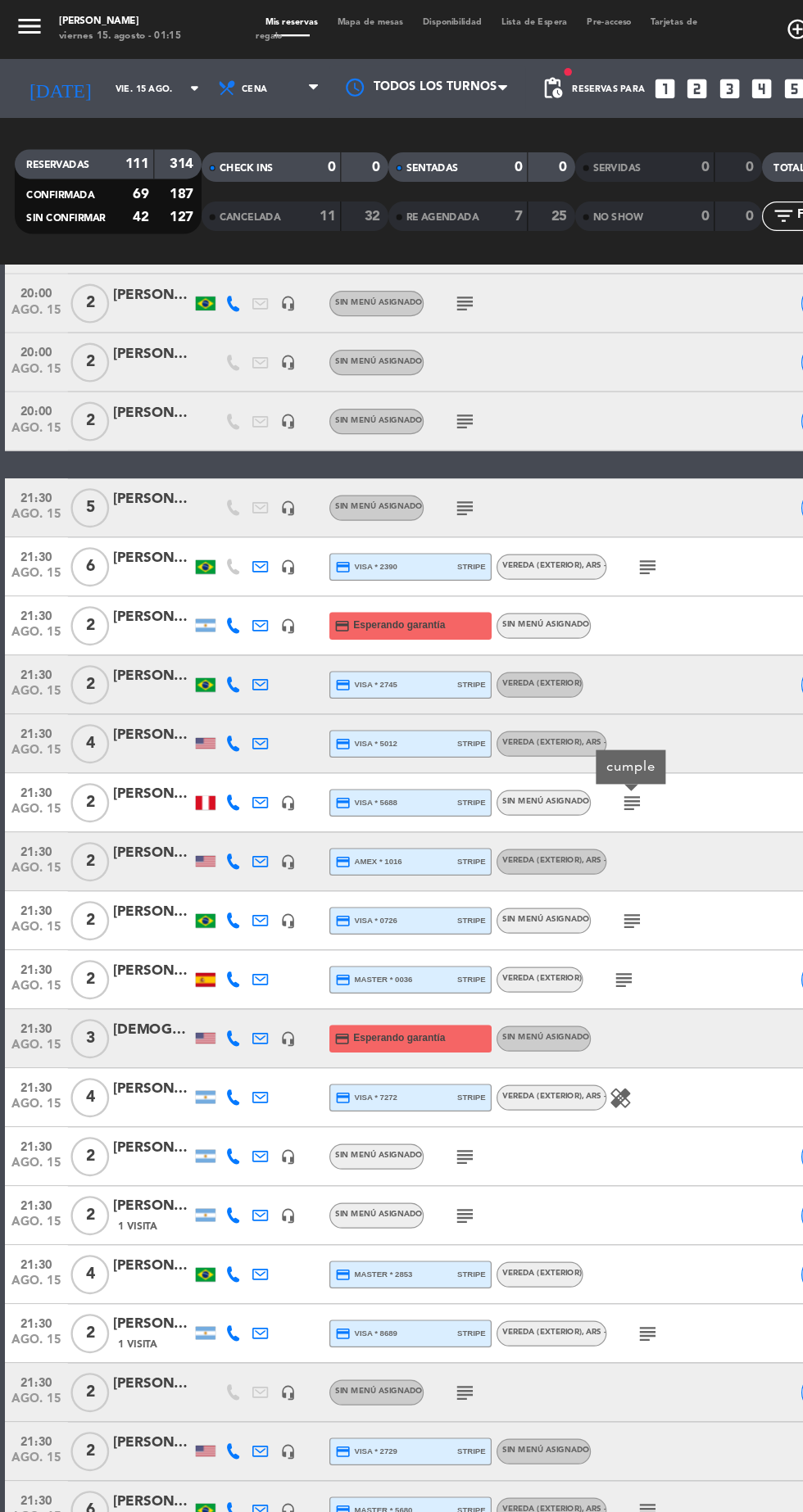
click at [528, 767] on icon "subject" at bounding box center [527, 768] width 20 height 20
click at [524, 812] on icon "subject" at bounding box center [521, 817] width 20 height 20
click at [393, 963] on icon "subject" at bounding box center [388, 964] width 20 height 20
click at [394, 1003] on icon "subject" at bounding box center [388, 1013] width 20 height 20
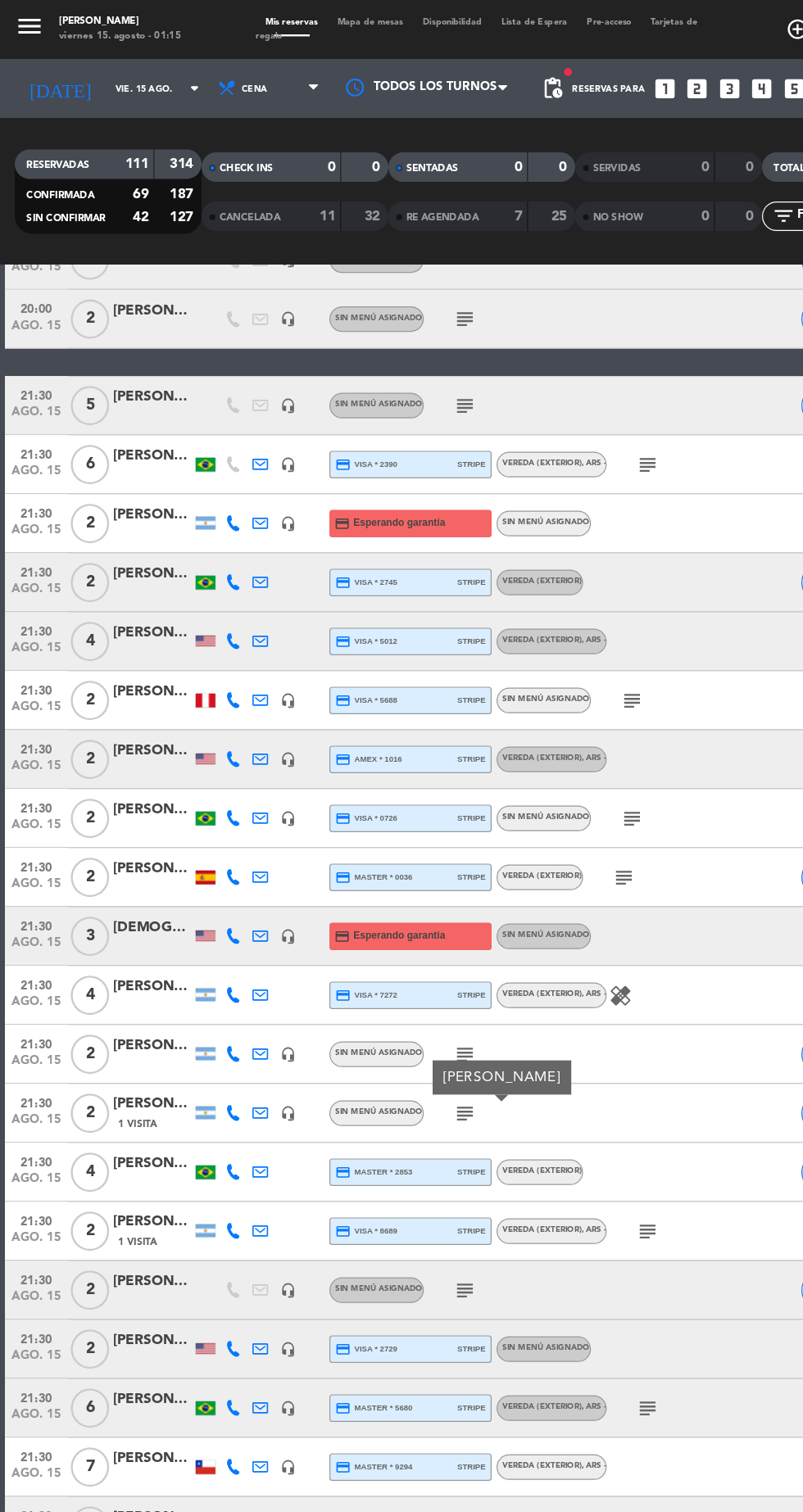
scroll to position [2626, 0]
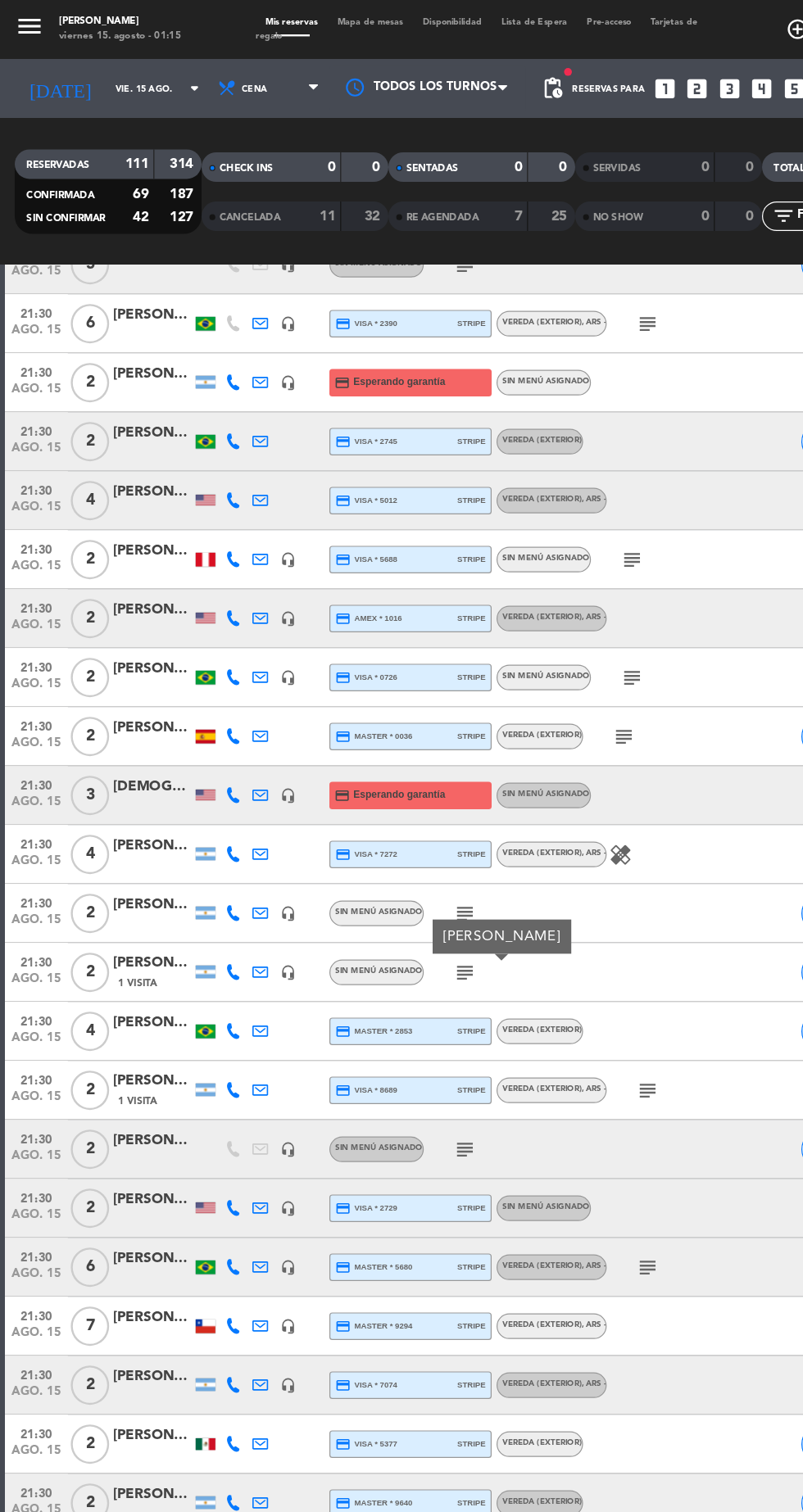
click at [544, 907] on icon "subject" at bounding box center [540, 908] width 20 height 20
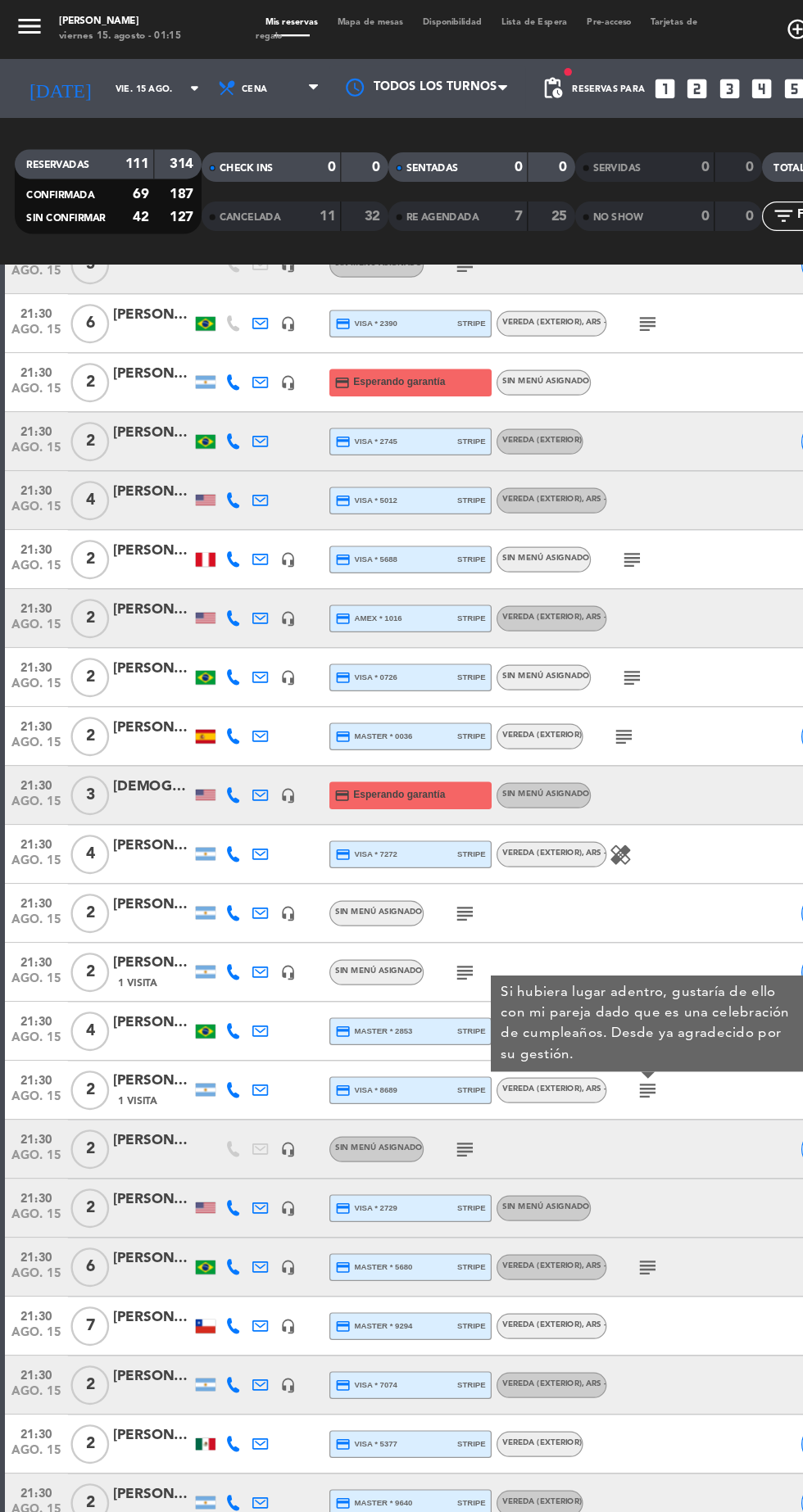
click at [394, 957] on icon "subject" at bounding box center [388, 958] width 20 height 20
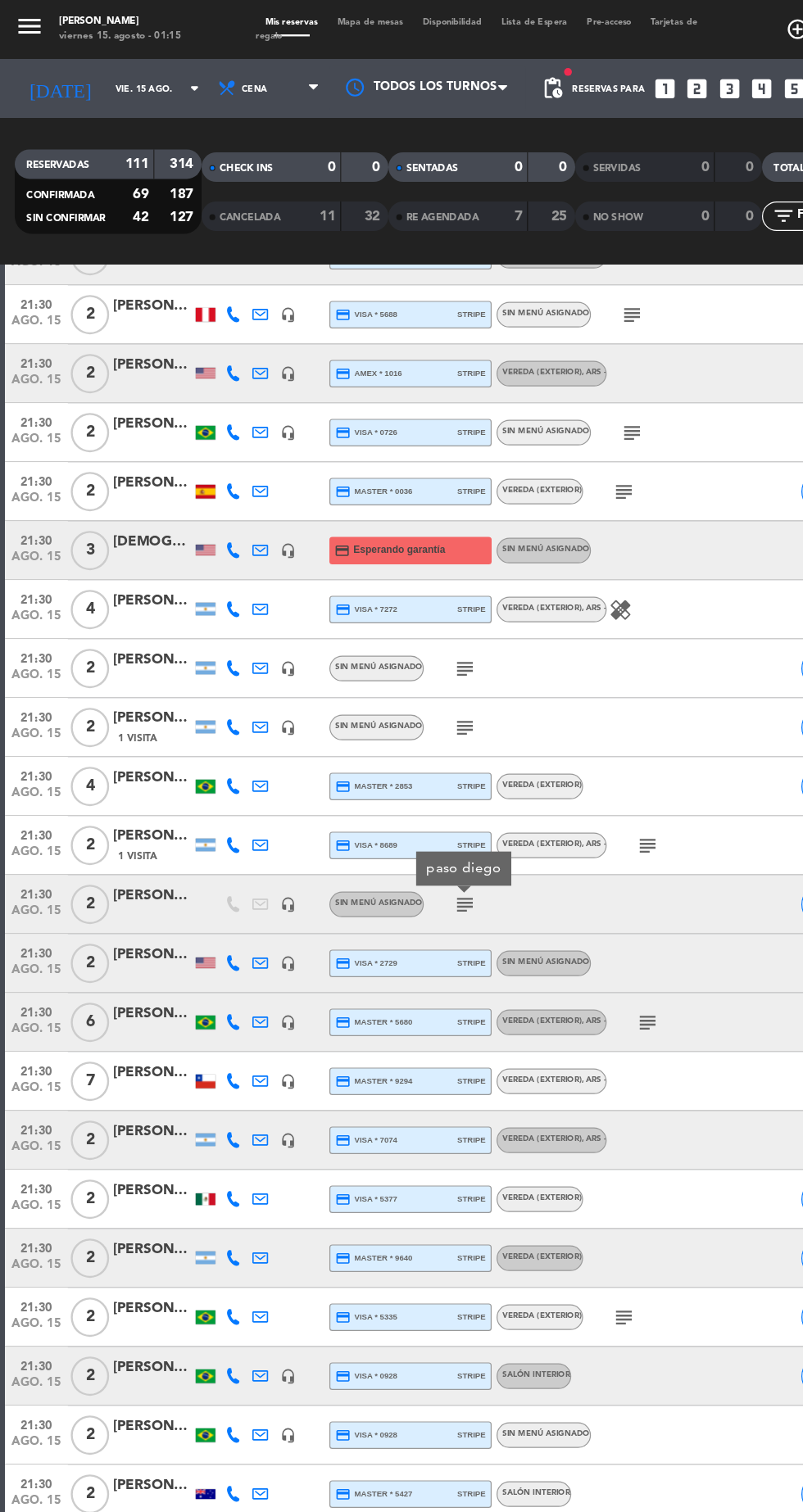
scroll to position [2857, 0]
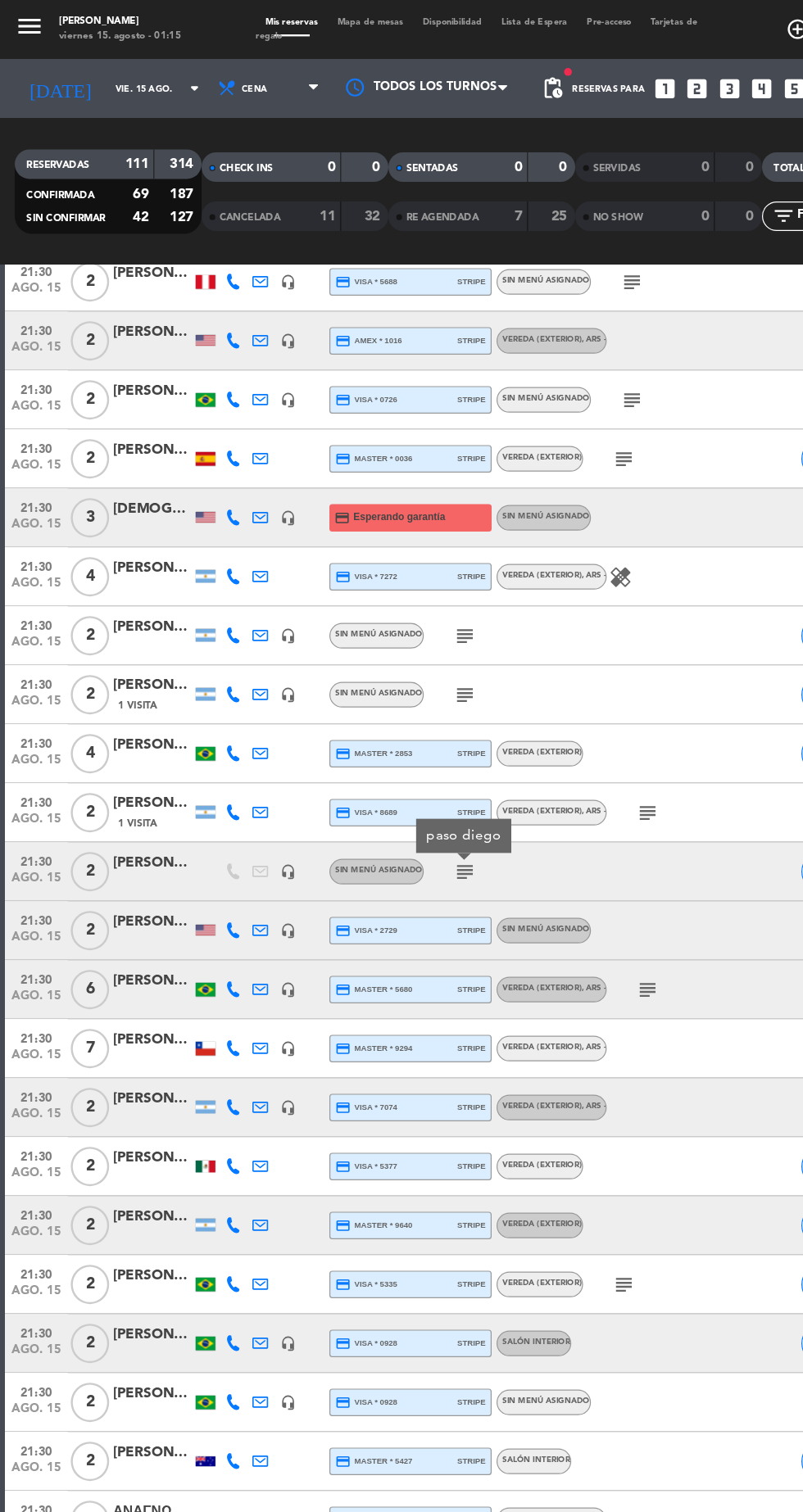
click at [540, 831] on icon "subject" at bounding box center [540, 825] width 20 height 20
click at [526, 1061] on icon "subject" at bounding box center [521, 1070] width 20 height 20
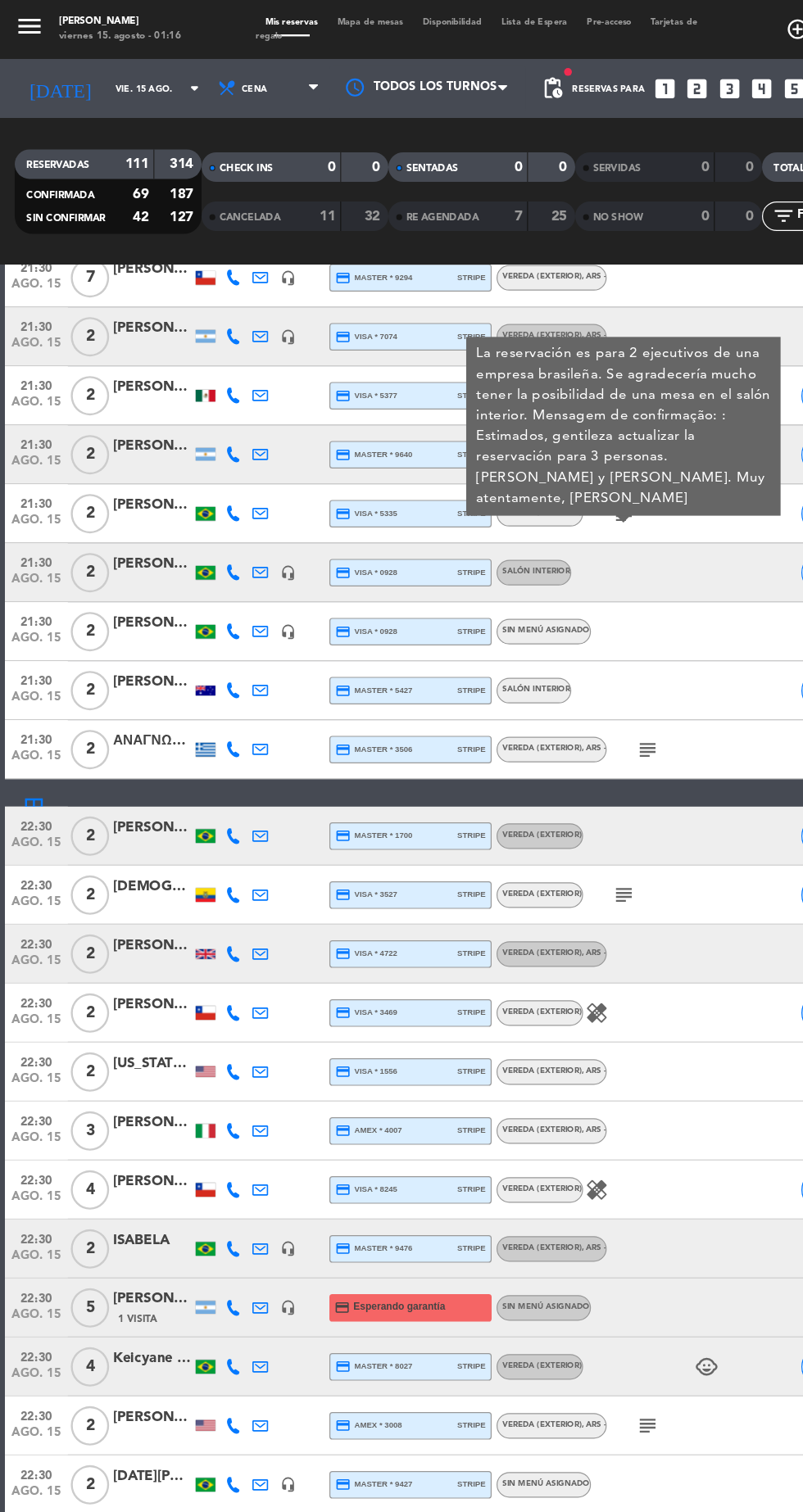
scroll to position [3561, 0]
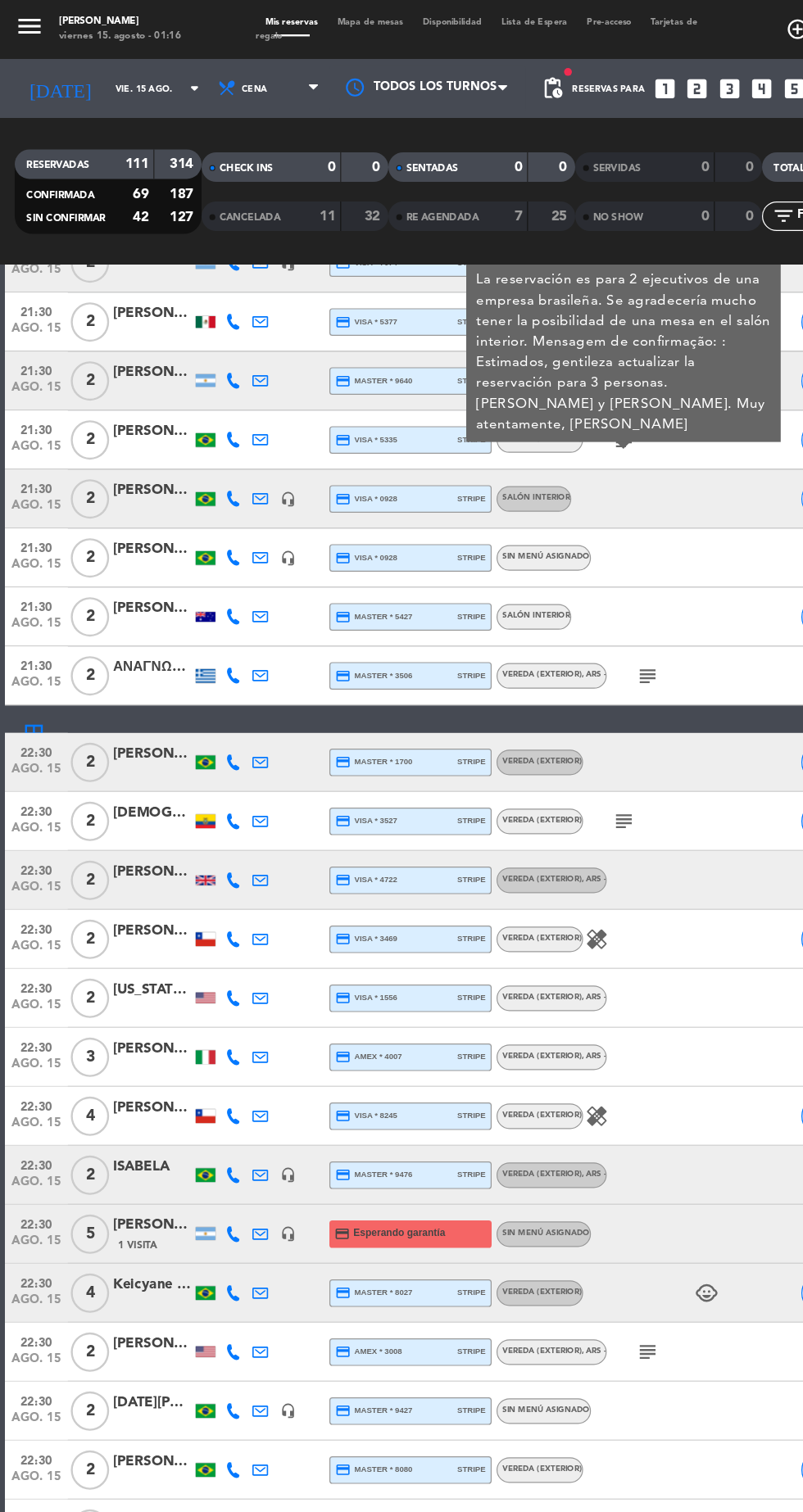
click at [543, 563] on icon "subject" at bounding box center [540, 563] width 20 height 20
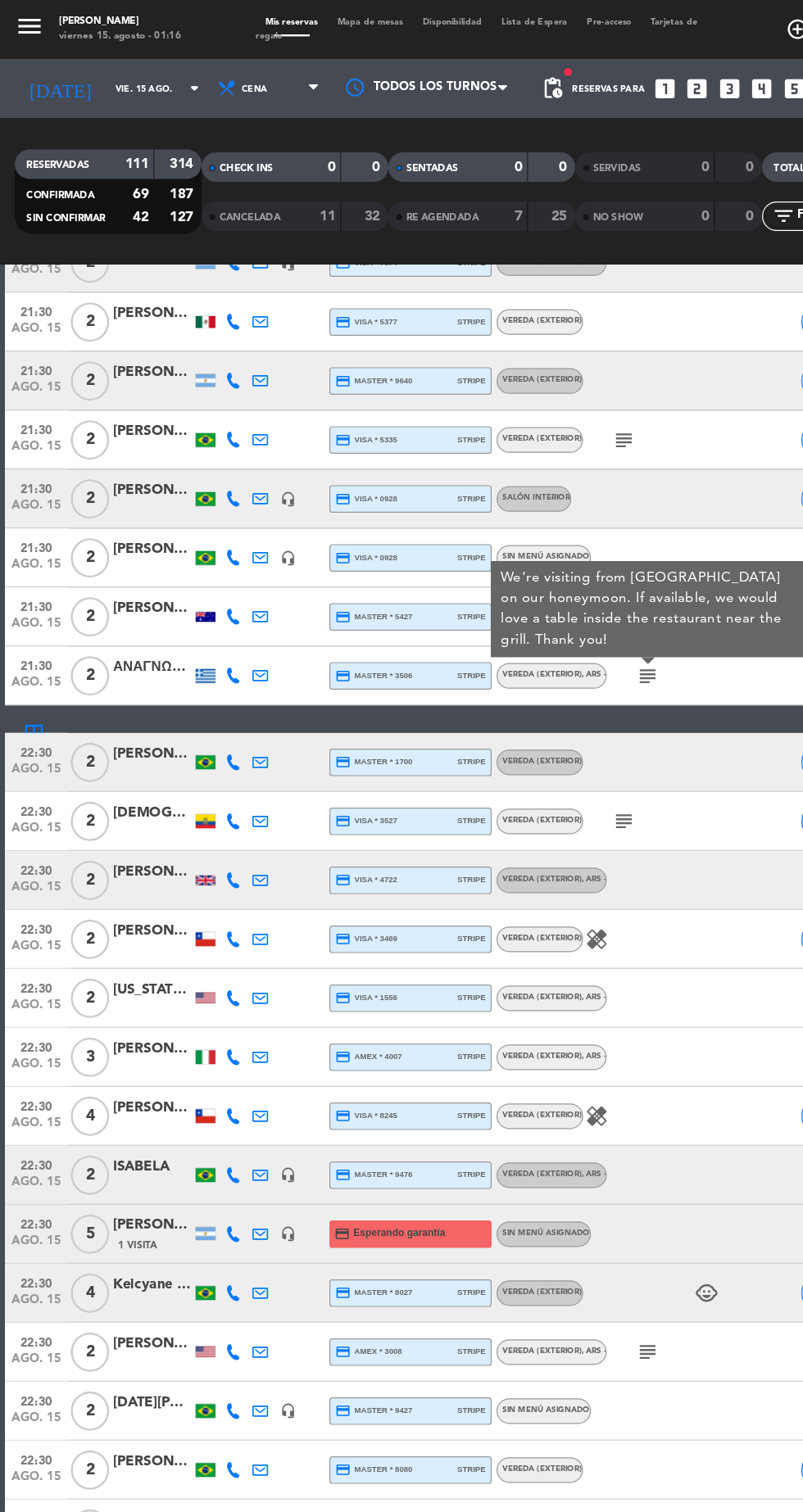
click at [548, 692] on div "subject" at bounding box center [555, 684] width 138 height 48
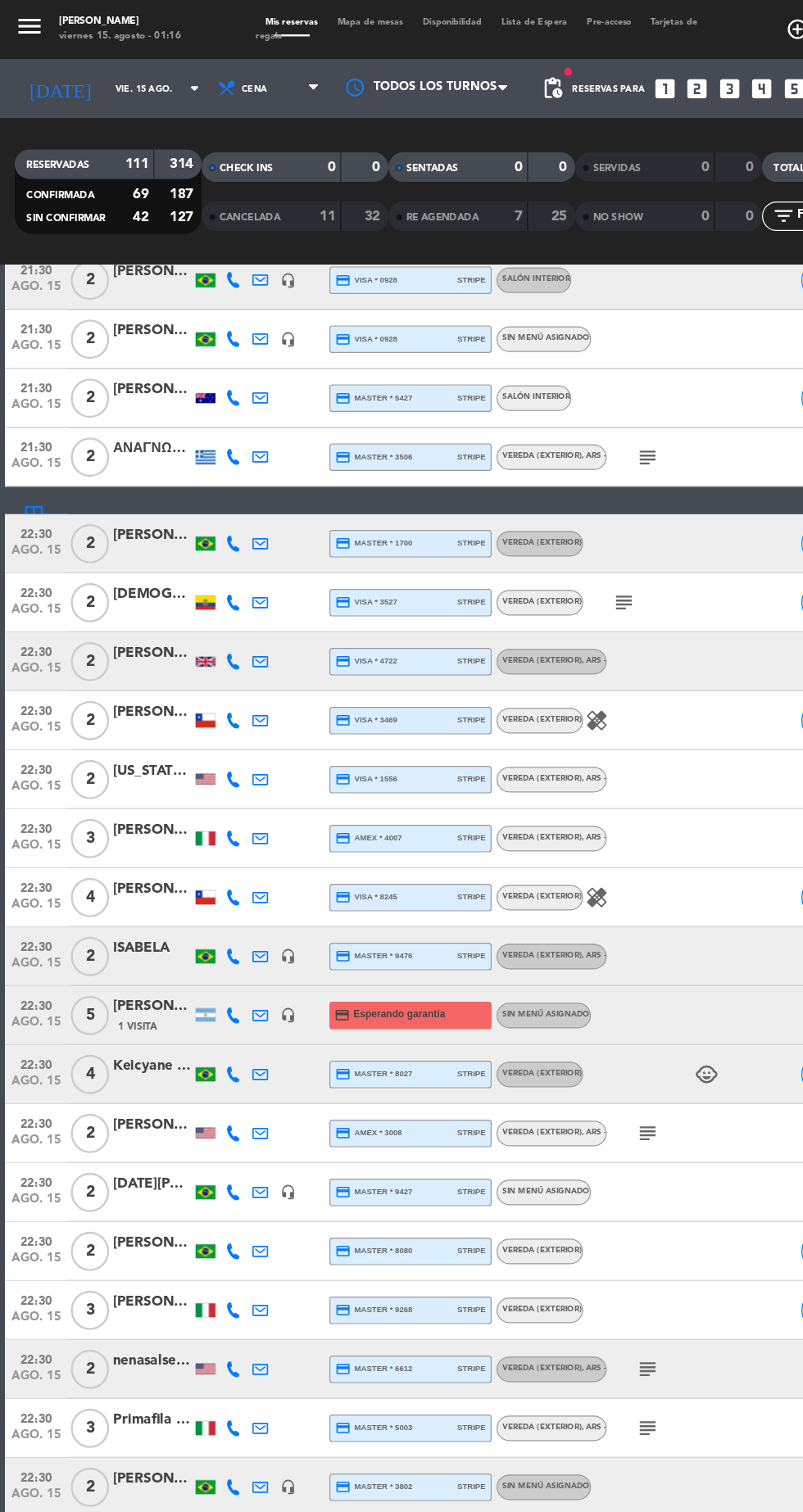
scroll to position [3818, 0]
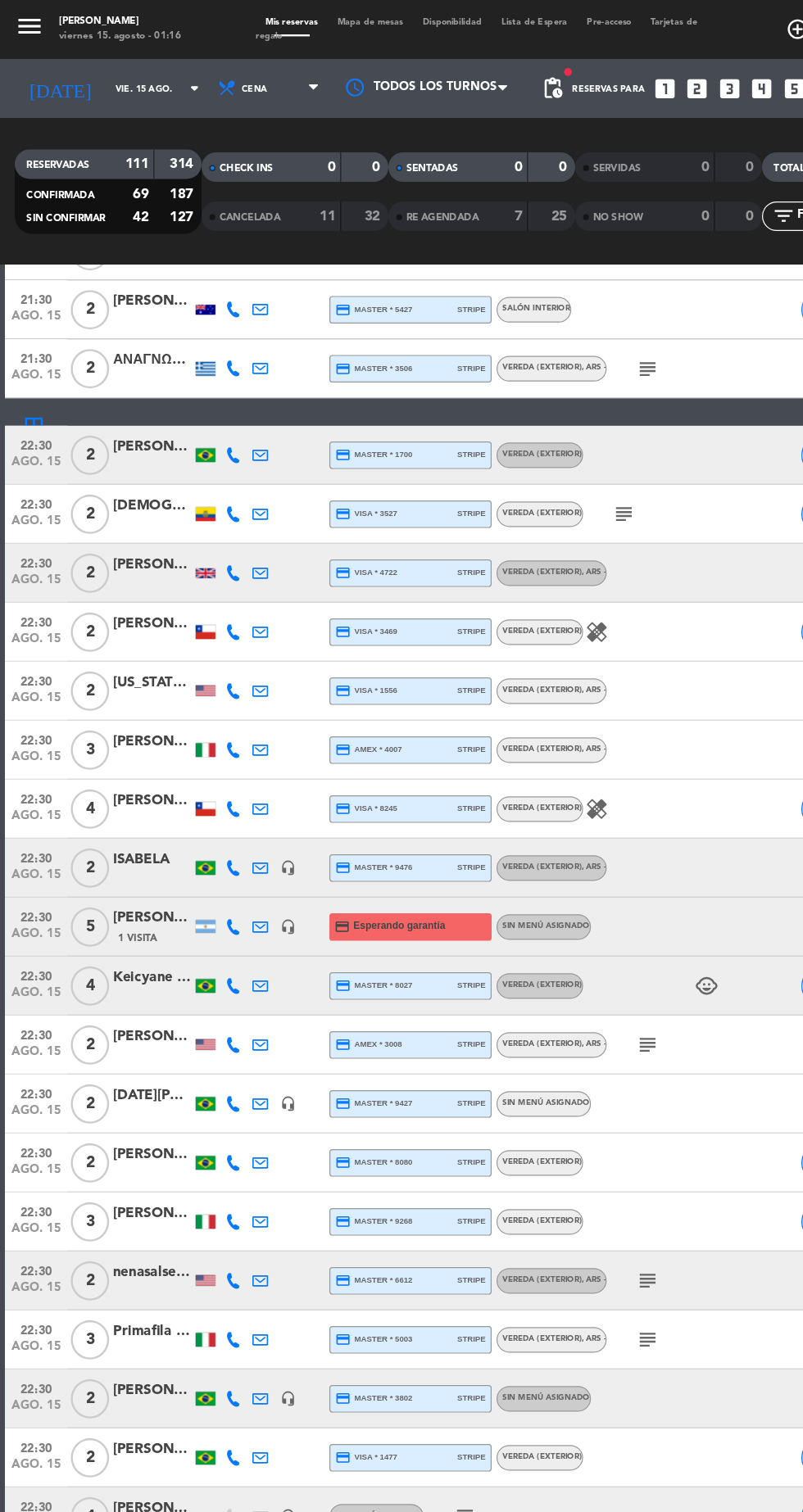
click at [515, 433] on icon "subject" at bounding box center [521, 428] width 20 height 20
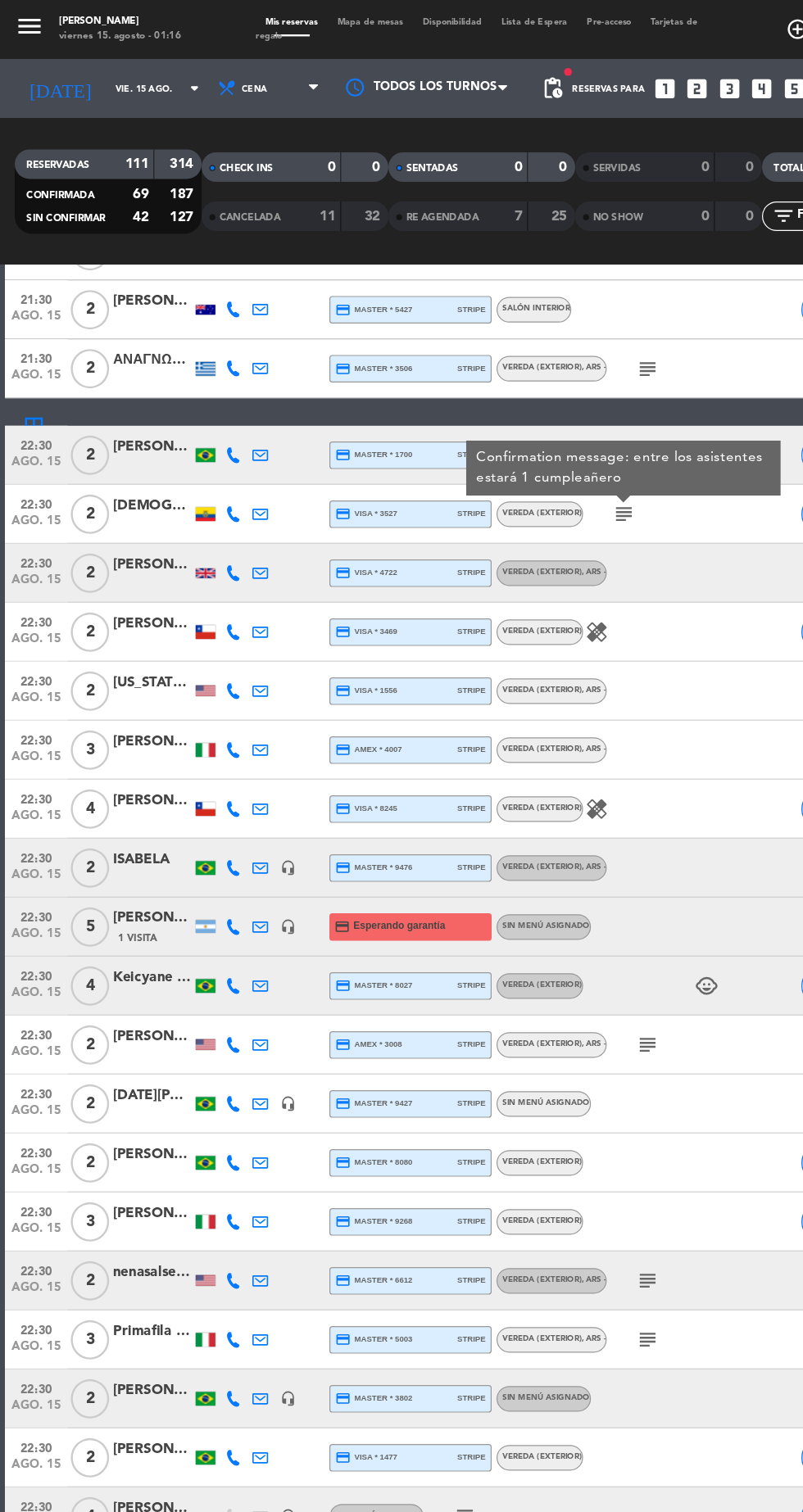
click at [540, 876] on icon "subject" at bounding box center [540, 871] width 20 height 20
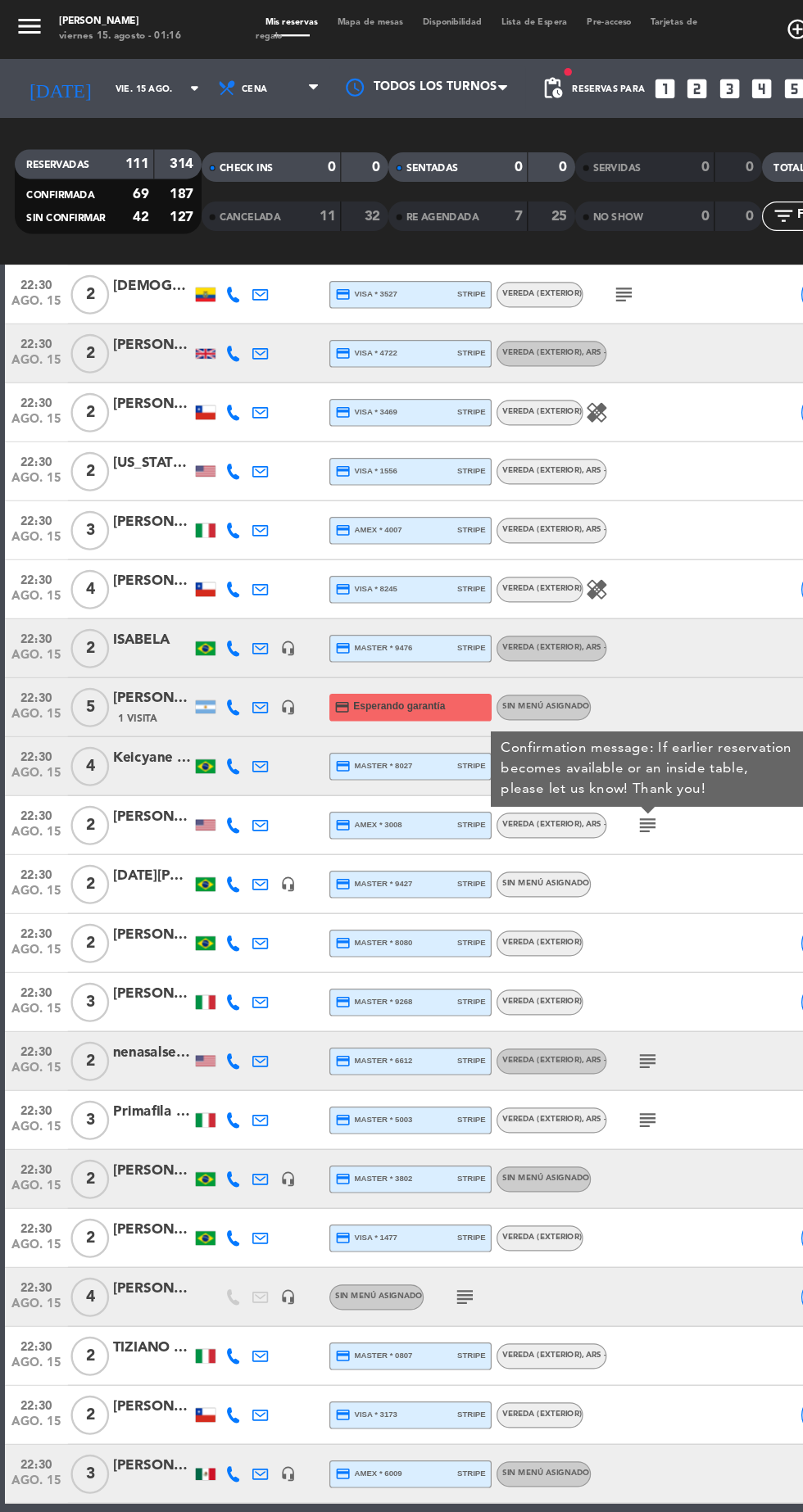
scroll to position [3999, 0]
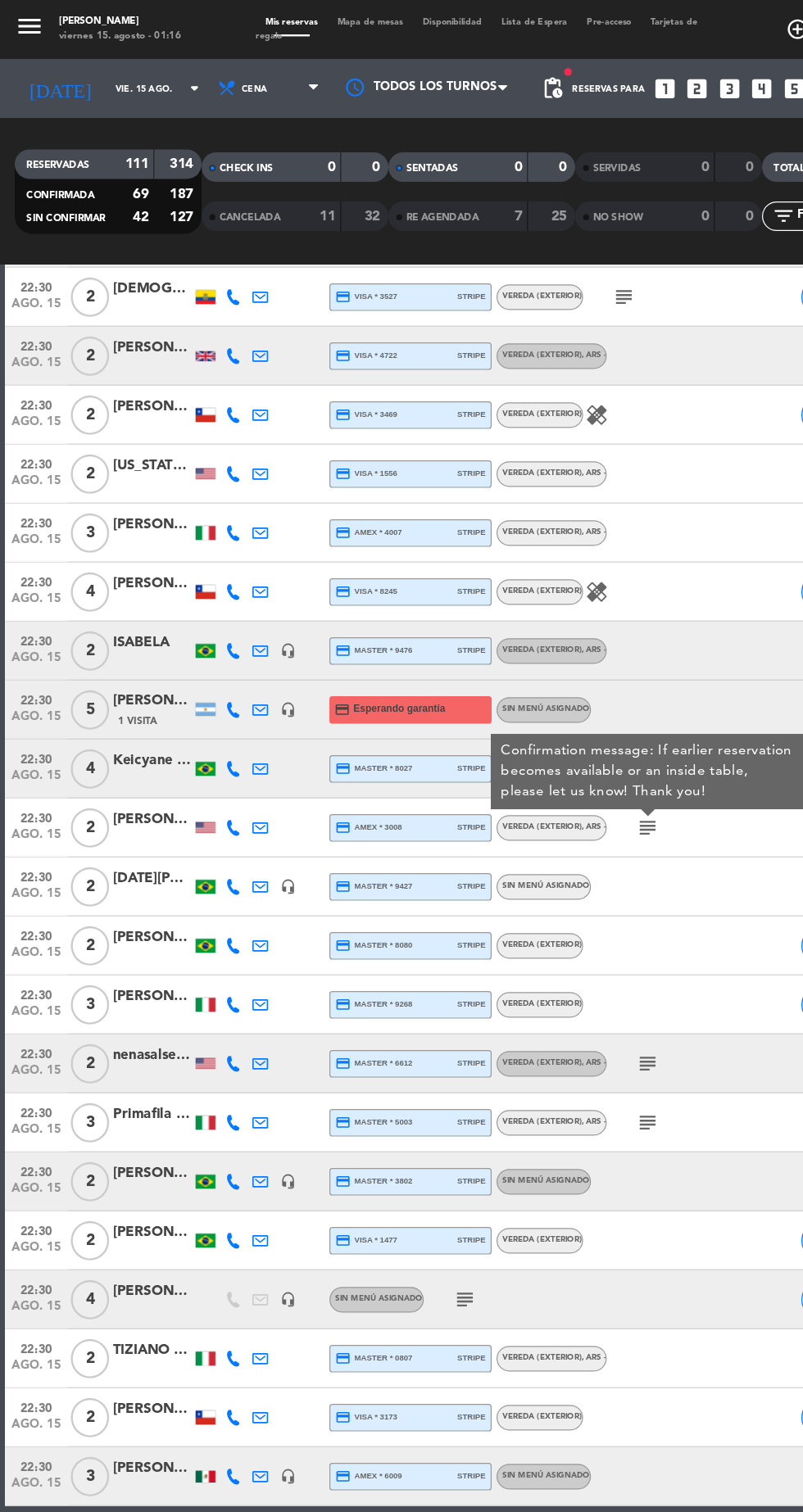
click at [542, 887] on icon "subject" at bounding box center [540, 886] width 20 height 20
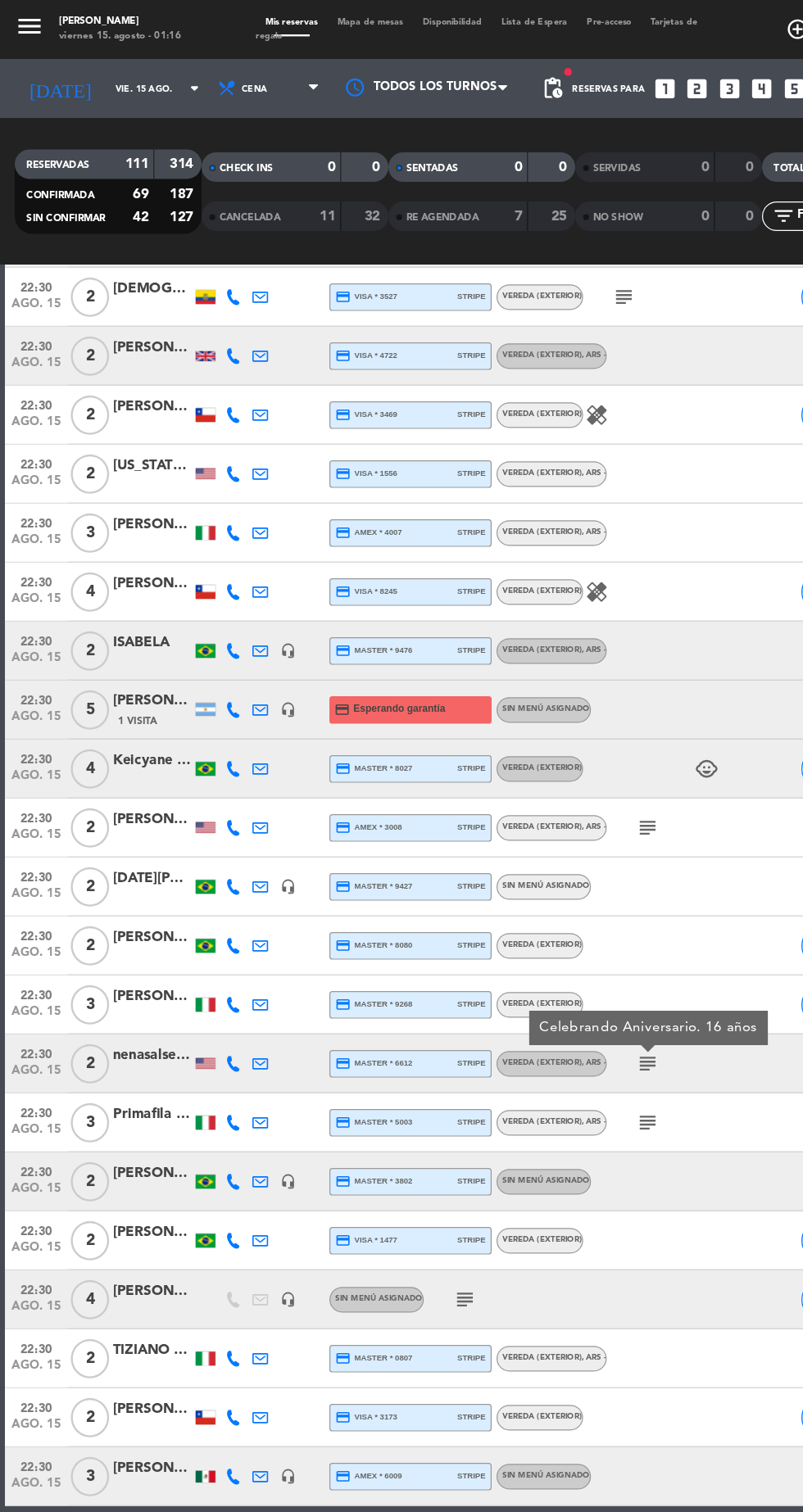
click at [544, 934] on icon "subject" at bounding box center [540, 935] width 20 height 20
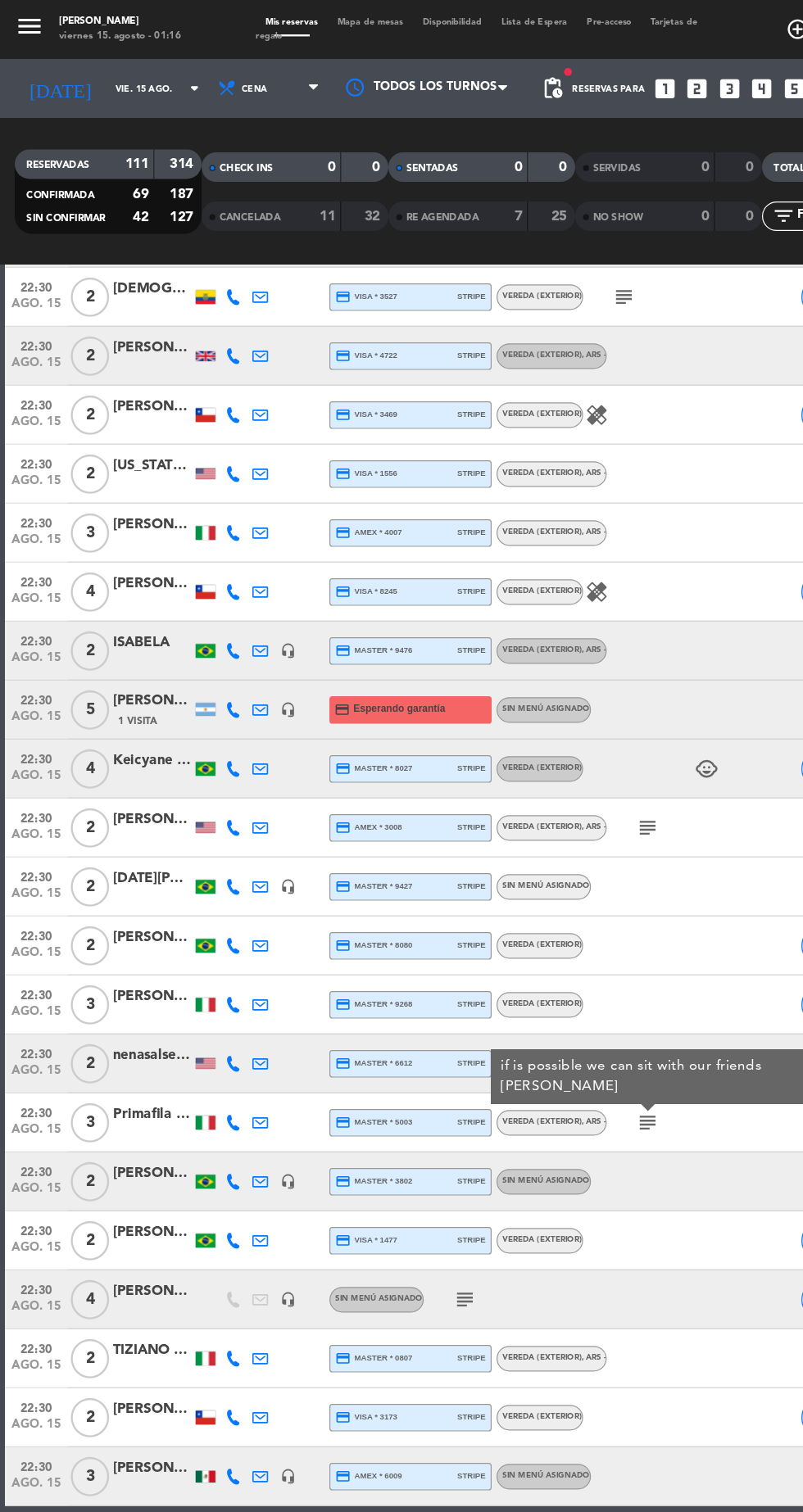
click at [385, 1078] on icon "subject" at bounding box center [388, 1083] width 20 height 20
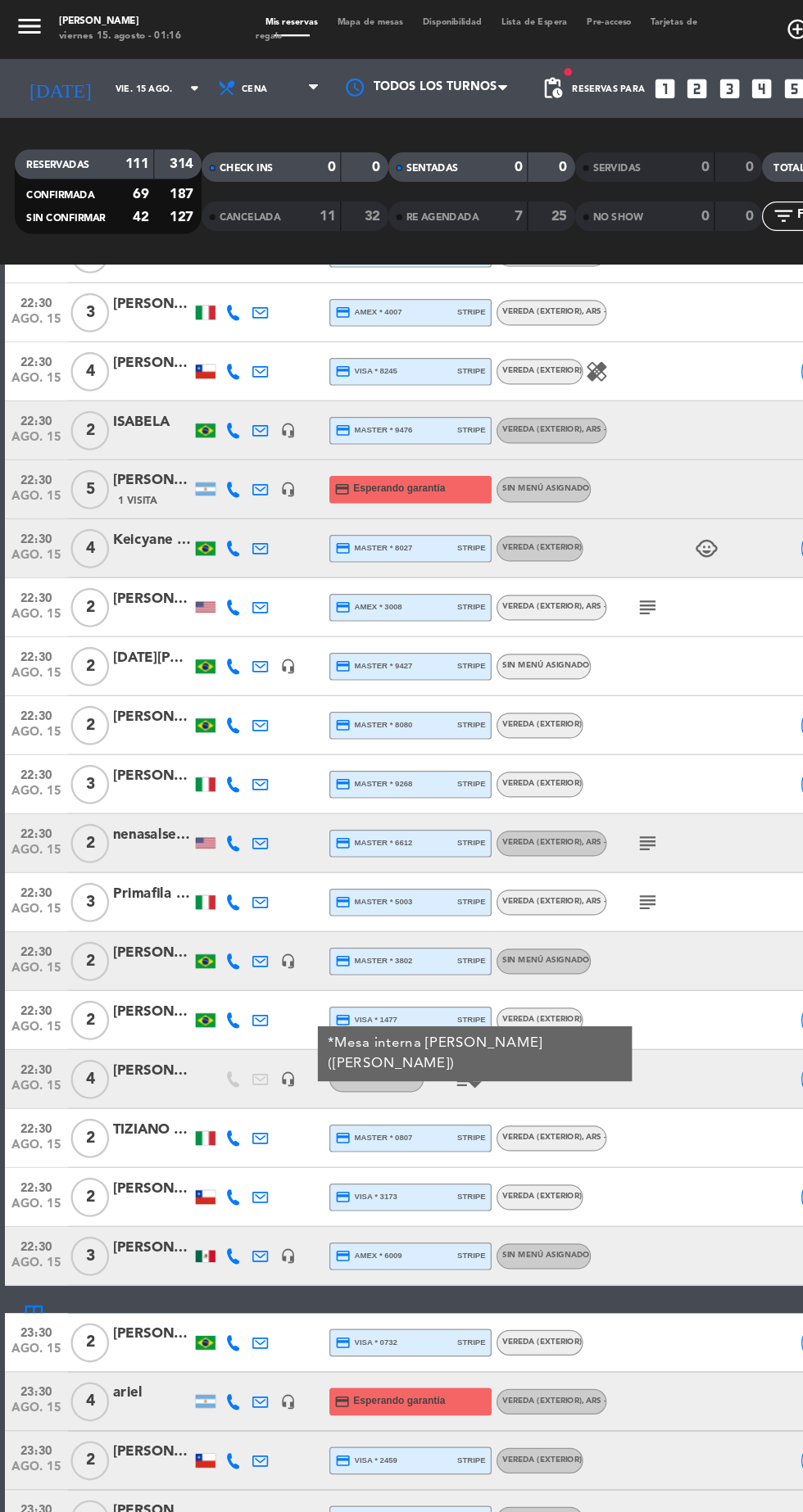
scroll to position [4331, 0]
